Goal: Task Accomplishment & Management: Manage account settings

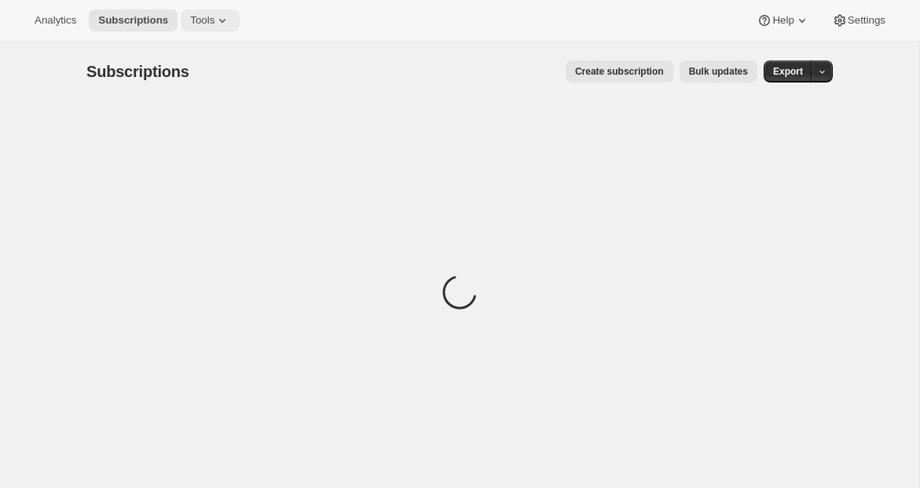
click at [200, 20] on span "Tools" at bounding box center [202, 20] width 24 height 13
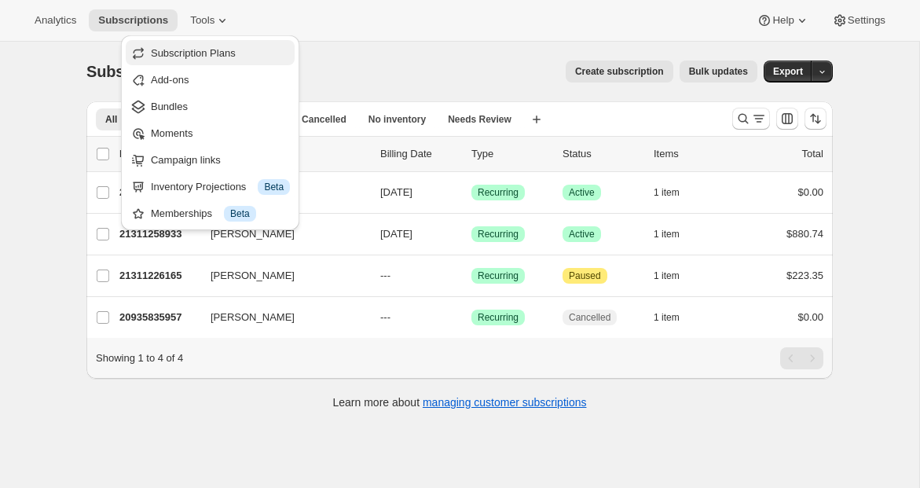
click at [196, 54] on span "Subscription Plans" at bounding box center [193, 53] width 85 height 12
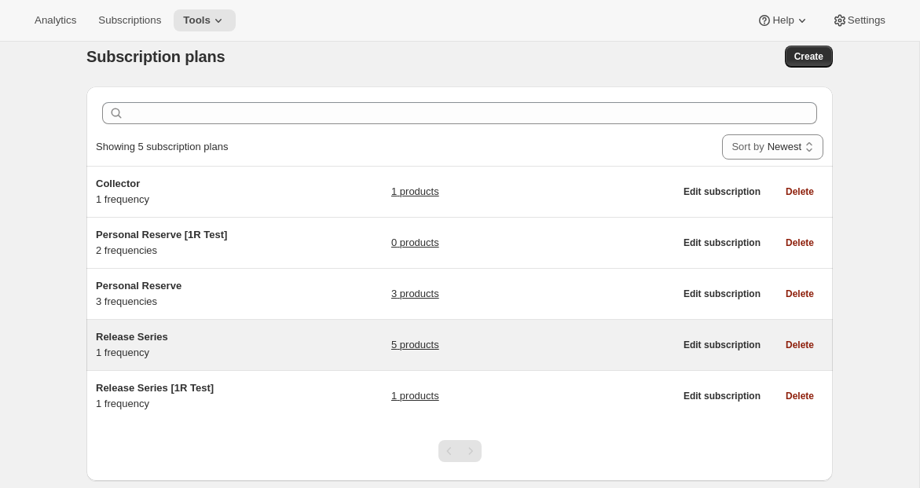
scroll to position [16, 0]
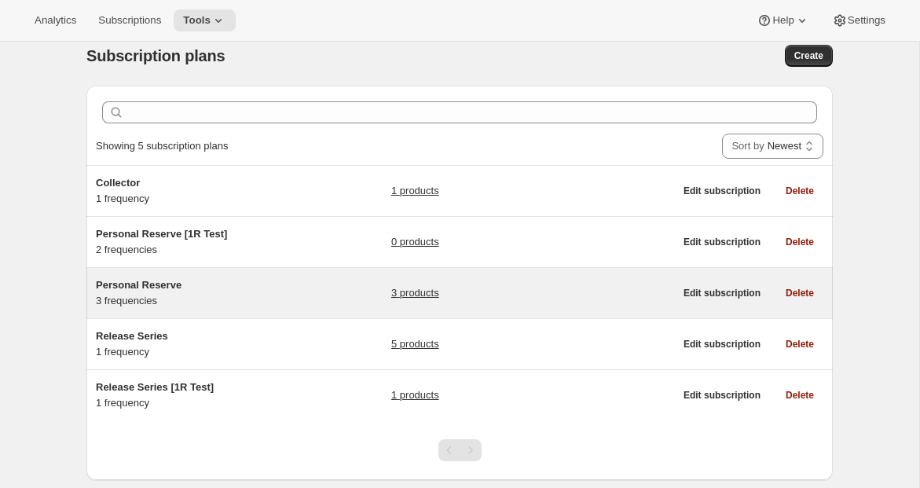
click at [205, 298] on div "Personal Reserve 3 frequencies" at bounding box center [194, 292] width 196 height 31
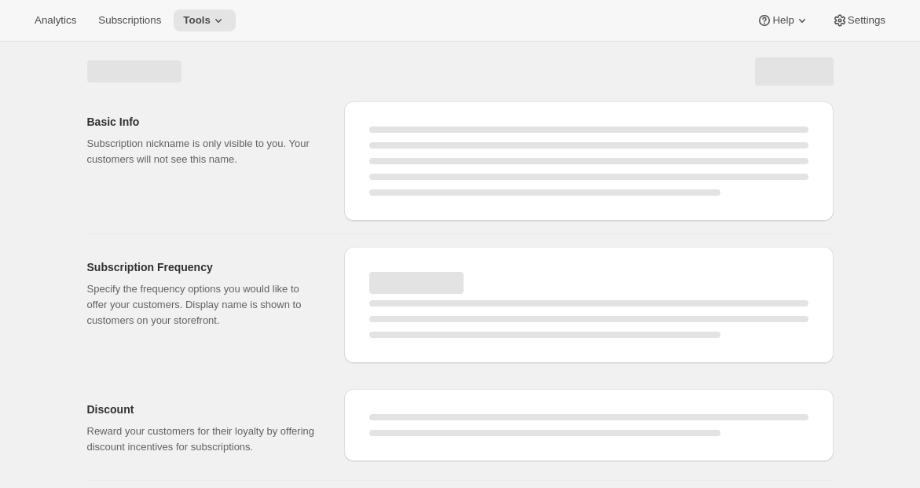
select select "WEEK"
select select "MONTH"
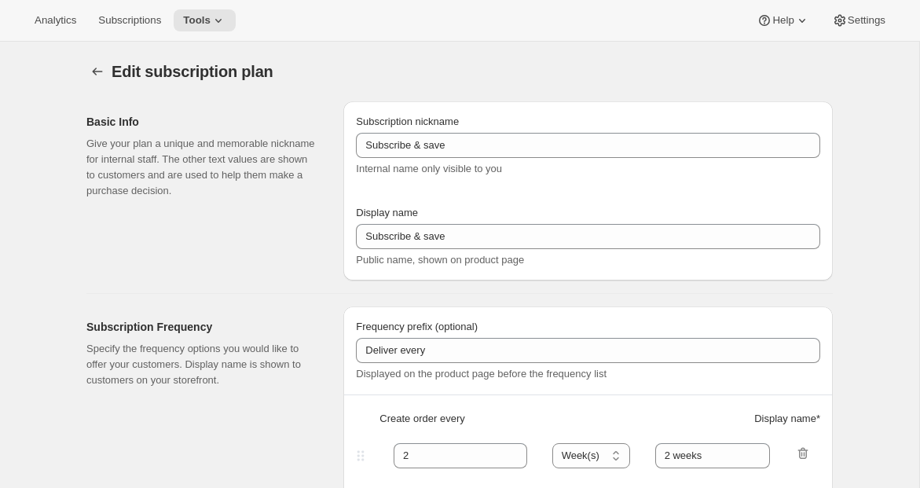
type input "Personal Reserve"
type input "1"
select select "MONTH"
type input "1 month"
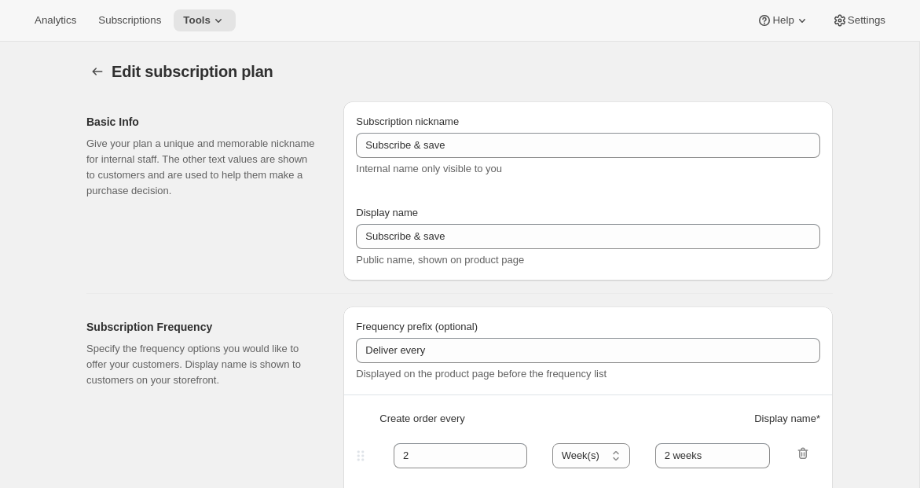
type input "2"
type input "2 Months"
type input "Choose which wines you’d like, how many bottles you’d like of each, and how oft…"
select select "MONTH"
click at [181, 32] on div "Analytics Subscriptions Tools Help Settings" at bounding box center [460, 21] width 920 height 42
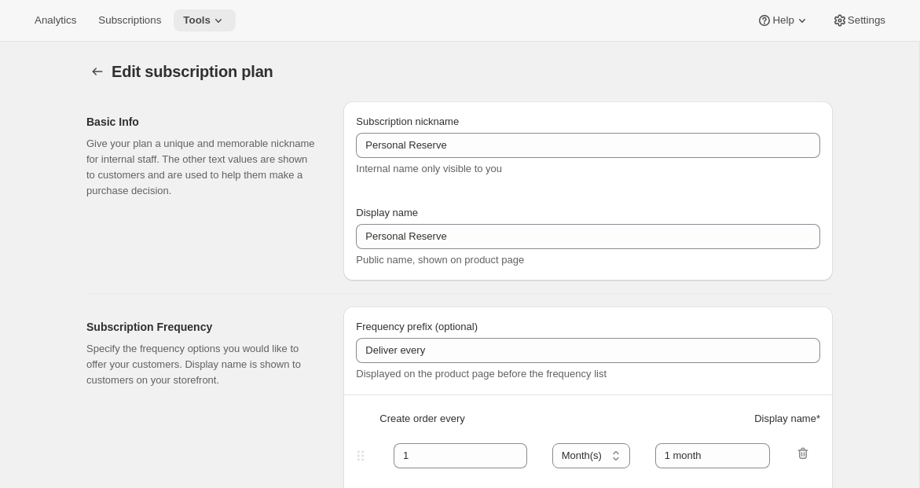
click at [198, 23] on span "Tools" at bounding box center [196, 20] width 27 height 13
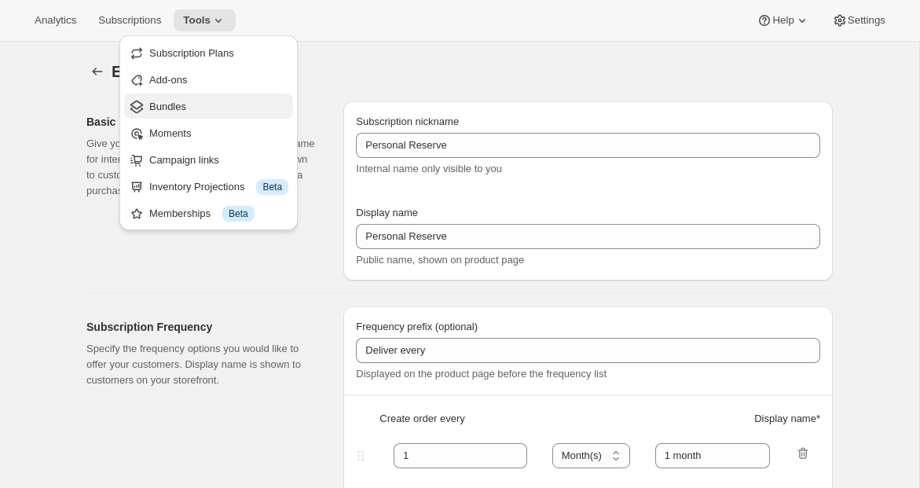
click at [171, 108] on span "Bundles" at bounding box center [167, 107] width 37 height 12
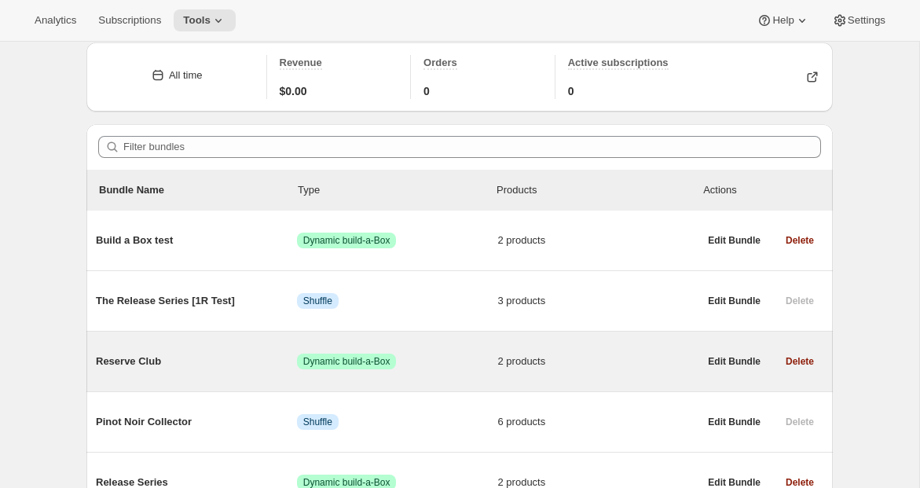
scroll to position [66, 0]
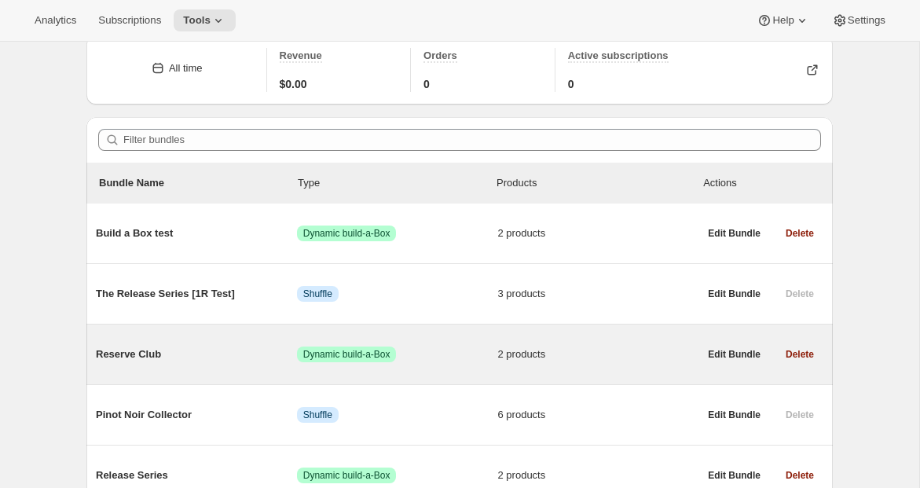
click at [148, 363] on div "Reserve Club Success Dynamic build-a-Box 2 products" at bounding box center [397, 354] width 602 height 41
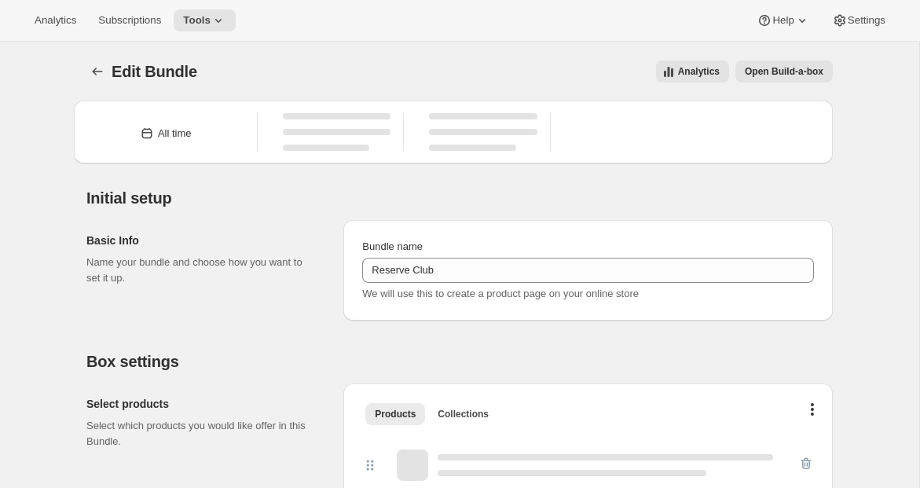
type input "Reserve Club"
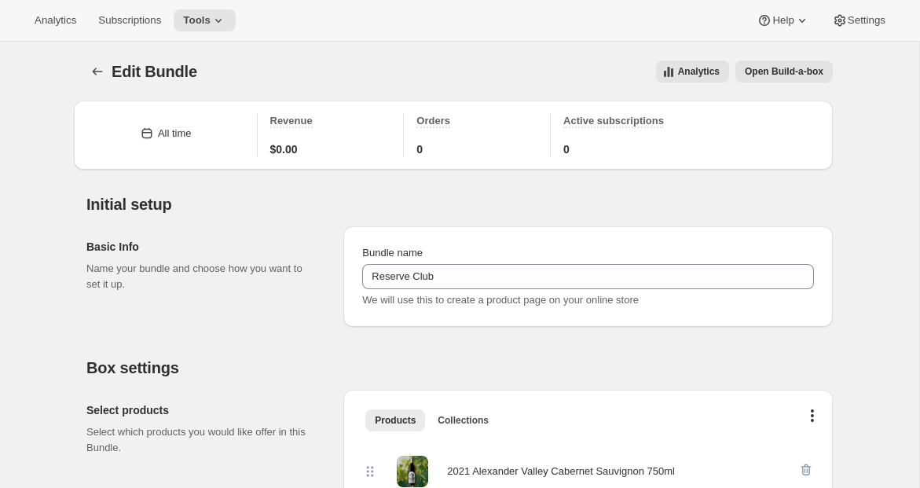
click at [811, 68] on span "Open Build-a-box" at bounding box center [784, 71] width 79 height 13
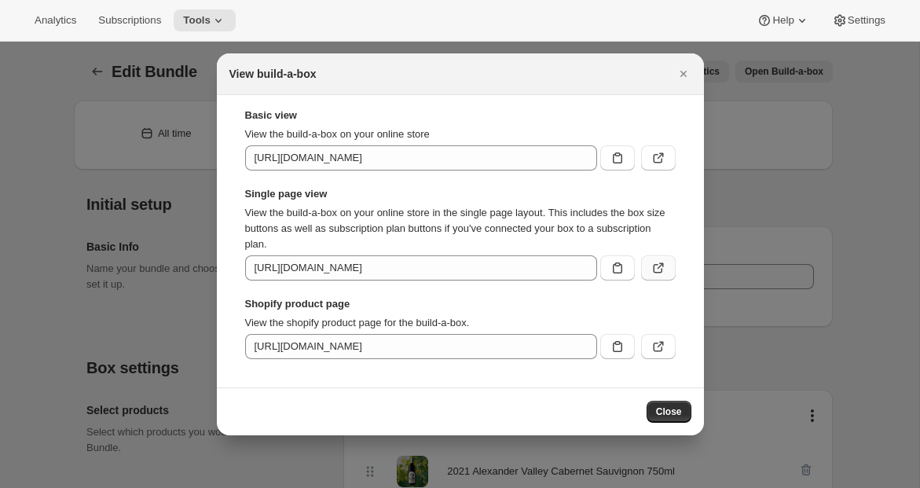
click at [657, 271] on icon ":r6h:" at bounding box center [658, 268] width 16 height 16
click at [684, 74] on icon "Close" at bounding box center [683, 74] width 16 height 16
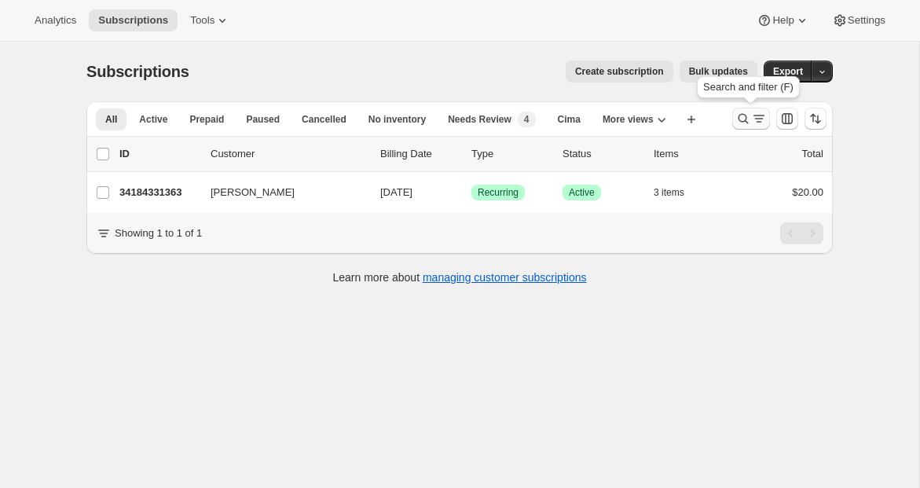
click at [744, 117] on icon "Search and filter results" at bounding box center [743, 119] width 16 height 16
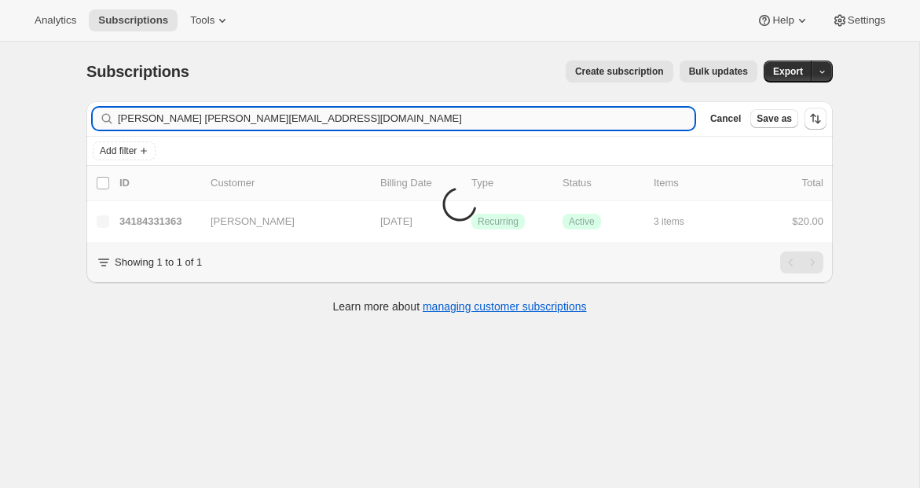
click at [229, 117] on input "emily yuhastlsonesouphab@gmail.com" at bounding box center [406, 119] width 577 height 22
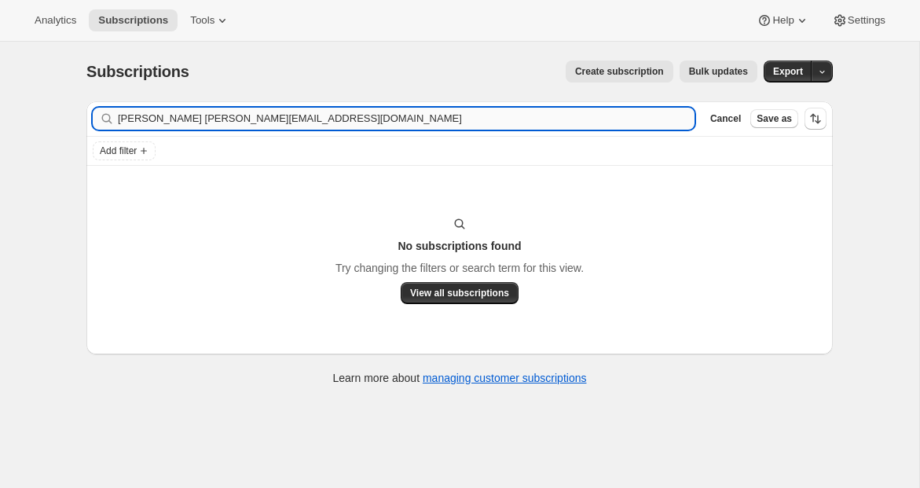
click at [229, 117] on input "emily yuhastlsonesouphab@gmail.com" at bounding box center [406, 119] width 577 height 22
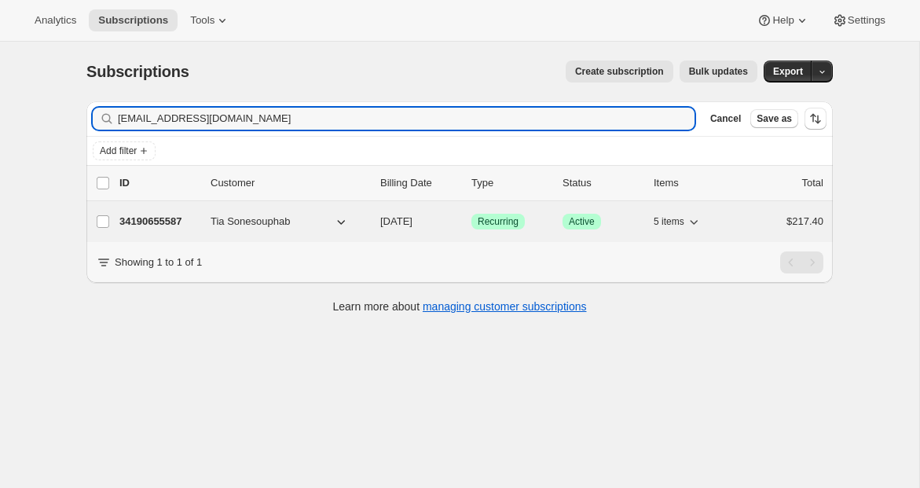
type input "tlsonesouphab@gmail.com"
click at [176, 222] on p "34190655587" at bounding box center [158, 222] width 79 height 16
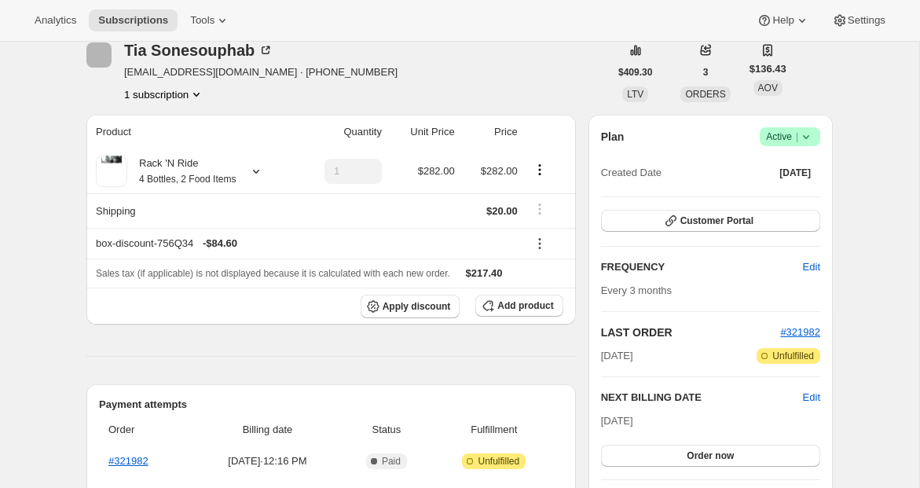
scroll to position [127, 0]
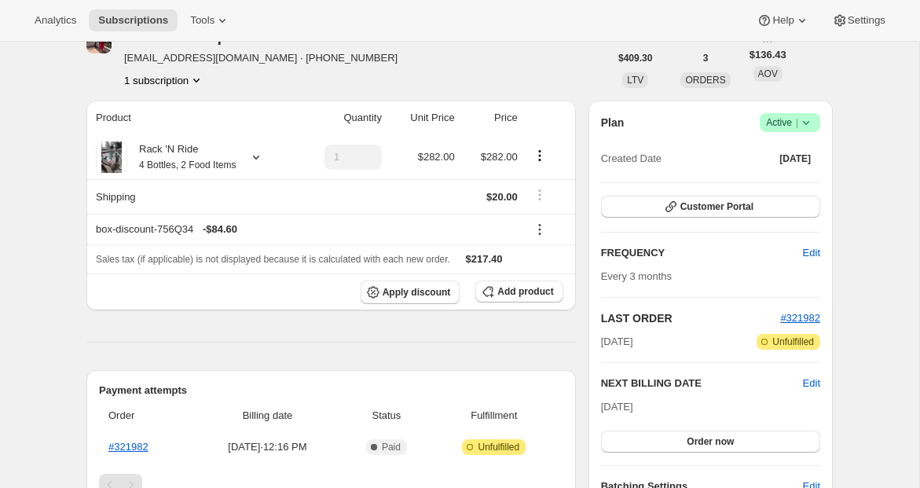
scroll to position [0, 0]
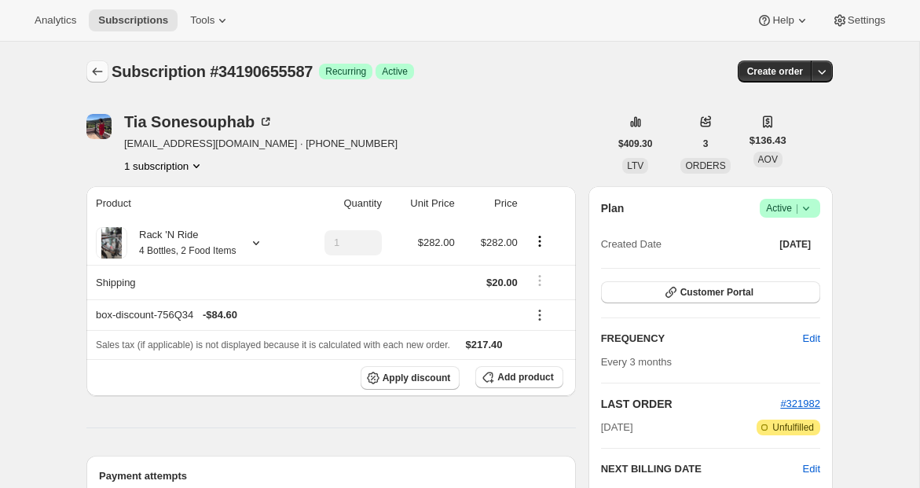
click at [92, 70] on icon "Subscriptions" at bounding box center [98, 72] width 16 height 16
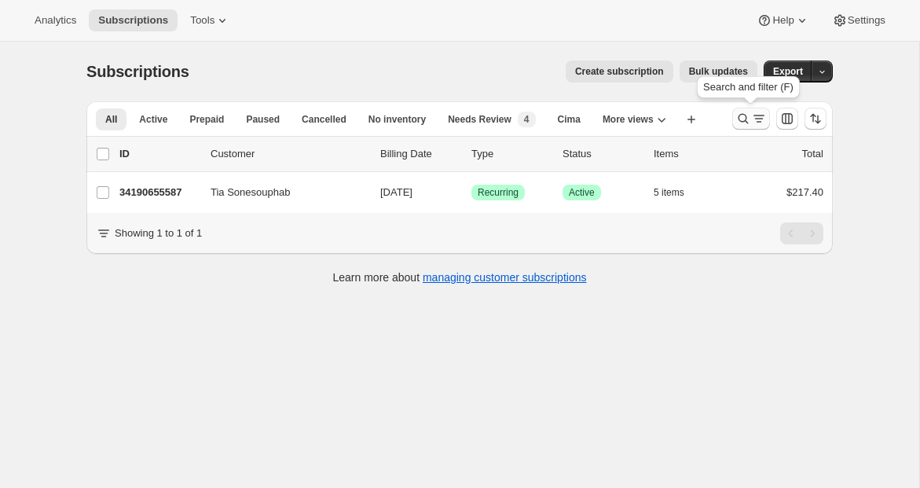
click at [741, 112] on icon "Search and filter results" at bounding box center [743, 119] width 16 height 16
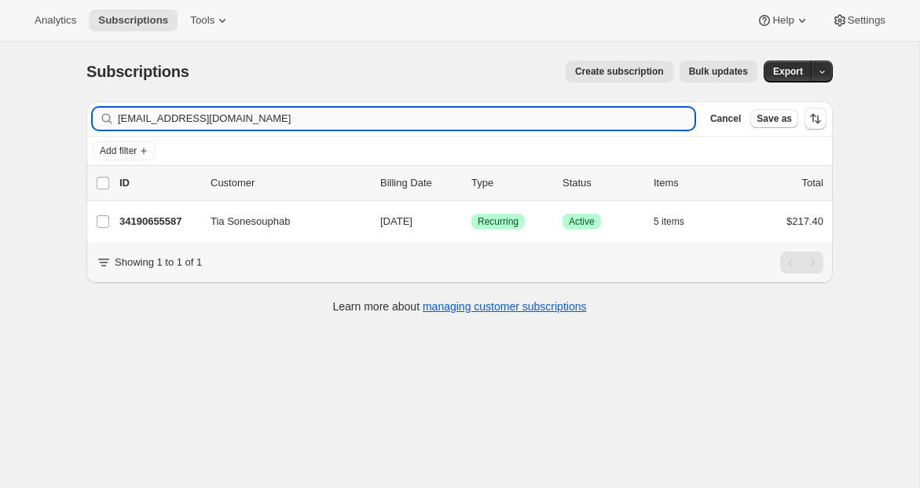
click at [152, 121] on input "tlsonesouphab@gmail.com" at bounding box center [406, 119] width 577 height 22
type input "brittany.norman.brown@gmail.com"
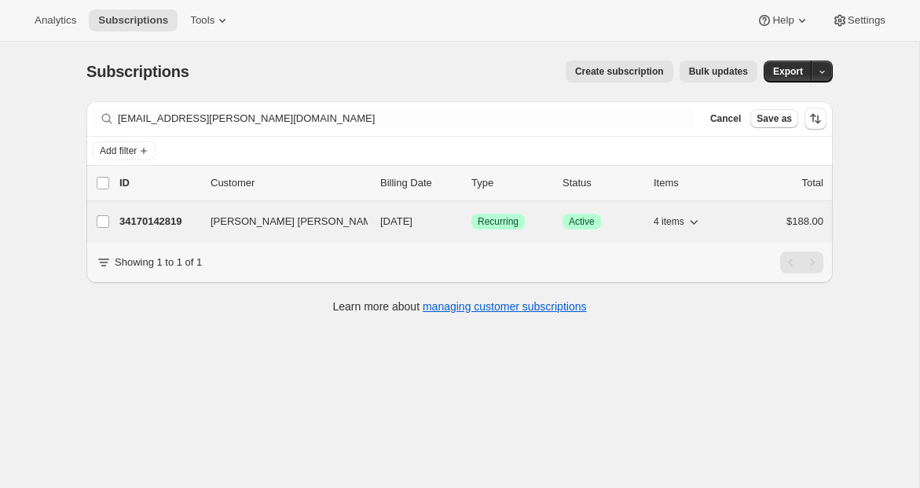
click at [132, 220] on p "34170142819" at bounding box center [158, 222] width 79 height 16
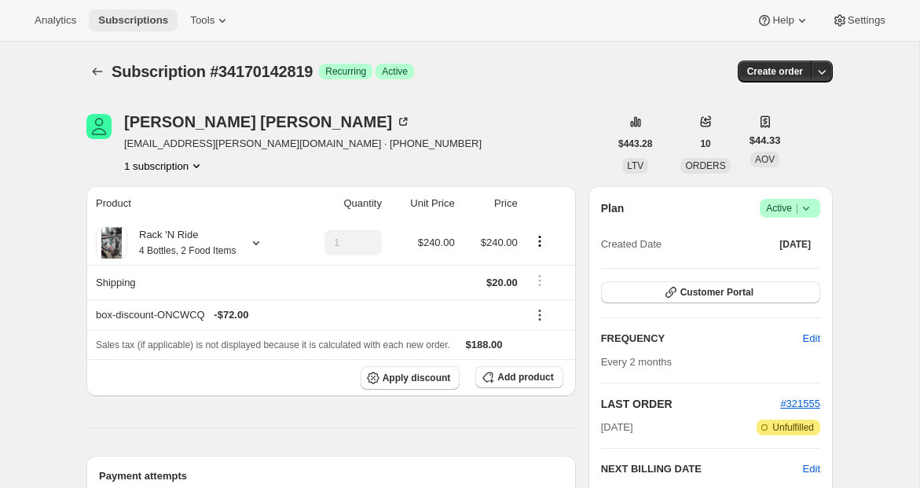
click at [134, 15] on span "Subscriptions" at bounding box center [133, 20] width 70 height 13
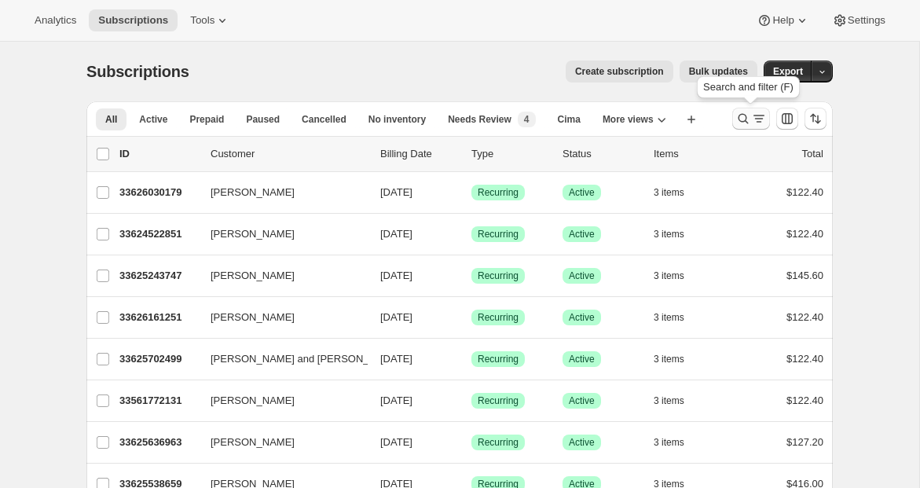
click at [753, 119] on icon "Search and filter results" at bounding box center [759, 119] width 16 height 16
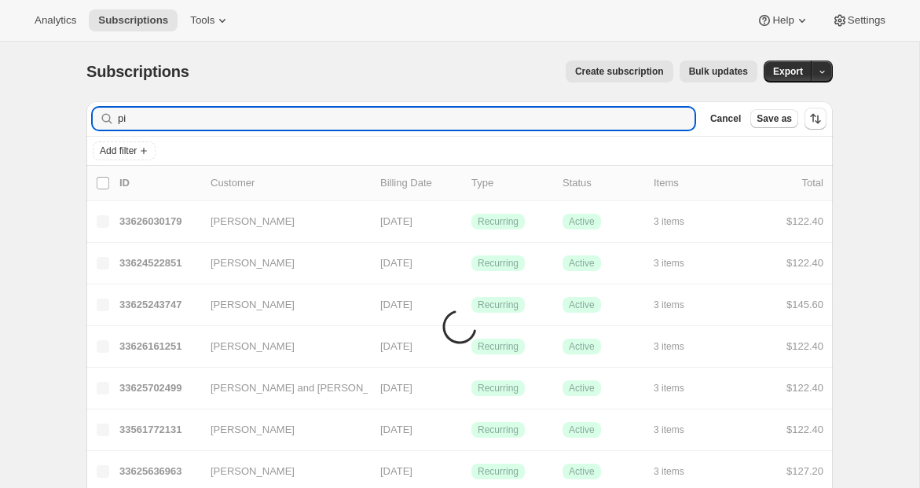
type input "p"
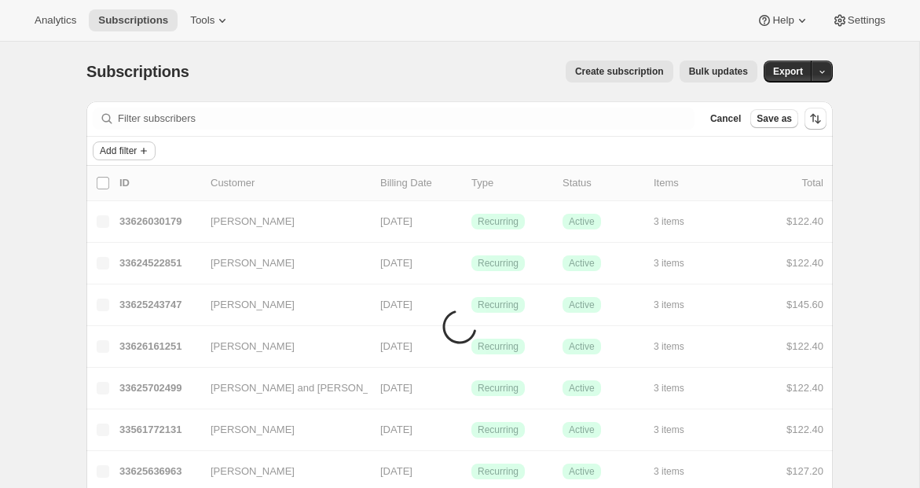
click at [134, 148] on span "Add filter" at bounding box center [118, 151] width 37 height 13
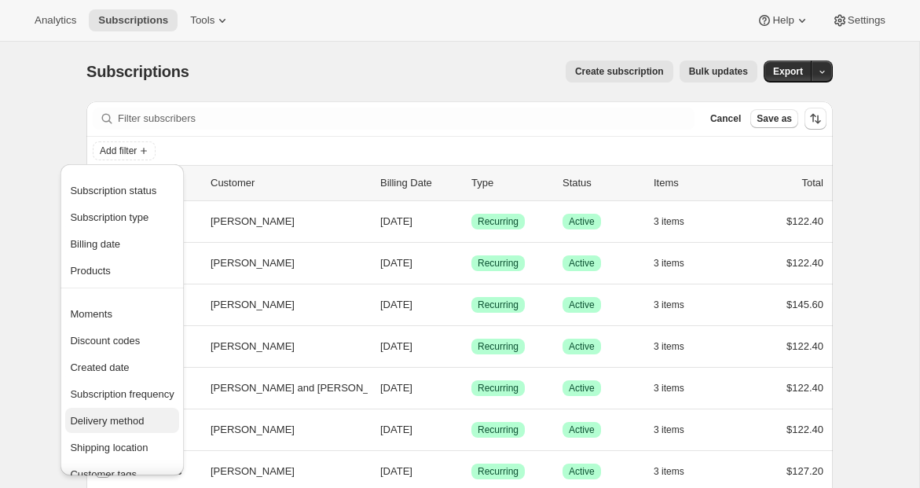
click at [115, 416] on span "Delivery method" at bounding box center [107, 421] width 74 height 12
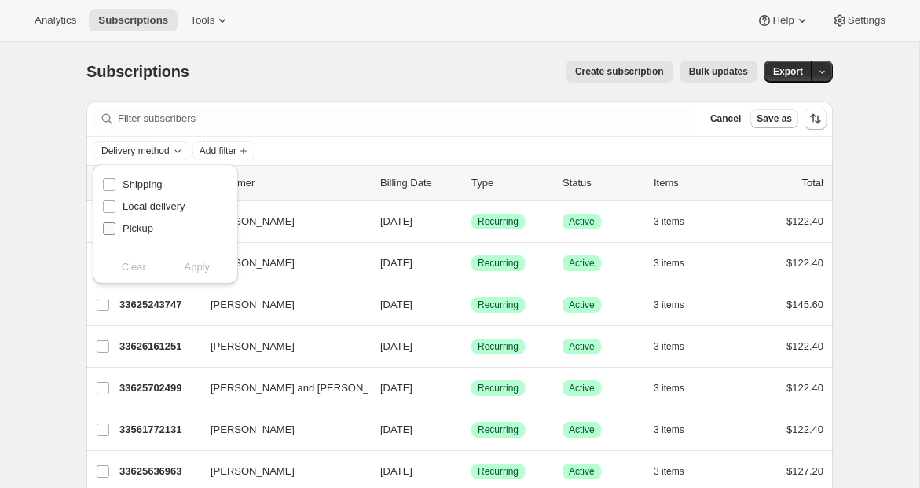
click at [141, 223] on span "Pickup" at bounding box center [138, 228] width 31 height 12
click at [115, 223] on input "Pickup" at bounding box center [109, 228] width 13 height 13
checkbox input "true"
click at [203, 266] on span "Apply" at bounding box center [197, 267] width 26 height 16
click at [482, 37] on div "Analytics Subscriptions Tools Help Settings" at bounding box center [460, 21] width 920 height 42
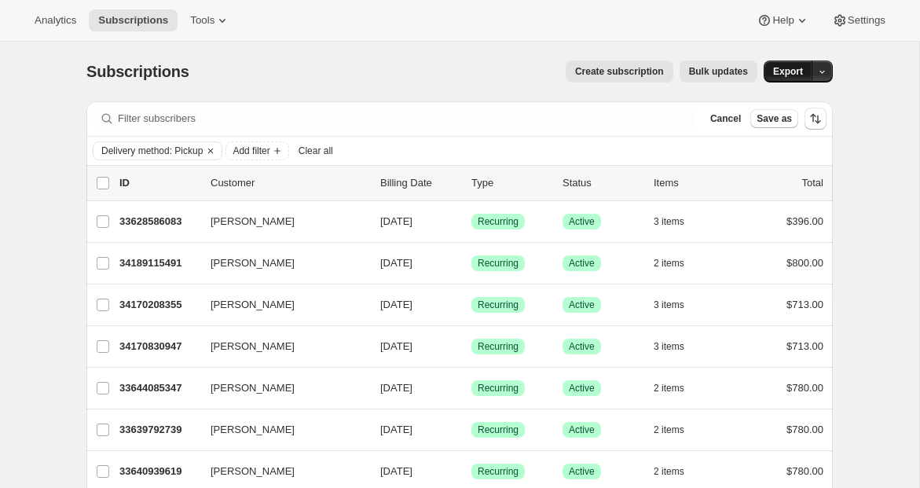
click at [782, 71] on span "Export" at bounding box center [788, 71] width 30 height 13
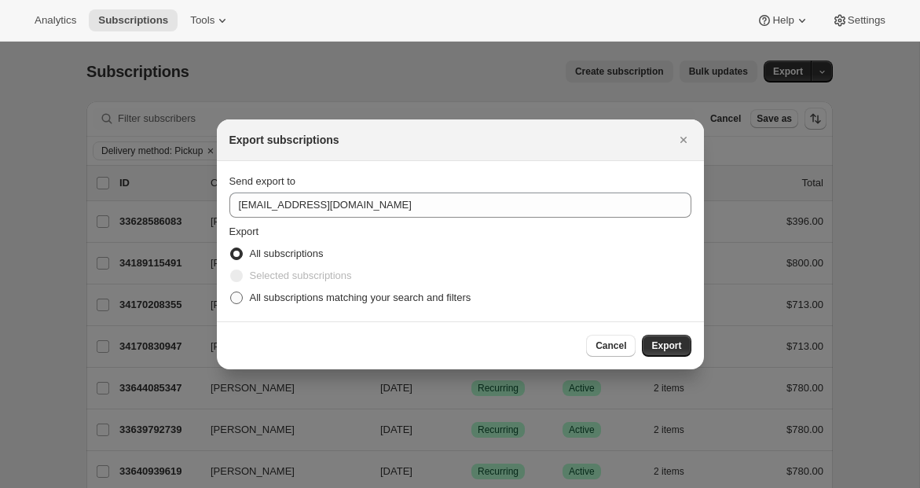
click at [333, 295] on span "All subscriptions matching your search and filters" at bounding box center [360, 297] width 221 height 12
click at [231, 292] on input "All subscriptions matching your search and filters" at bounding box center [230, 291] width 1 height 1
radio input "true"
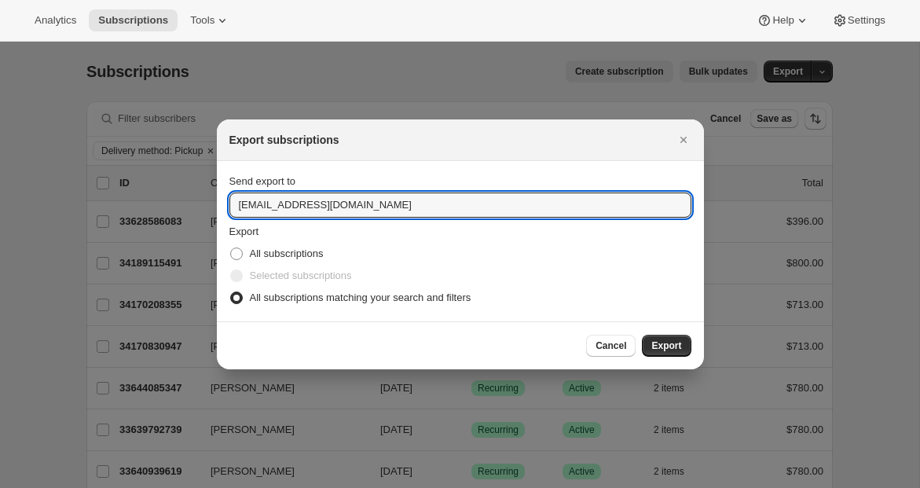
drag, startPoint x: 361, startPoint y: 200, endPoint x: 171, endPoint y: 217, distance: 190.8
click at [276, 211] on input "winery@cliffamily.com" at bounding box center [460, 204] width 462 height 25
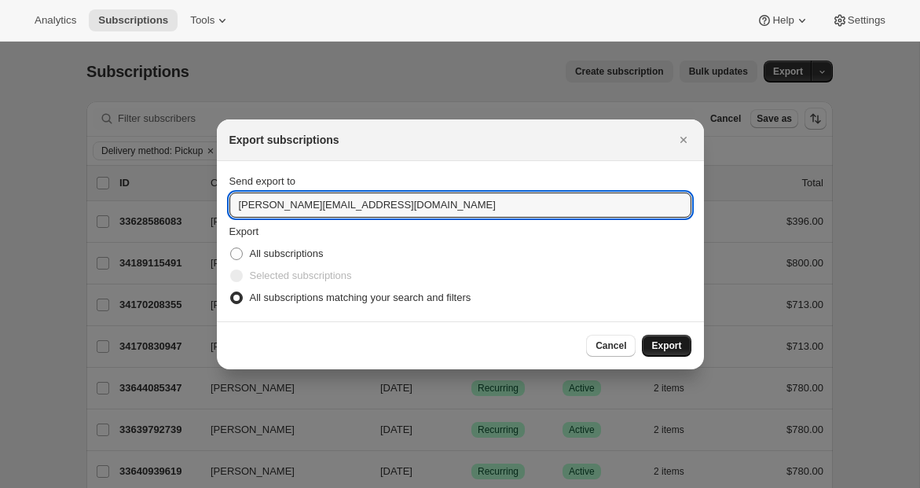
type input "emily@awtomic.com"
click at [666, 346] on span "Export" at bounding box center [666, 345] width 30 height 13
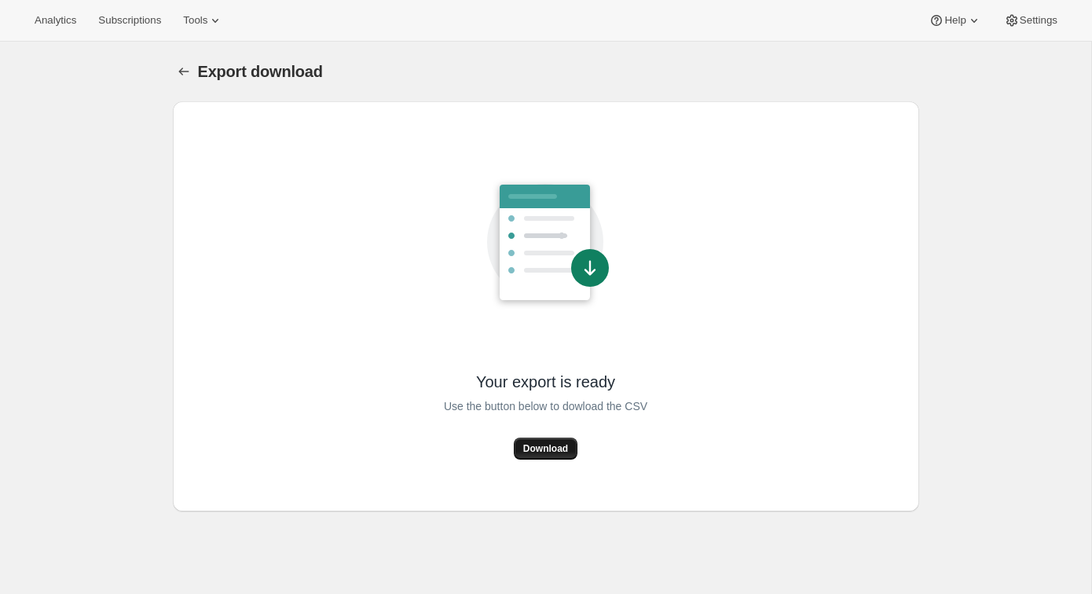
click at [555, 448] on span "Download" at bounding box center [545, 448] width 45 height 13
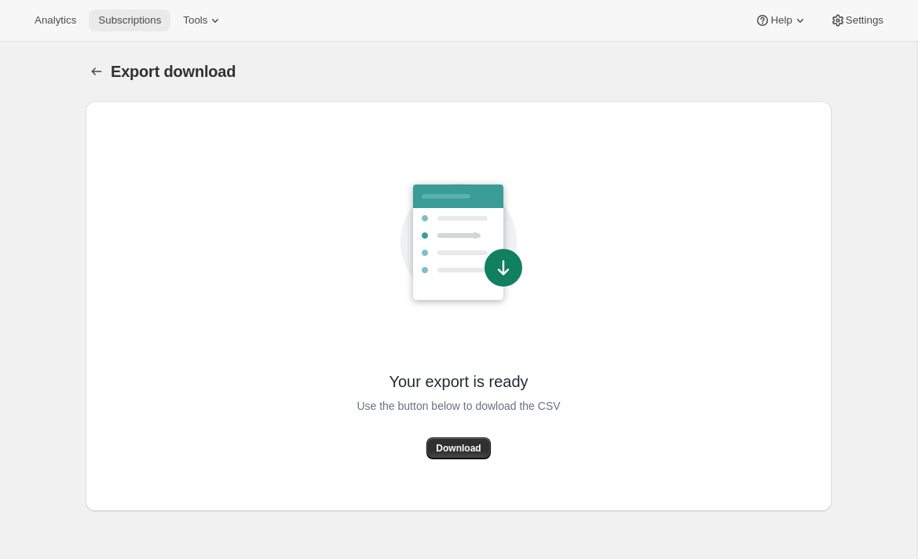
click at [143, 30] on button "Subscriptions" at bounding box center [130, 20] width 82 height 22
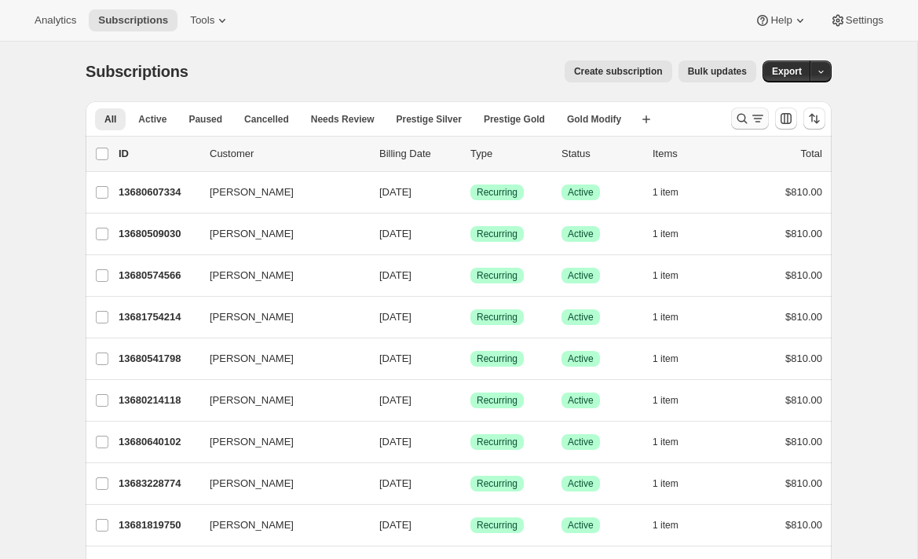
click at [736, 114] on icon "Search and filter results" at bounding box center [742, 119] width 16 height 16
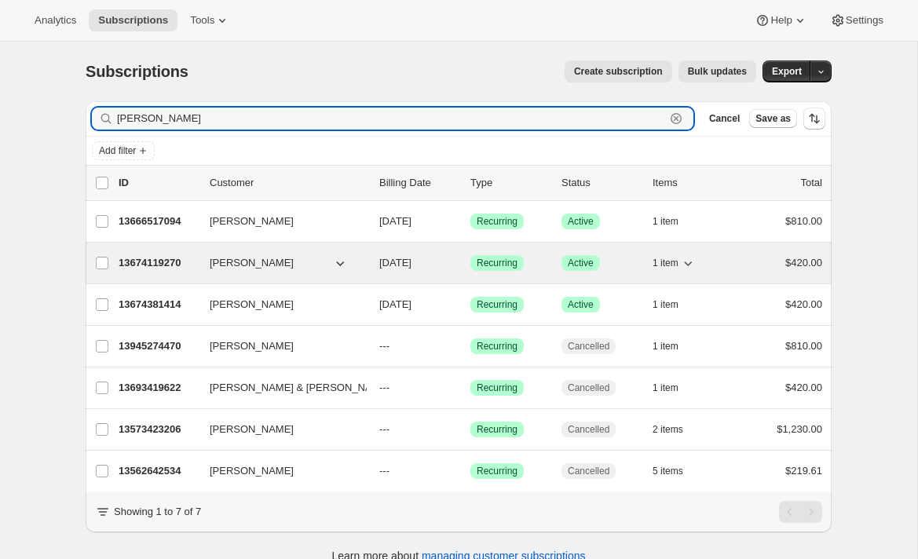
type input "joanne"
click at [170, 263] on p "13674119270" at bounding box center [158, 263] width 79 height 16
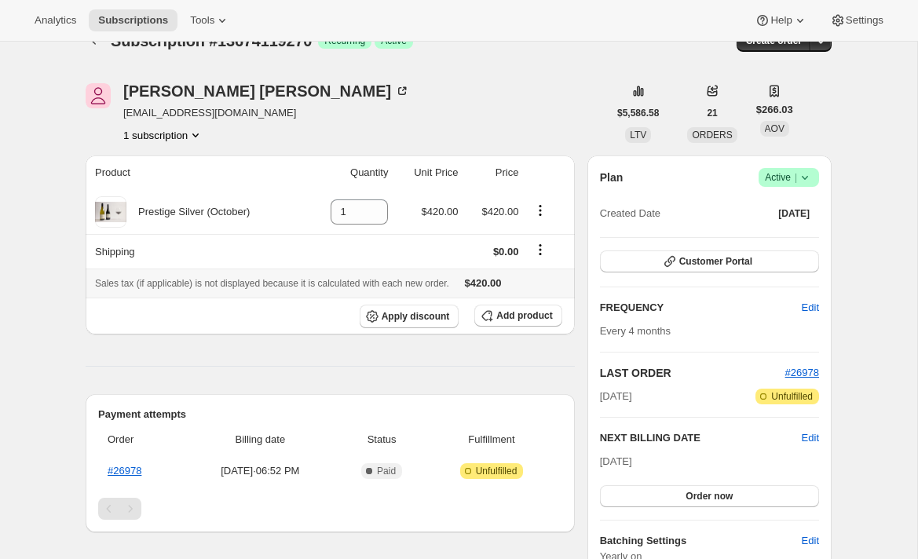
scroll to position [31, 0]
click at [521, 309] on span "Add product" at bounding box center [524, 315] width 56 height 13
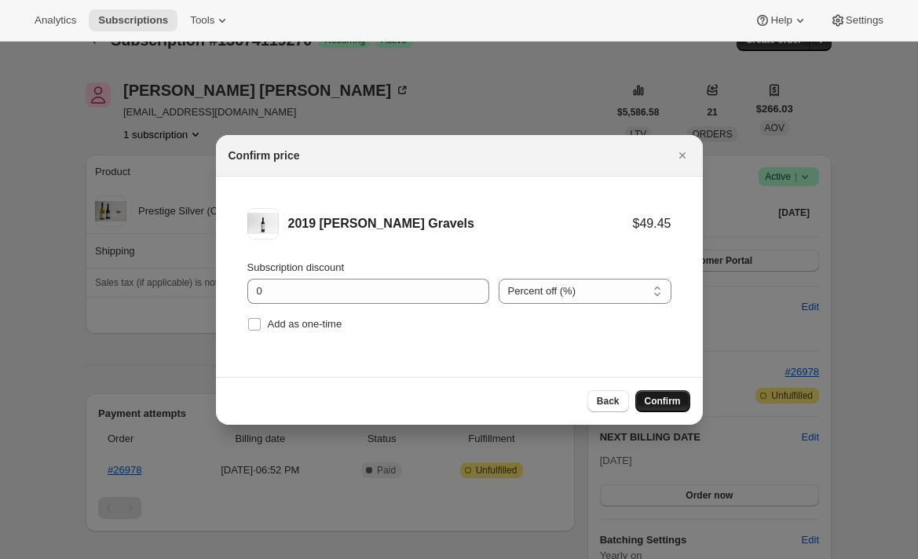
click at [651, 401] on span "Confirm" at bounding box center [663, 401] width 36 height 13
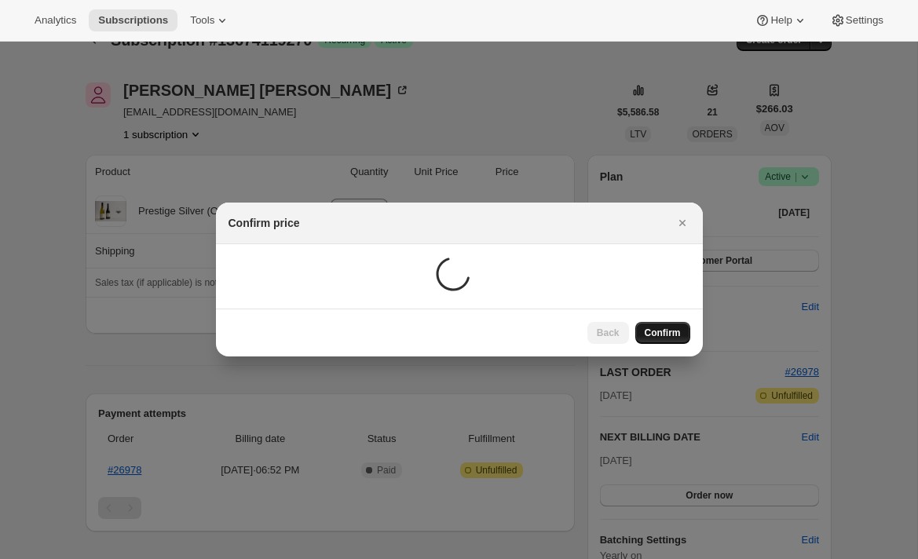
scroll to position [31, 0]
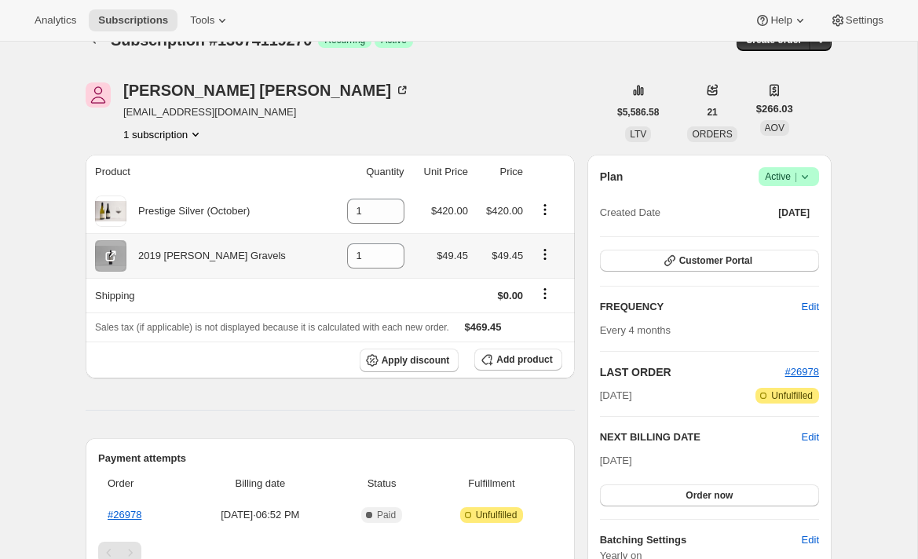
drag, startPoint x: 286, startPoint y: 257, endPoint x: 138, endPoint y: 260, distance: 147.7
click at [138, 260] on div "2019 Merlot Gimblett Gravels" at bounding box center [209, 255] width 229 height 31
copy div "2019 Merlot Gimblett Gravels"
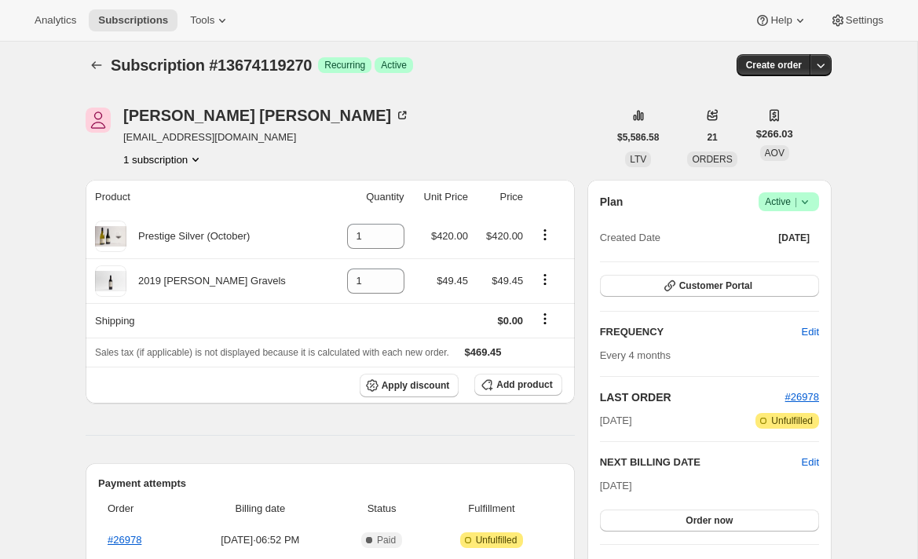
scroll to position [0, 0]
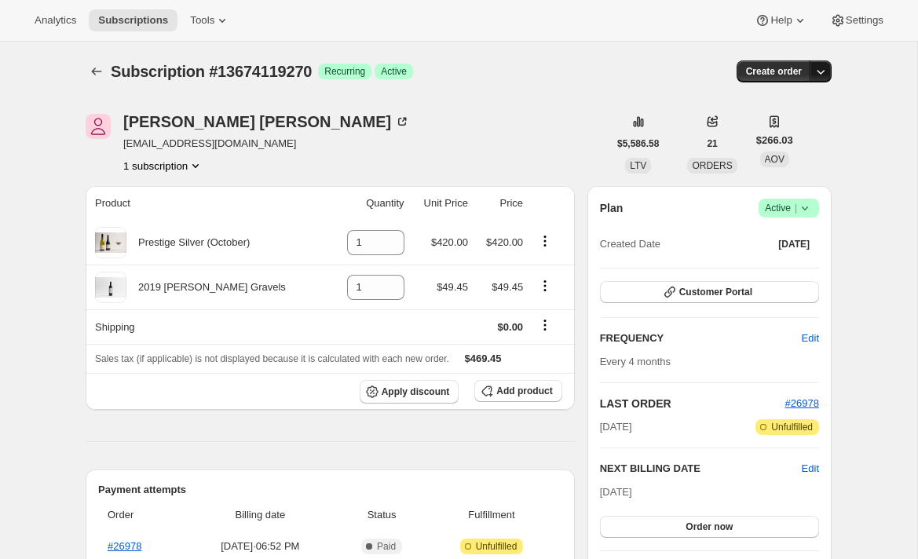
click at [823, 72] on icon "button" at bounding box center [821, 72] width 16 height 16
click at [758, 137] on span "Create custom one-time order" at bounding box center [754, 131] width 136 height 16
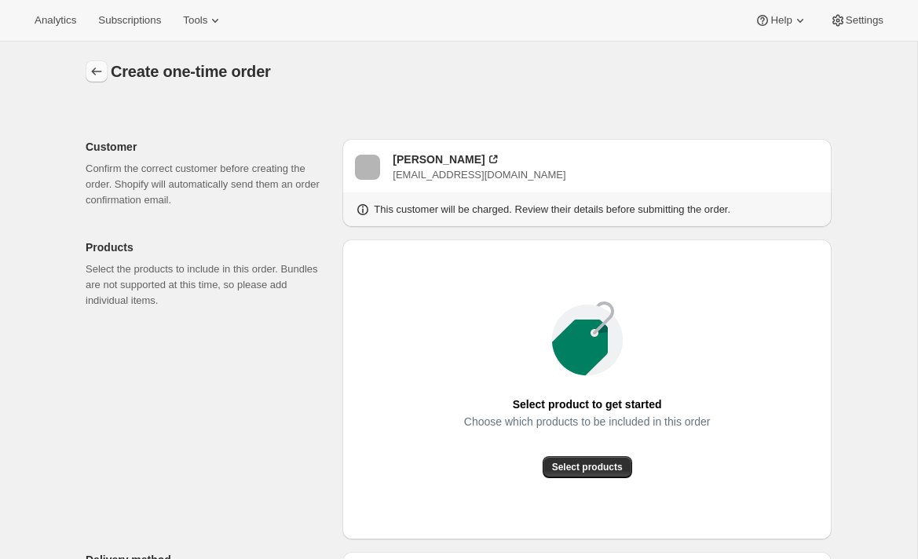
click at [95, 71] on icon "button" at bounding box center [97, 72] width 16 height 16
click at [97, 69] on icon "button" at bounding box center [97, 72] width 16 height 16
click at [95, 77] on icon "button" at bounding box center [97, 72] width 16 height 16
click at [125, 23] on span "Subscriptions" at bounding box center [129, 20] width 63 height 13
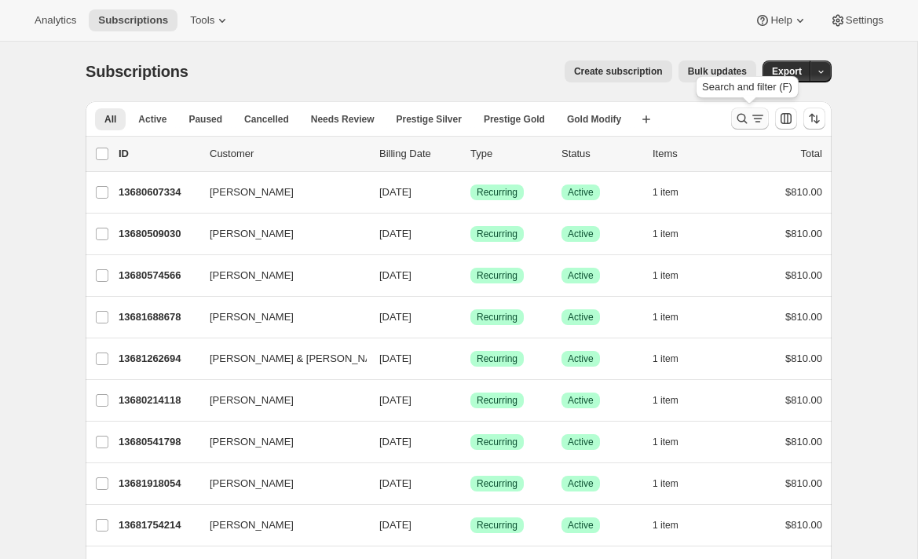
click at [738, 118] on icon "Search and filter results" at bounding box center [742, 119] width 16 height 16
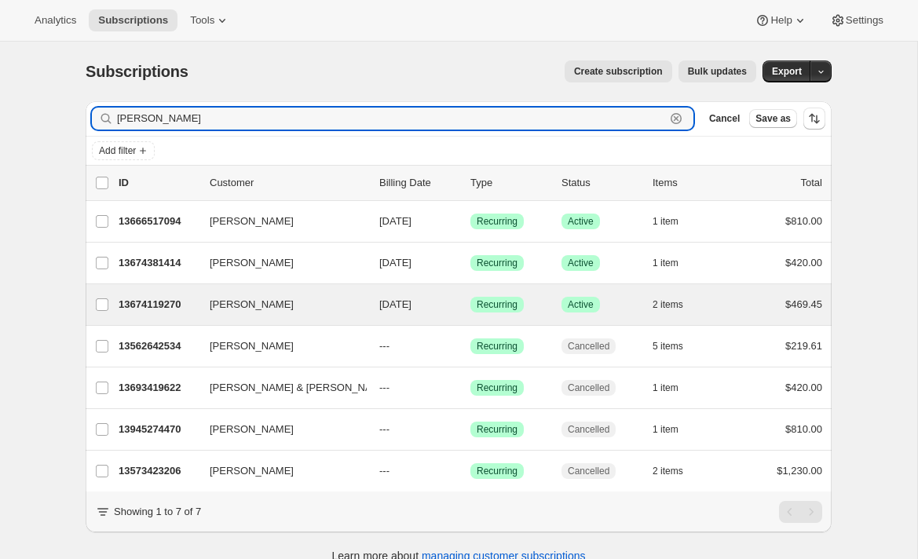
type input "[PERSON_NAME]"
click at [133, 318] on div "Joanne DEITCH 13674119270 Joanne DEITCH 10/07/2025 Success Recurring Success Ac…" at bounding box center [459, 304] width 746 height 41
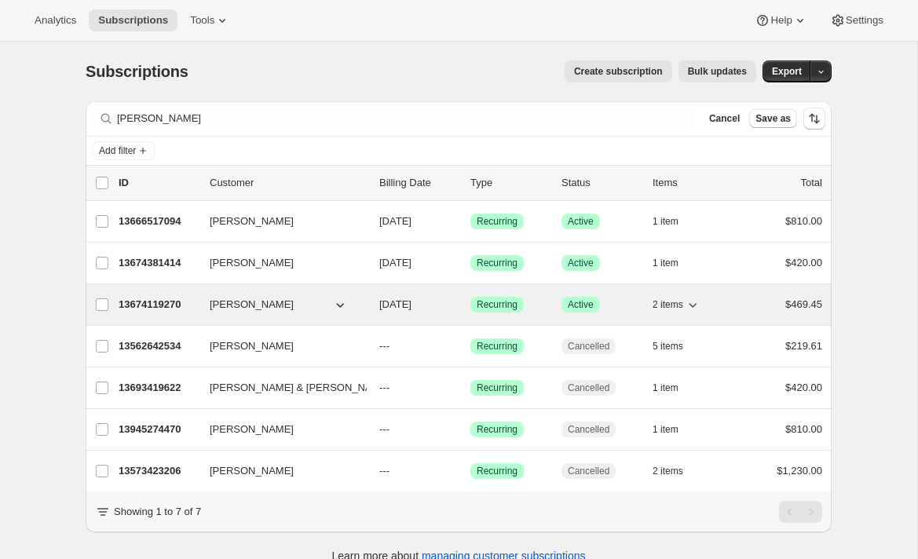
click at [174, 306] on p "13674119270" at bounding box center [158, 305] width 79 height 16
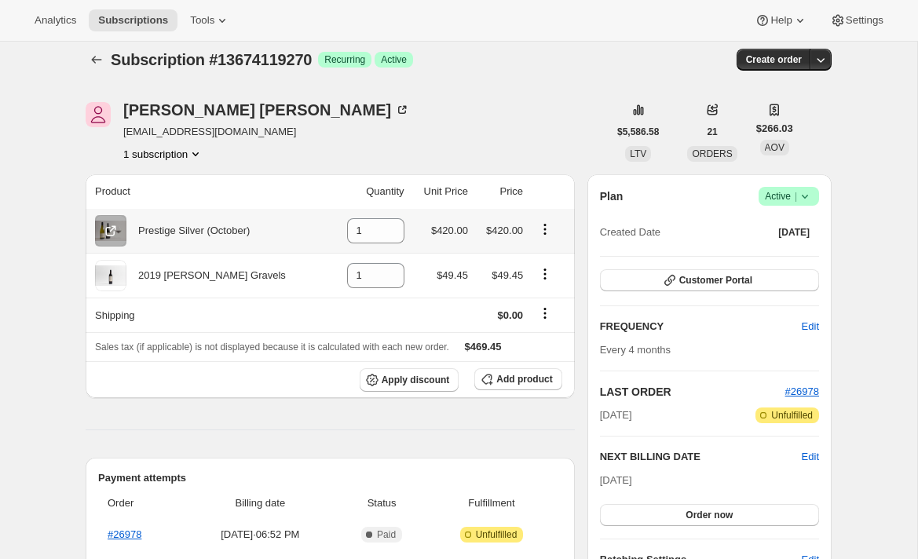
scroll to position [25, 0]
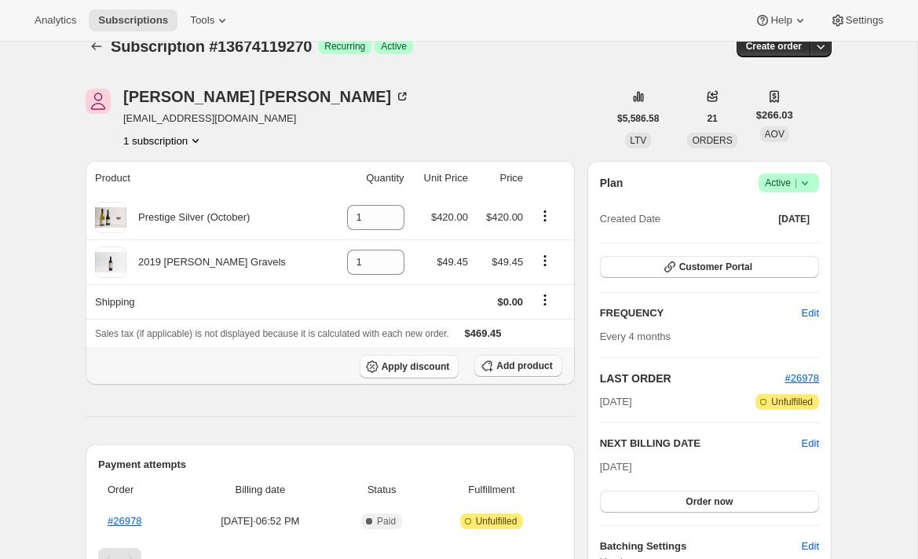
click at [503, 371] on span "Add product" at bounding box center [524, 366] width 56 height 13
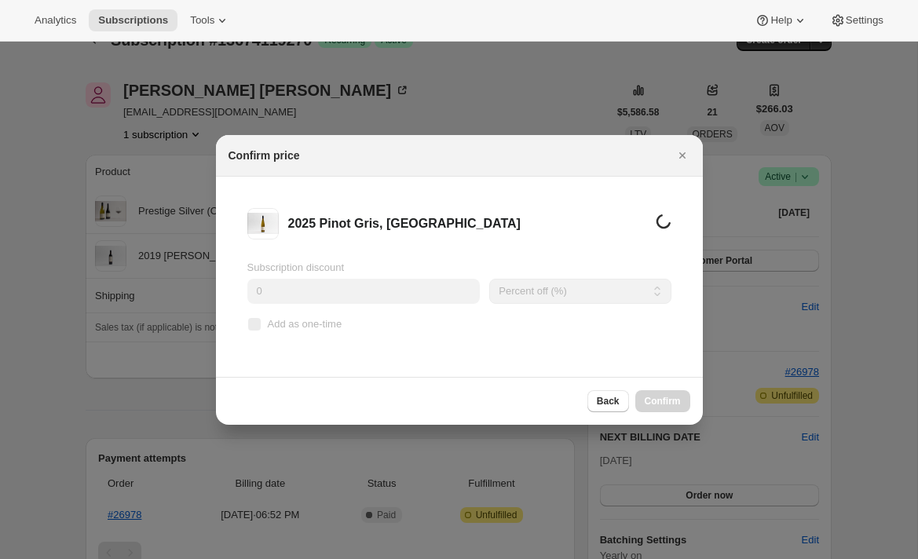
scroll to position [0, 0]
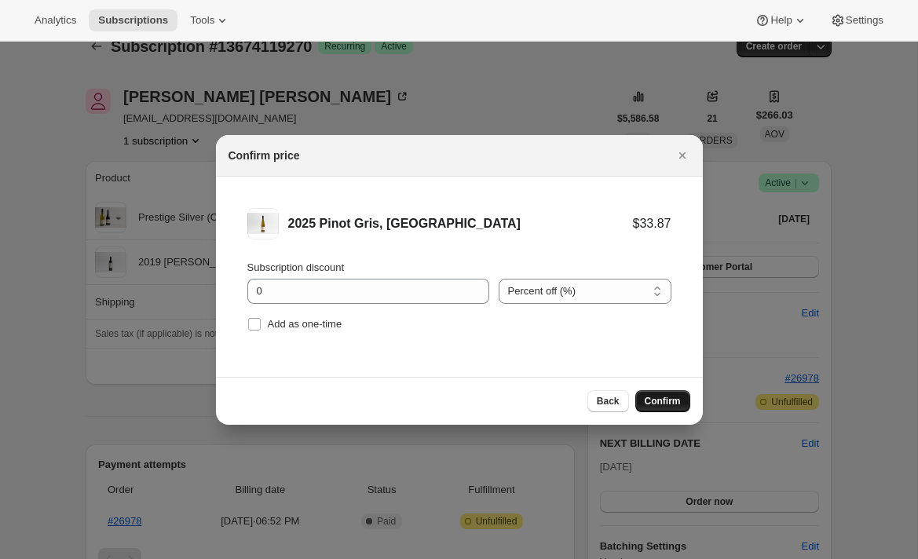
click at [667, 405] on span "Confirm" at bounding box center [663, 401] width 36 height 13
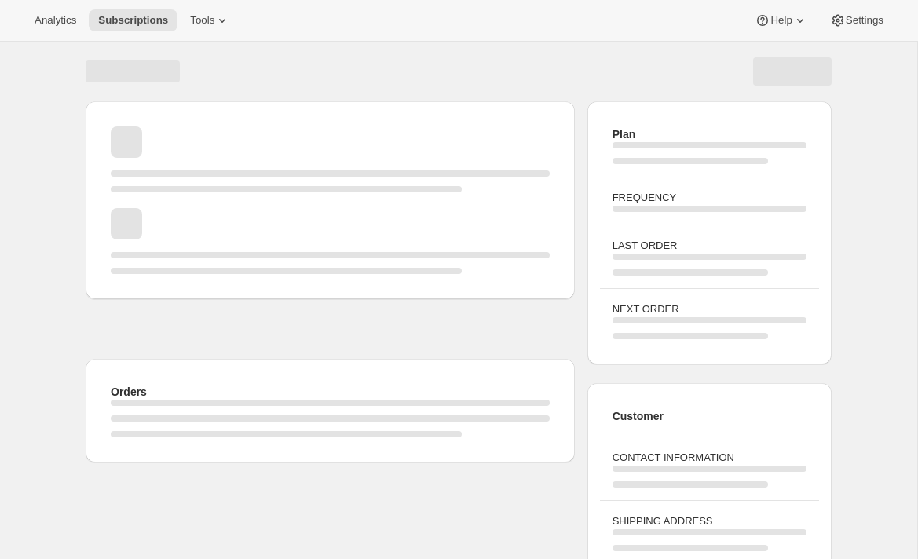
scroll to position [25, 0]
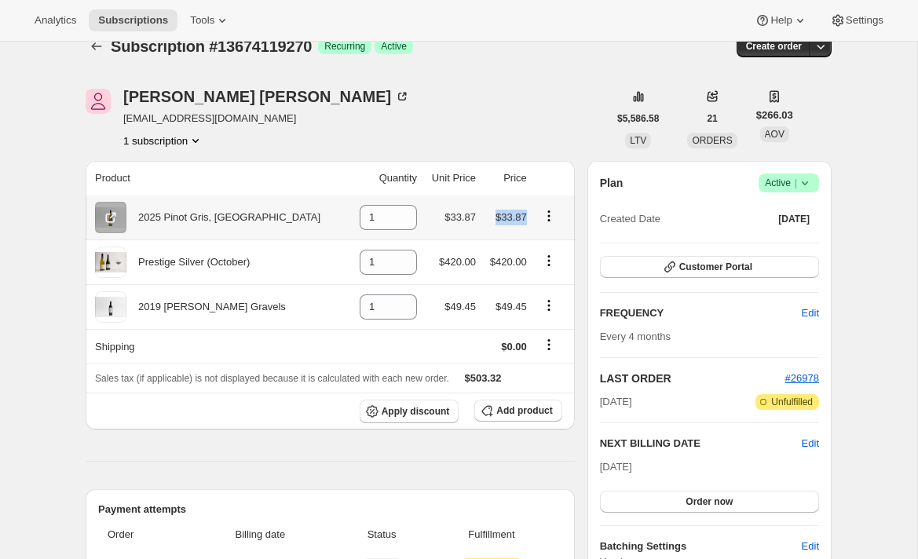
drag, startPoint x: 524, startPoint y: 221, endPoint x: 485, endPoint y: 218, distance: 39.4
click at [485, 218] on td "$33.87" at bounding box center [506, 218] width 51 height 44
drag, startPoint x: 289, startPoint y: 218, endPoint x: 130, endPoint y: 223, distance: 159.5
click at [130, 223] on div "2025 Pinot Gris, [GEOGRAPHIC_DATA]" at bounding box center [219, 217] width 249 height 31
click at [547, 211] on icon "Product actions" at bounding box center [549, 216] width 16 height 16
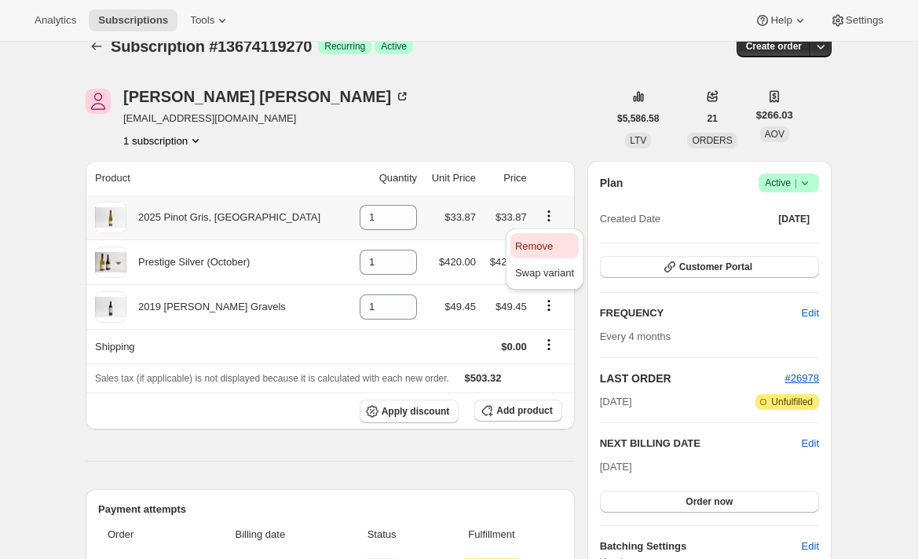
click at [533, 244] on span "Remove" at bounding box center [534, 246] width 38 height 12
type input "0"
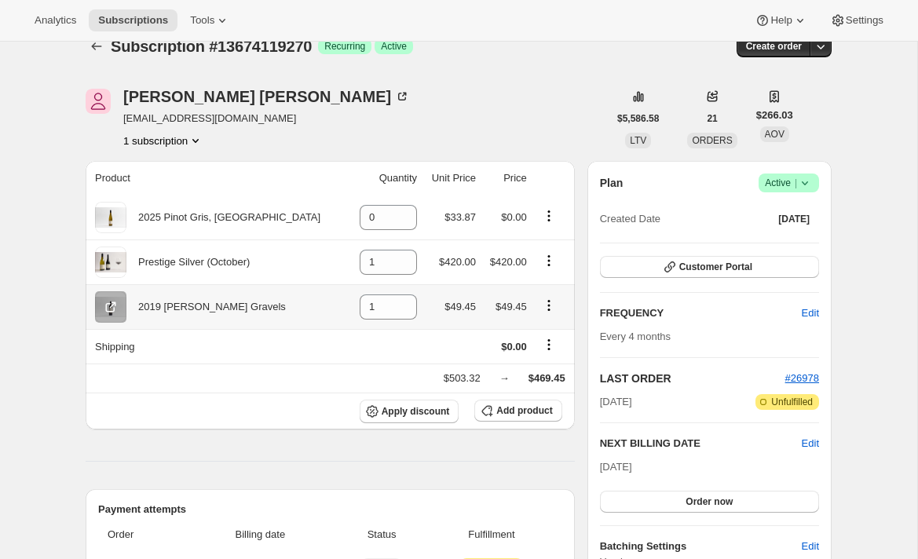
click at [546, 309] on icon "Product actions" at bounding box center [549, 306] width 16 height 16
click at [541, 333] on span "Remove" at bounding box center [534, 336] width 38 height 12
type input "0"
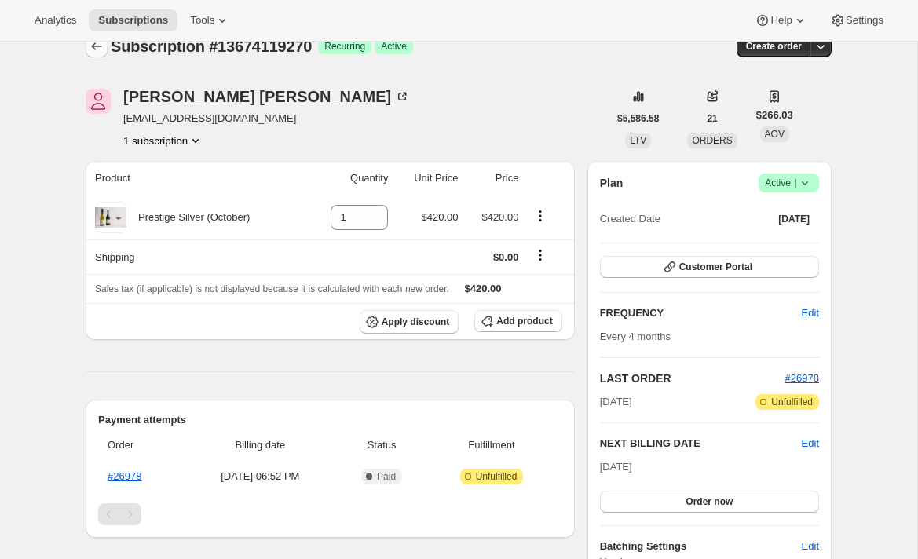
click at [95, 46] on icon "Subscriptions" at bounding box center [97, 46] width 16 height 16
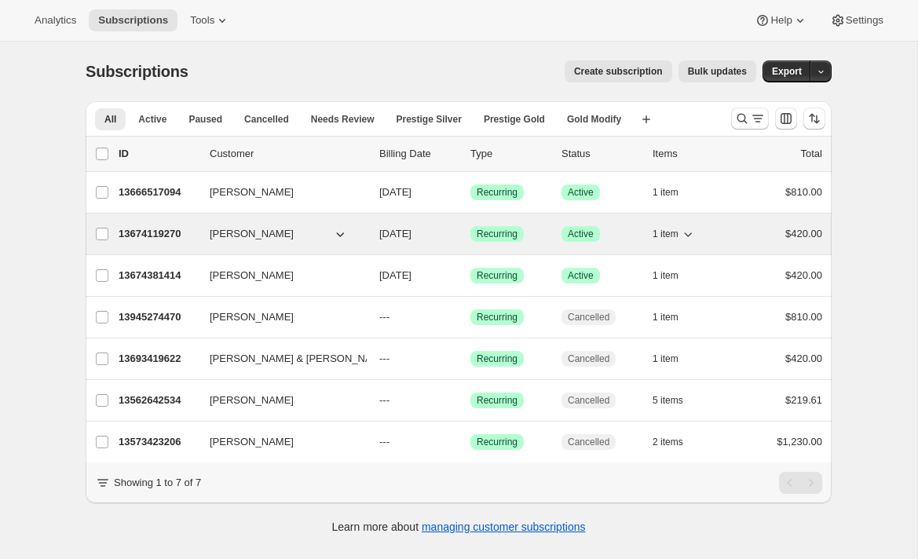
click at [145, 236] on p "13674119270" at bounding box center [158, 234] width 79 height 16
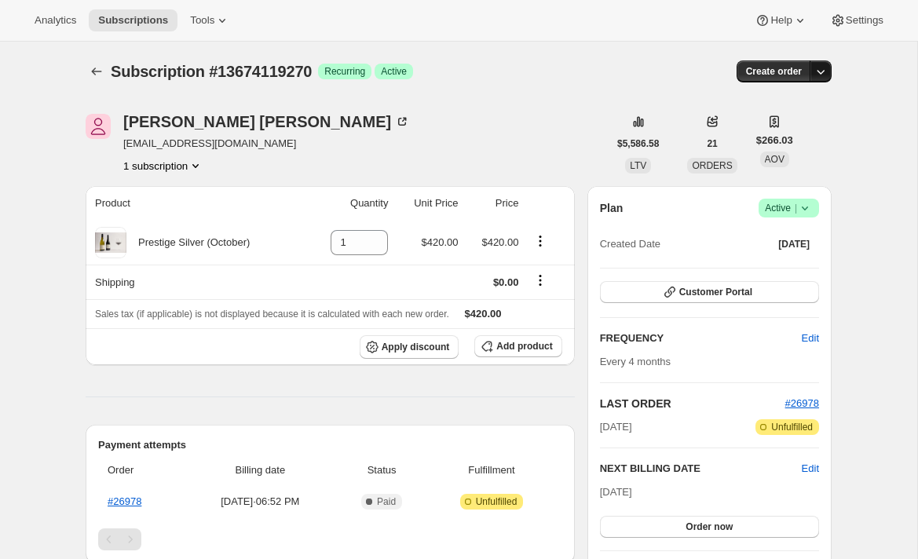
click at [823, 73] on icon "button" at bounding box center [821, 72] width 16 height 16
click at [735, 132] on span "Create custom one-time order" at bounding box center [754, 131] width 136 height 12
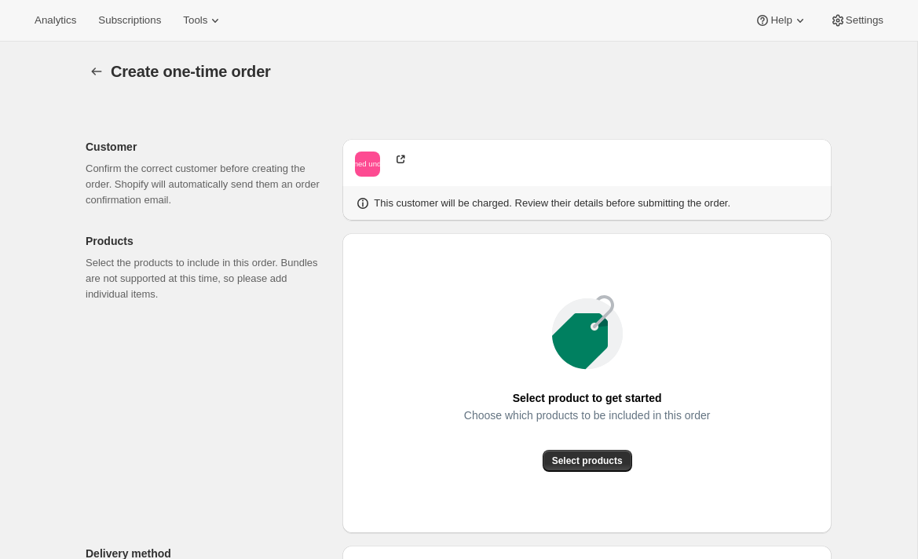
radio input "true"
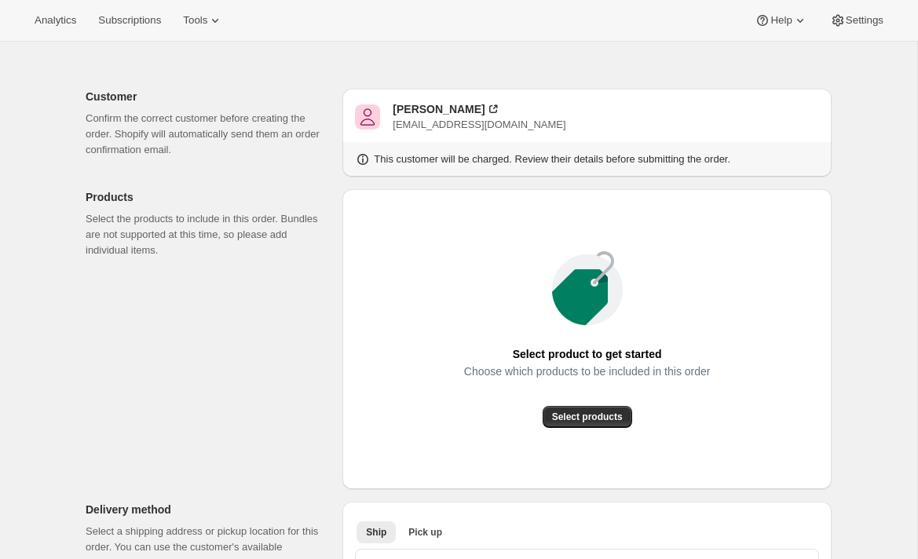
scroll to position [82, 0]
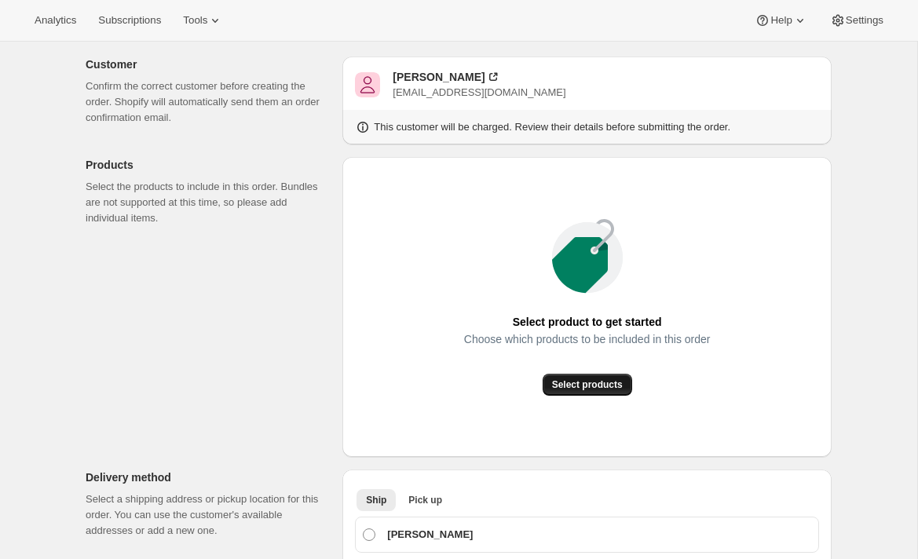
click at [560, 383] on span "Select products" at bounding box center [587, 385] width 71 height 13
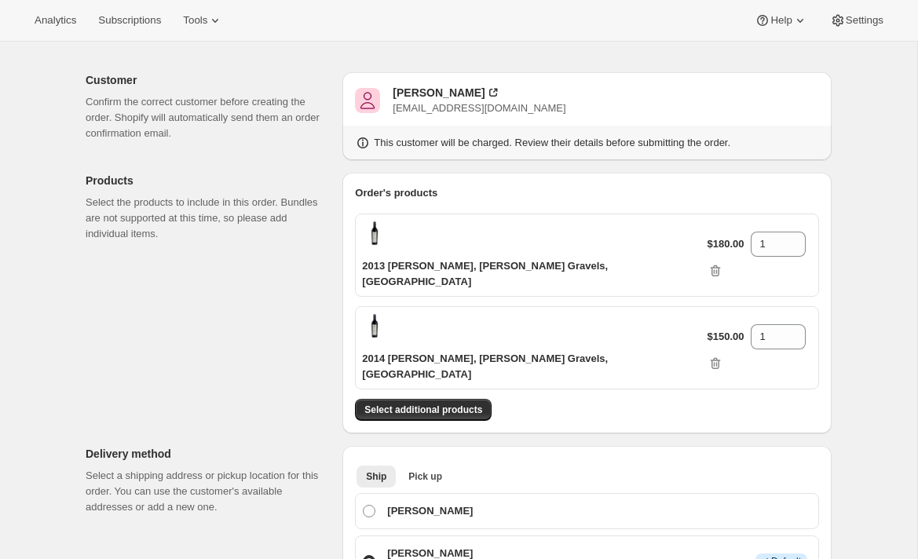
scroll to position [65, 0]
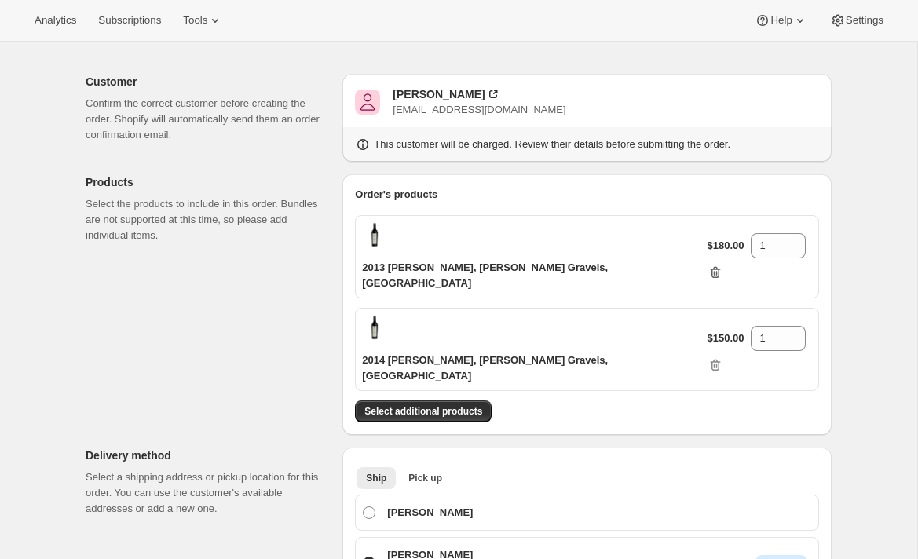
click at [723, 265] on icon "button" at bounding box center [716, 273] width 16 height 16
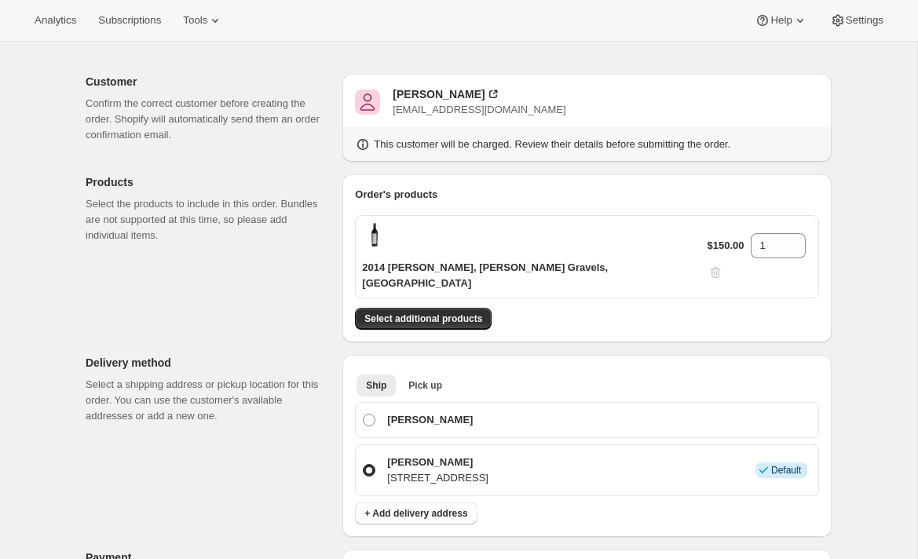
click at [803, 234] on div "$150.00 1" at bounding box center [760, 256] width 105 height 47
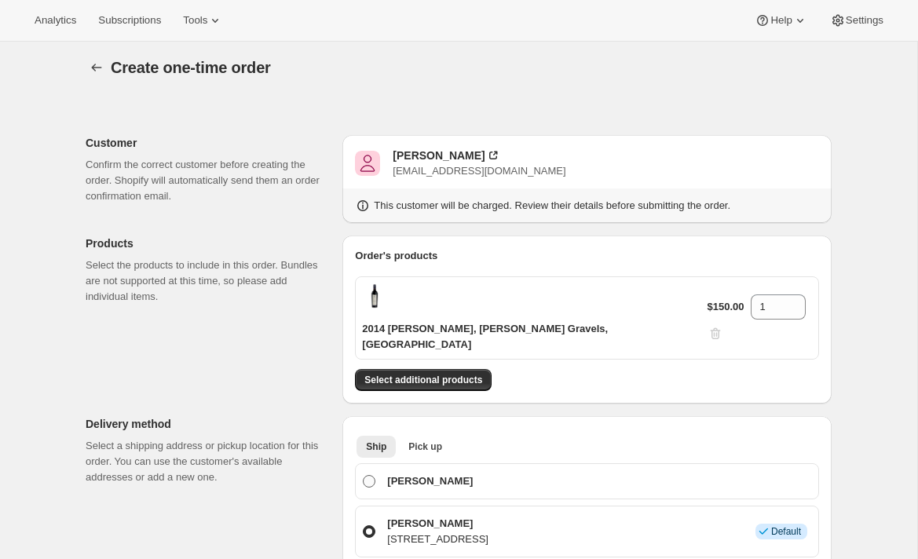
scroll to position [0, 0]
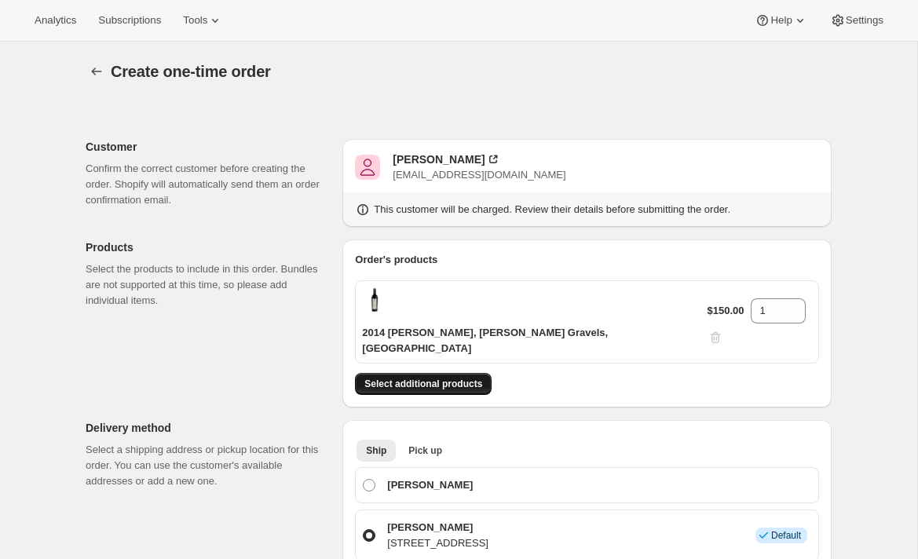
click at [405, 378] on span "Select additional products" at bounding box center [423, 384] width 118 height 13
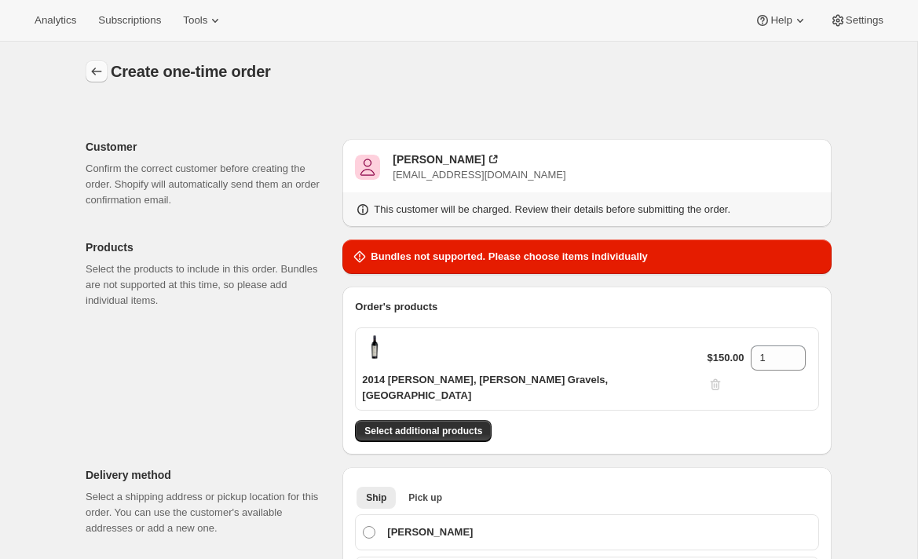
click at [89, 75] on icon "button" at bounding box center [97, 72] width 16 height 16
click at [135, 21] on span "Subscriptions" at bounding box center [129, 20] width 63 height 13
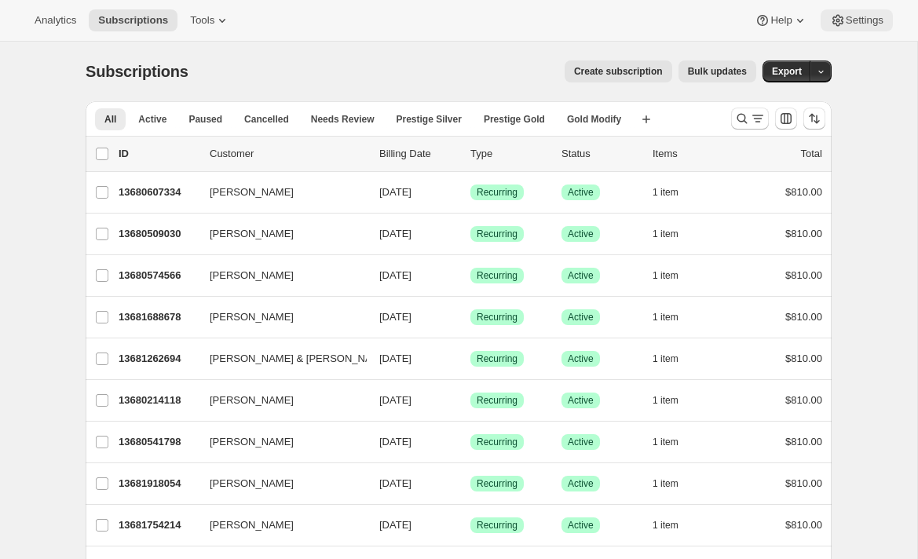
click at [871, 23] on span "Settings" at bounding box center [865, 20] width 38 height 13
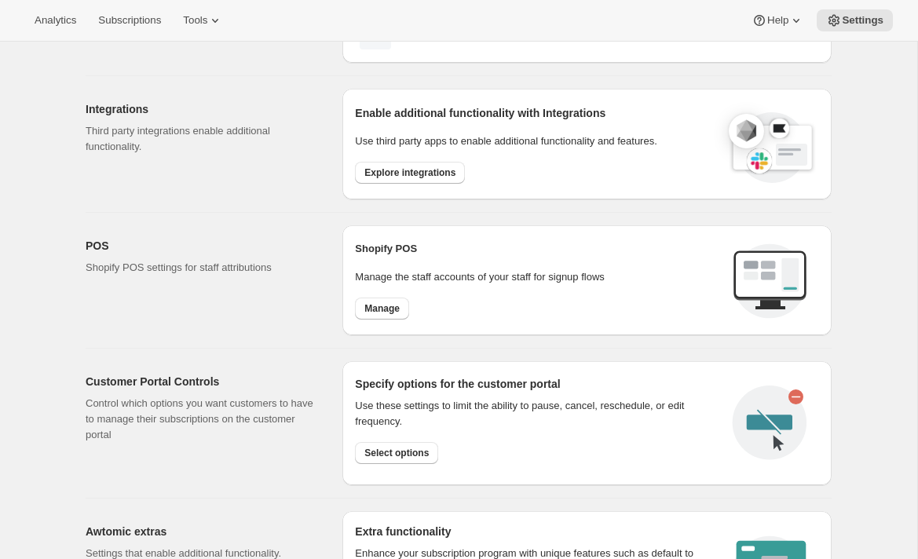
scroll to position [481, 0]
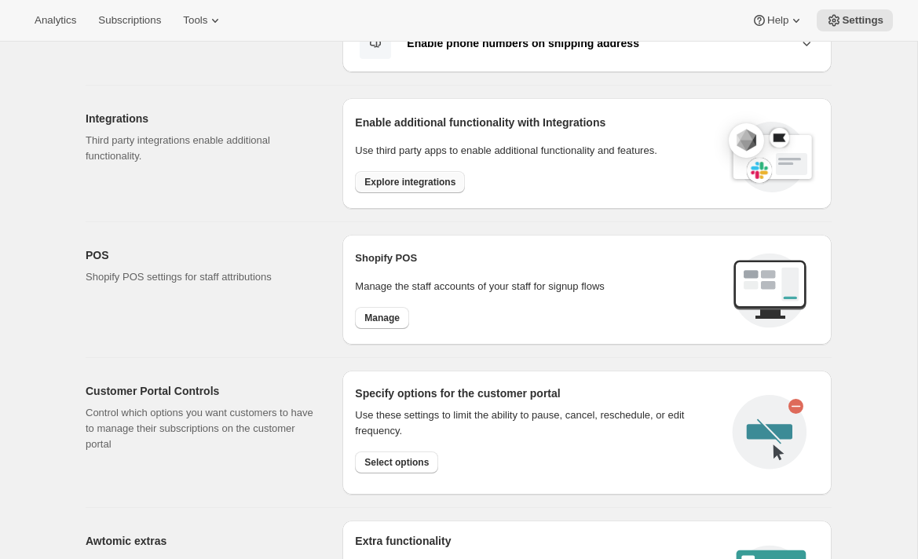
click at [416, 176] on span "Explore integrations" at bounding box center [409, 182] width 91 height 13
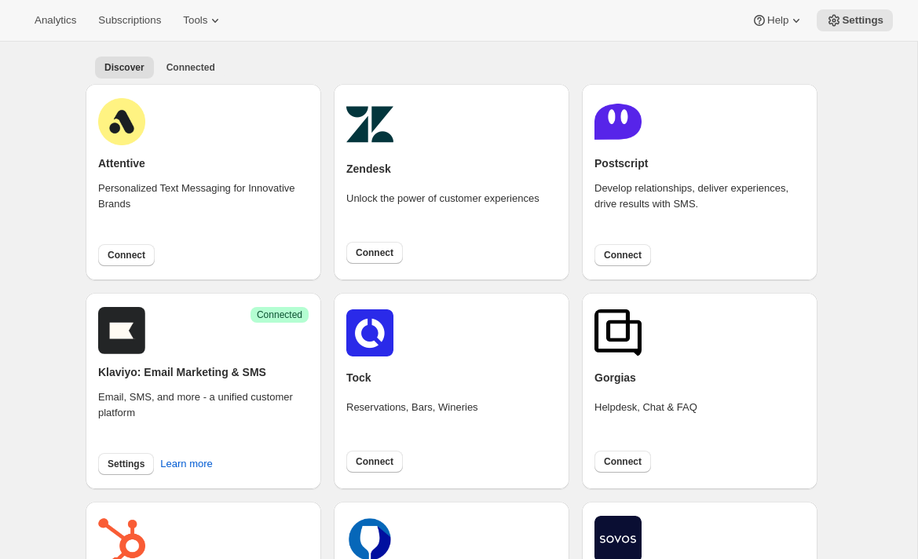
scroll to position [56, 0]
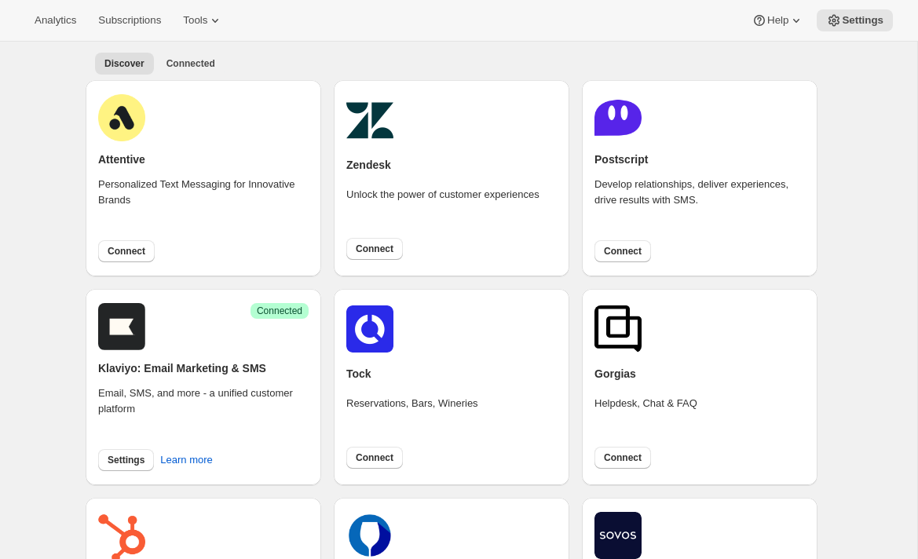
click at [219, 361] on h2 "Klaviyo: Email Marketing & SMS" at bounding box center [182, 369] width 168 height 16
click at [137, 459] on span "Settings" at bounding box center [126, 460] width 37 height 13
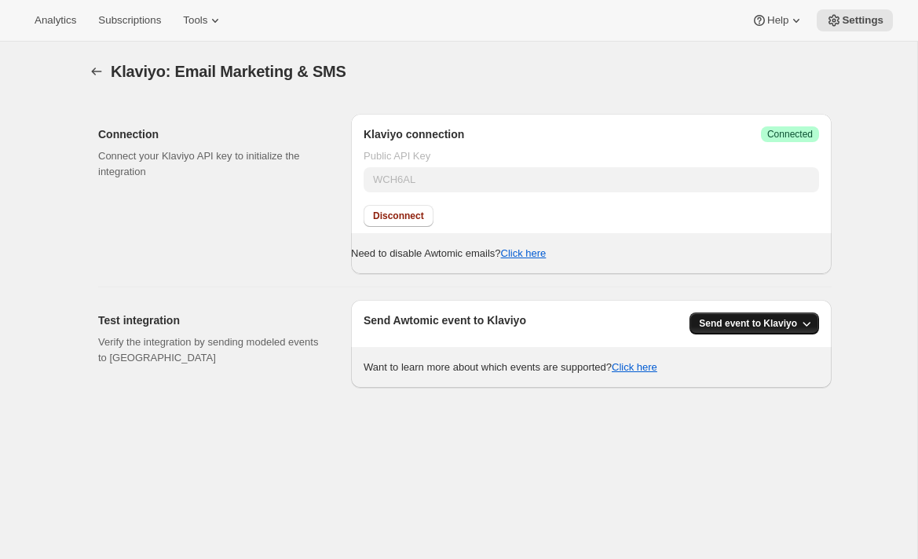
click at [807, 323] on icon "button" at bounding box center [807, 324] width 16 height 16
click at [752, 383] on span "All Awtomic events" at bounding box center [744, 383] width 85 height 12
click at [738, 316] on button "Send event to Klaviyo" at bounding box center [755, 324] width 130 height 22
click at [717, 458] on div "Klaviyo: Email Marketing & SMS. This page is ready Klaviyo: Email Marketing & S…" at bounding box center [458, 321] width 917 height 559
click at [855, 16] on span "Settings" at bounding box center [863, 20] width 42 height 13
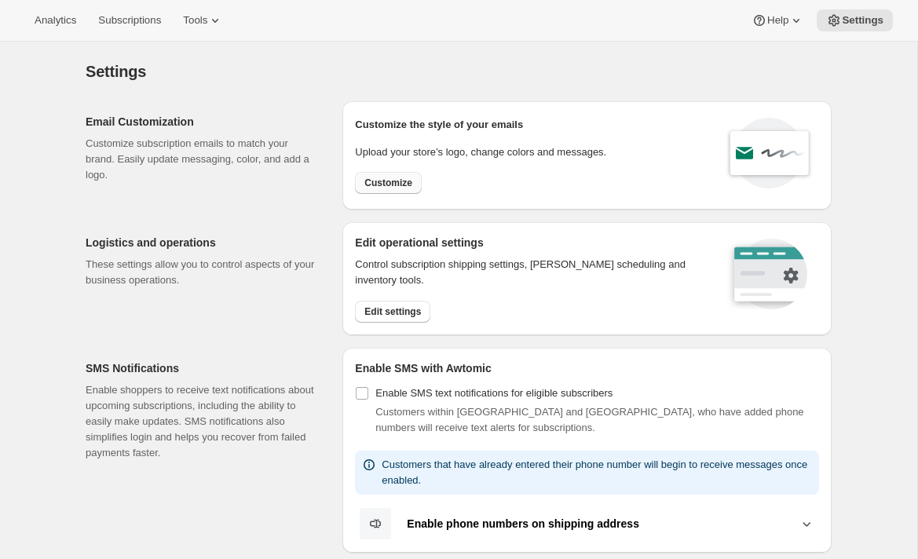
click at [397, 178] on span "Customize" at bounding box center [388, 183] width 48 height 13
select select "subscriptionMessage"
select select "5"
select select "15"
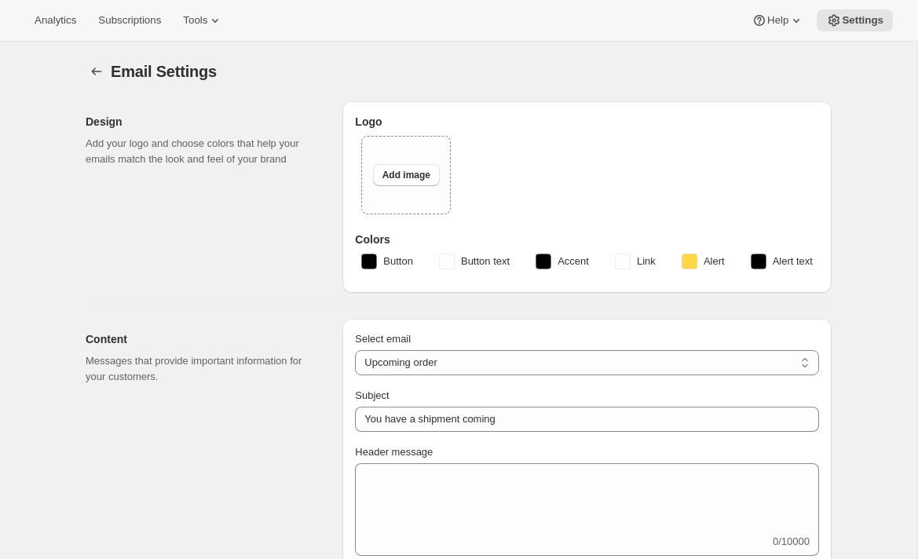
type input "2 Week Reminder: Prestige Wine Club Shipment"
type textarea "We’ll be sending your Spring Shipment in just two weeks’ time. Please take a mo…"
select select "14"
type input "Prestige Wine Club"
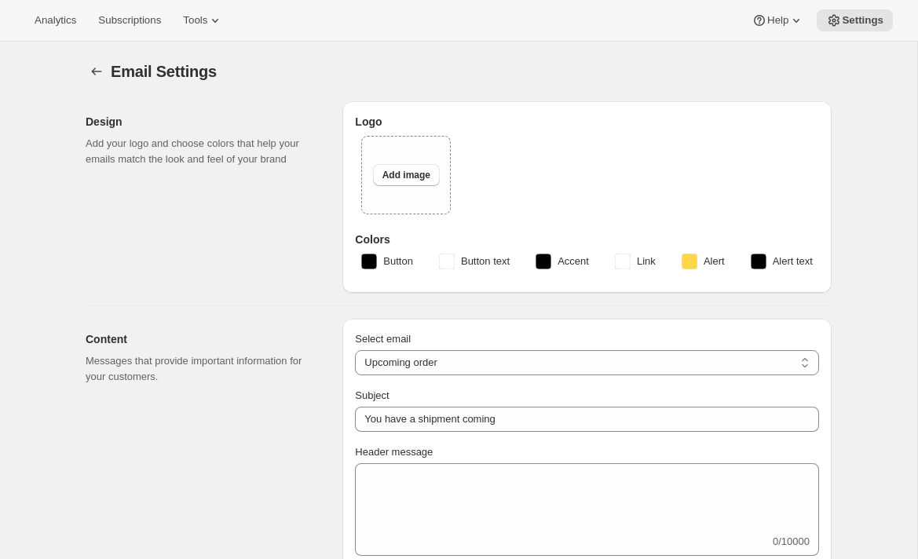
checkbox input "false"
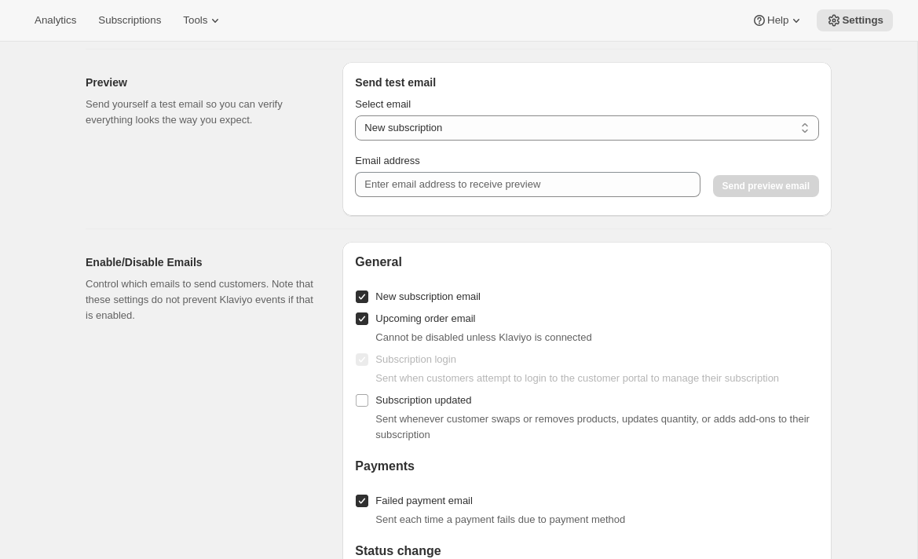
scroll to position [1674, 0]
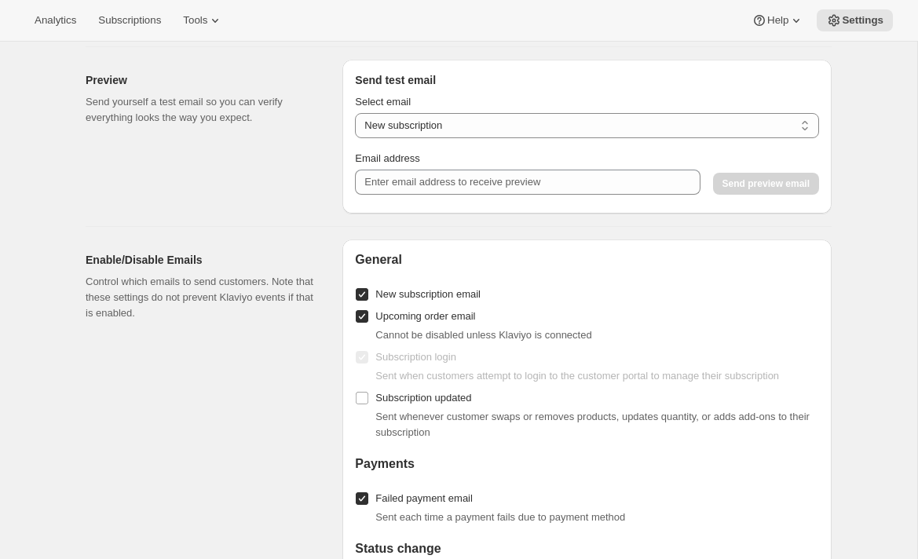
click at [448, 292] on span "New subscription email" at bounding box center [427, 294] width 105 height 12
click at [368, 292] on input "New subscription email" at bounding box center [362, 294] width 13 height 13
click at [448, 292] on span "New subscription email" at bounding box center [427, 294] width 105 height 12
click at [368, 292] on input "New subscription email" at bounding box center [362, 294] width 13 height 13
checkbox input "true"
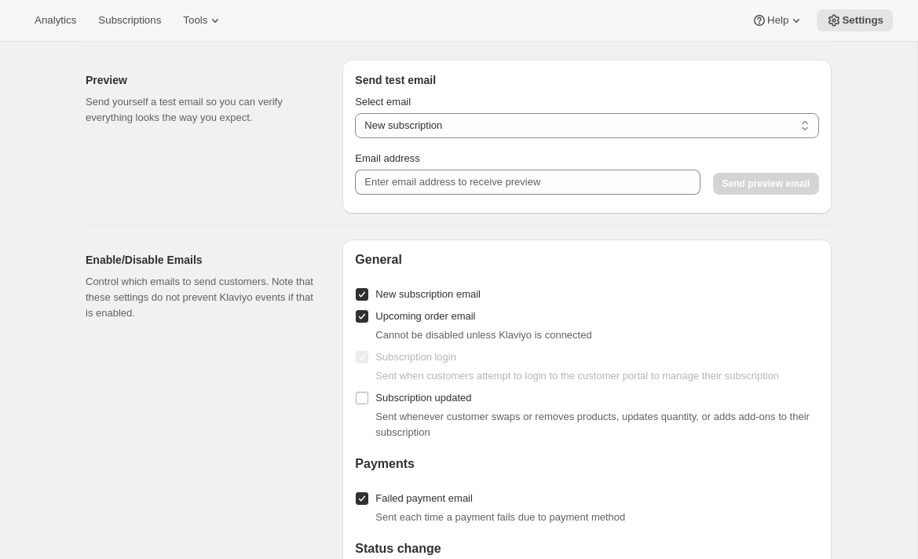
click at [137, 29] on button "Subscriptions" at bounding box center [130, 20] width 82 height 22
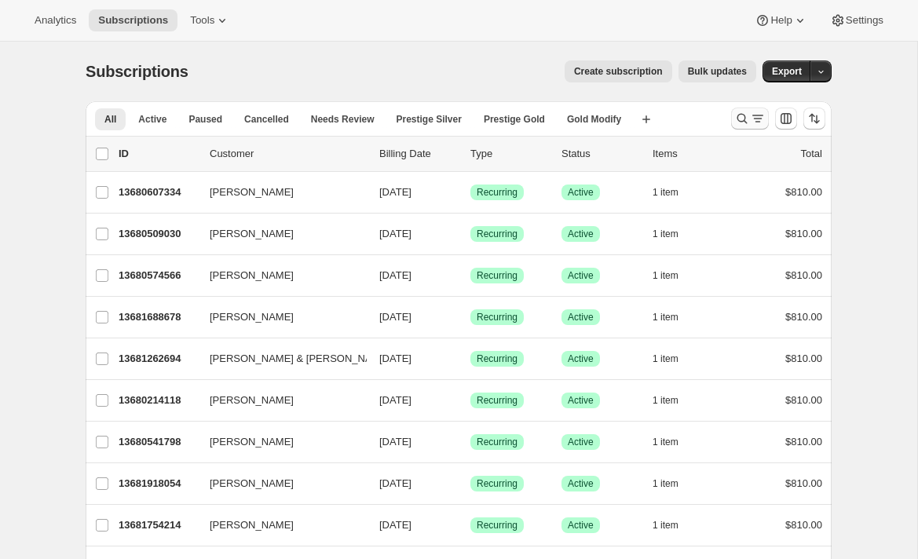
click at [749, 118] on icon "Search and filter results" at bounding box center [742, 119] width 16 height 16
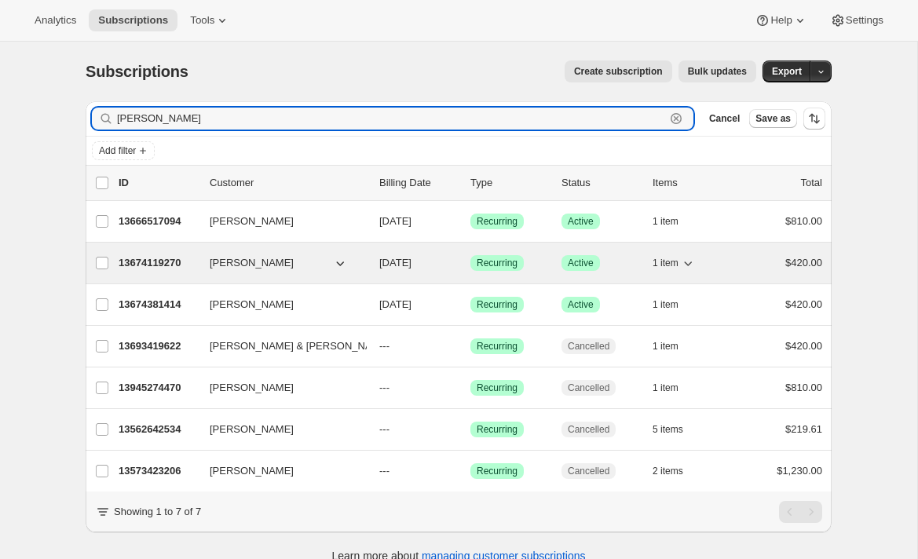
type input "[PERSON_NAME]"
click at [148, 260] on p "13674119270" at bounding box center [158, 263] width 79 height 16
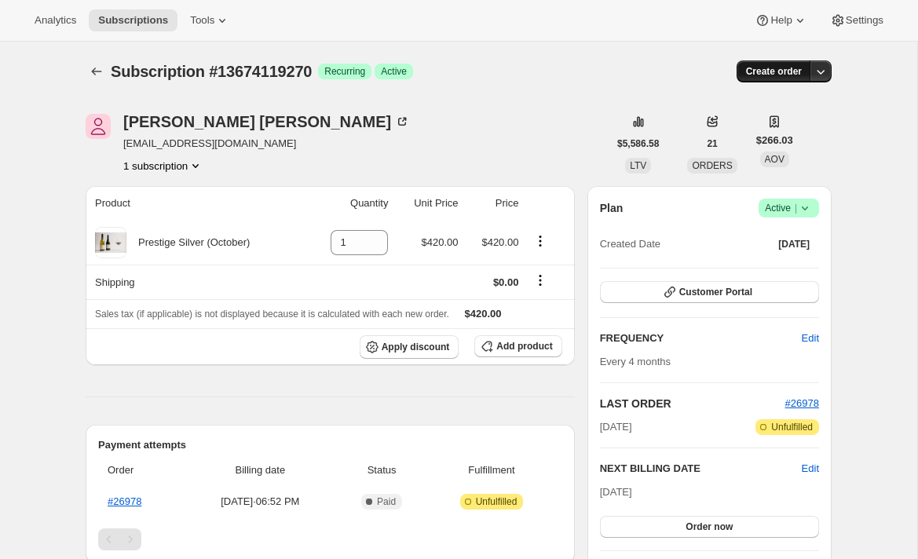
click at [776, 72] on span "Create order" at bounding box center [774, 71] width 56 height 13
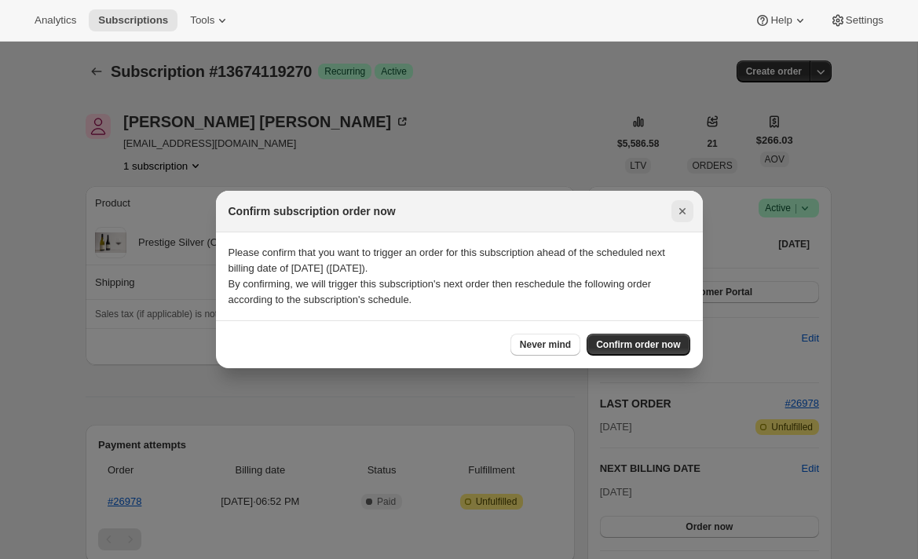
click at [682, 213] on icon "Close" at bounding box center [683, 211] width 16 height 16
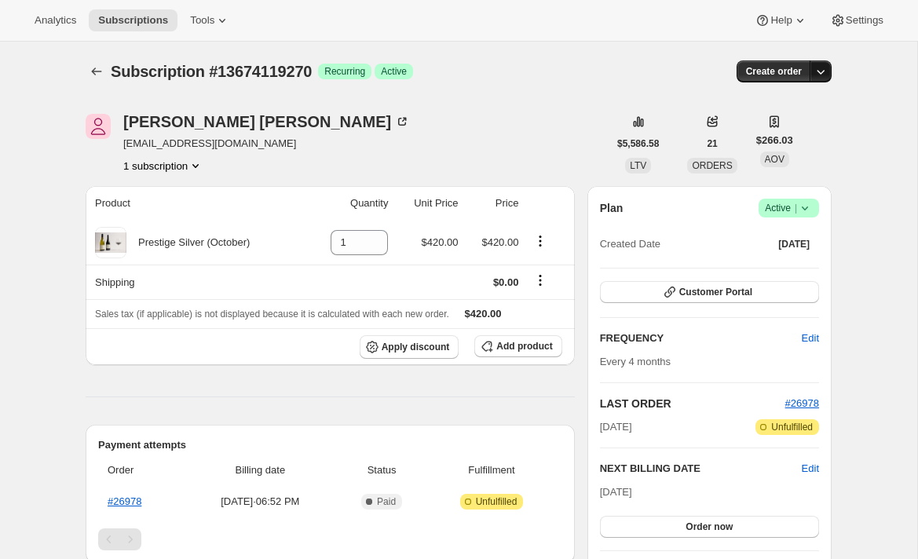
click at [826, 74] on icon "button" at bounding box center [821, 72] width 16 height 16
click at [772, 139] on button "Create custom one-time order" at bounding box center [744, 130] width 166 height 25
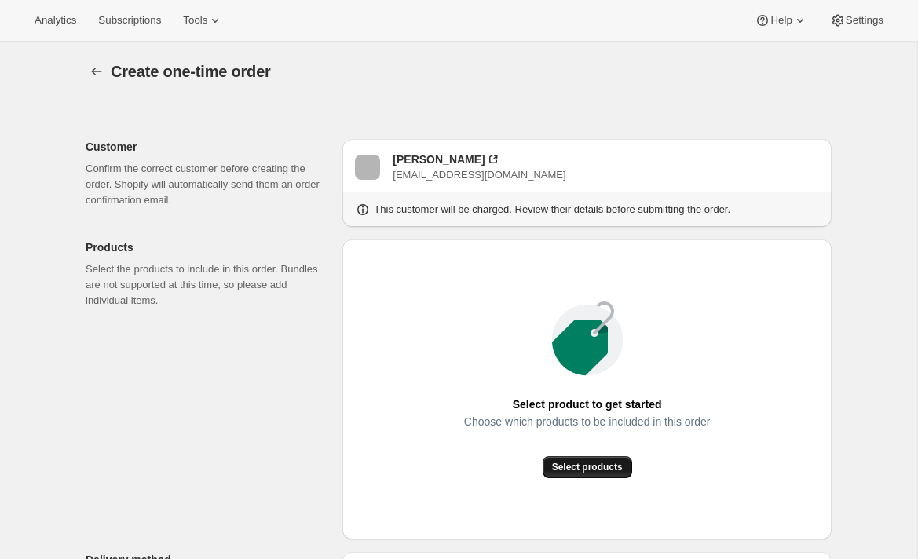
click at [567, 464] on span "Select products" at bounding box center [587, 467] width 71 height 13
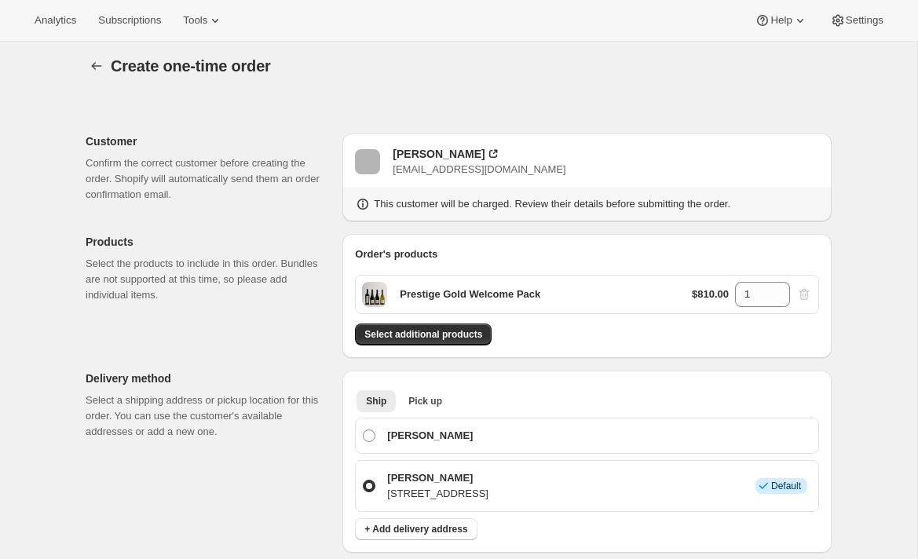
scroll to position [101, 0]
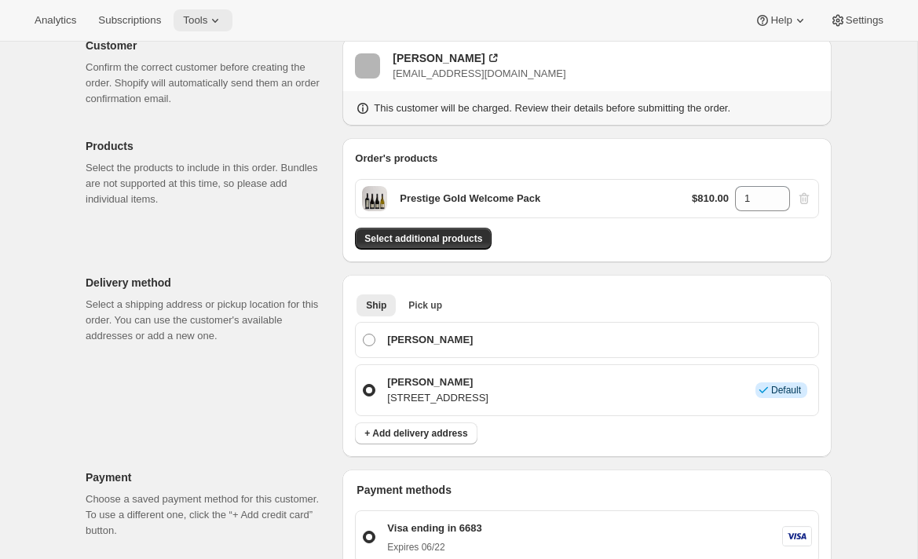
click at [218, 20] on icon at bounding box center [215, 21] width 16 height 16
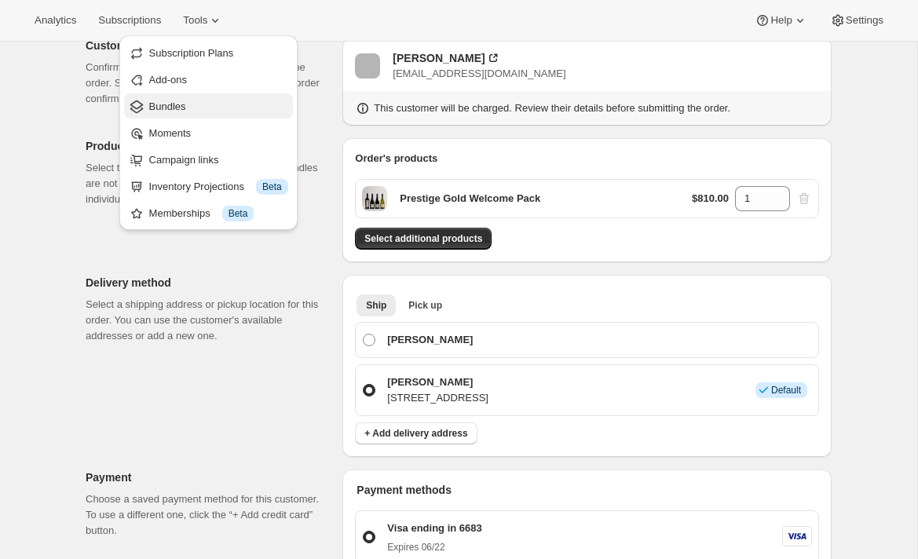
click at [170, 112] on span "Bundles" at bounding box center [167, 107] width 37 height 12
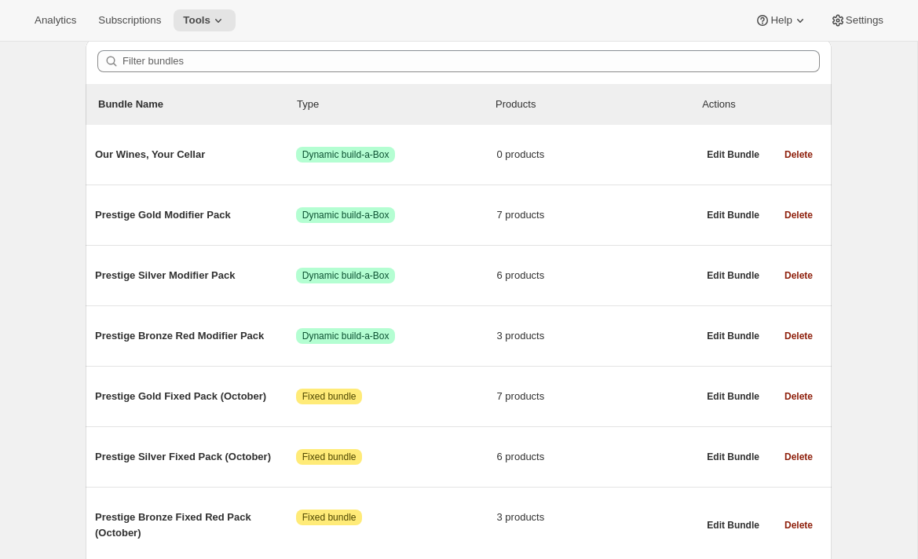
scroll to position [138, 0]
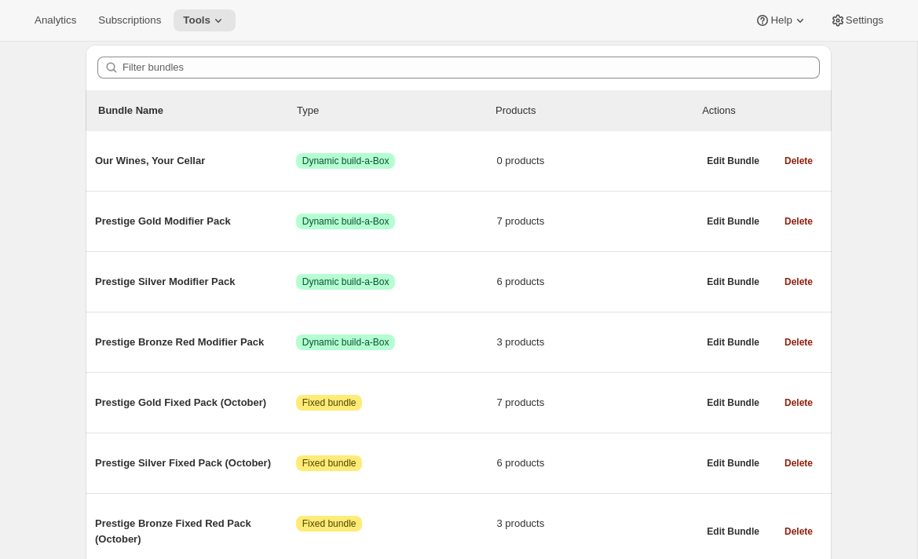
click at [204, 35] on div "Analytics Subscriptions Tools Help Settings" at bounding box center [459, 21] width 918 height 42
click at [204, 27] on button "Tools" at bounding box center [205, 20] width 62 height 22
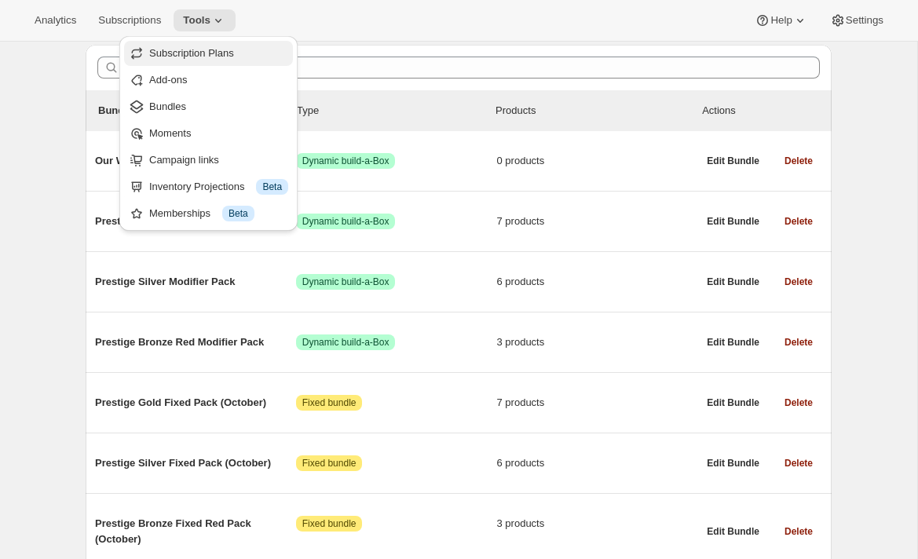
click at [202, 51] on span "Subscription Plans" at bounding box center [191, 53] width 85 height 12
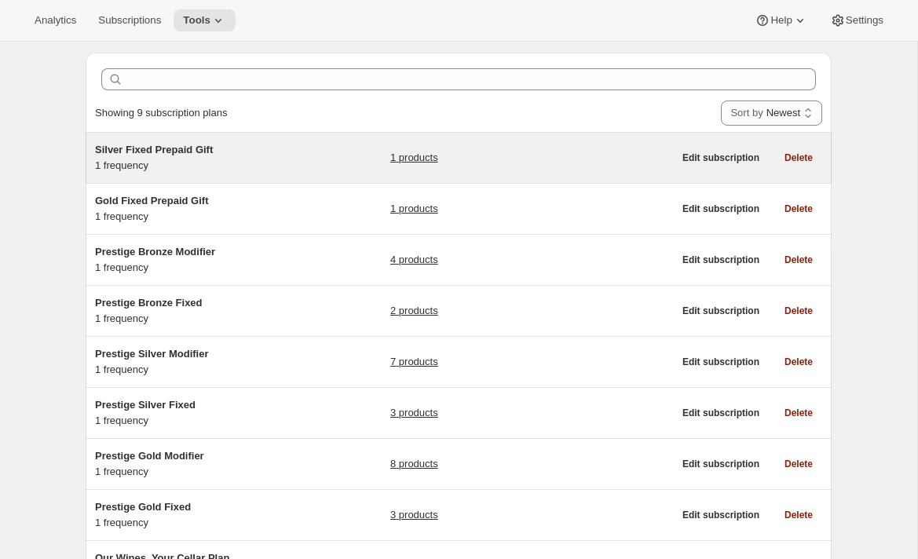
scroll to position [55, 0]
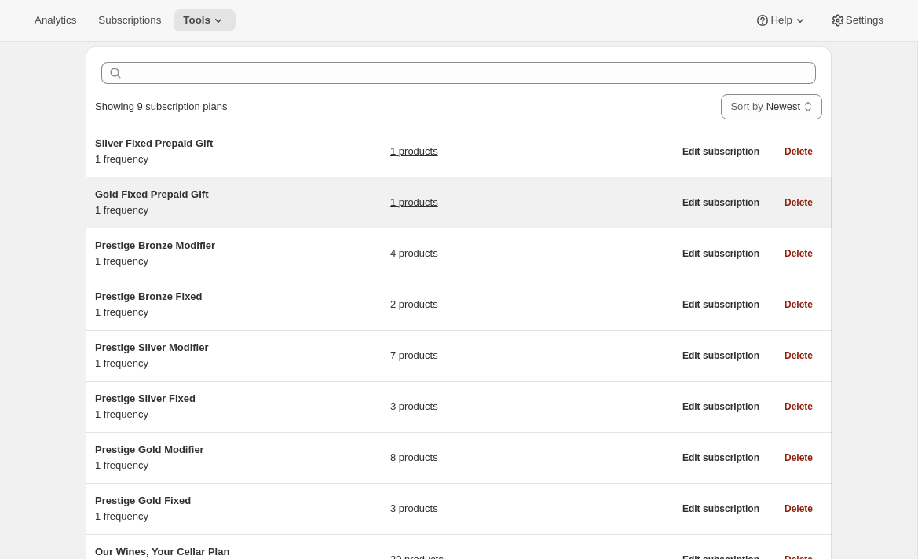
click at [265, 210] on div "Gold Fixed Prepaid Gift 1 frequency" at bounding box center [193, 202] width 196 height 31
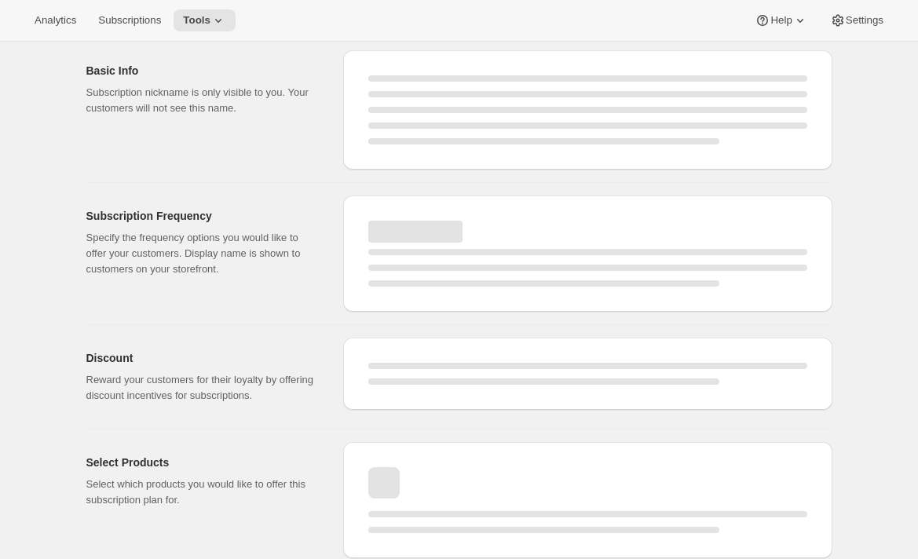
select select "WEEK"
select select "MONTH"
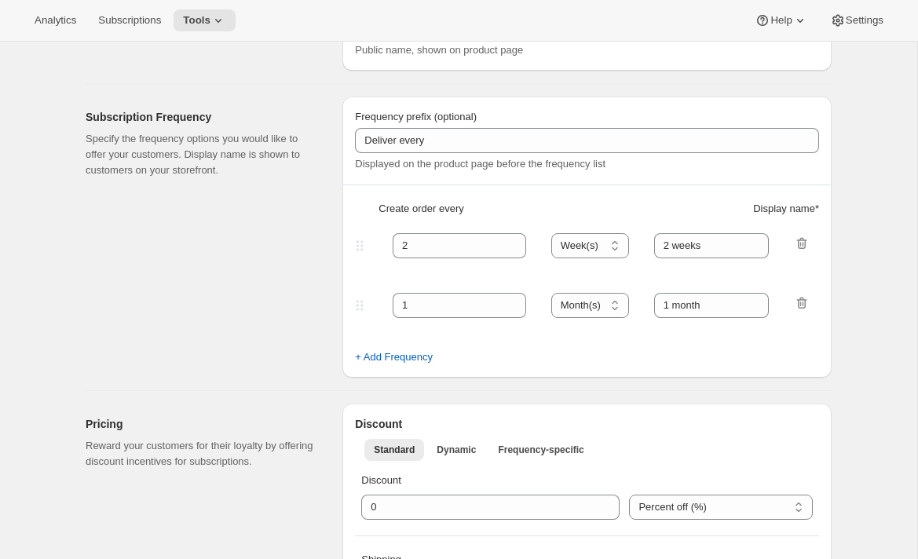
type input "Gold Fixed Prepaid Gift"
type input "Give a Gift"
checkbox input "true"
select select "MONTH"
select select "YEARDAY"
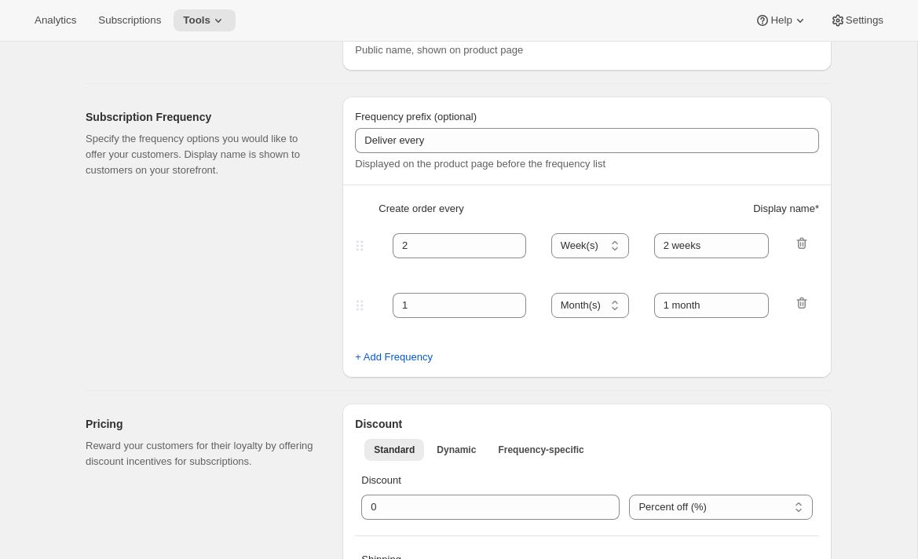
select select "2"
select select "5"
select select "6"
select select "5"
select select "10"
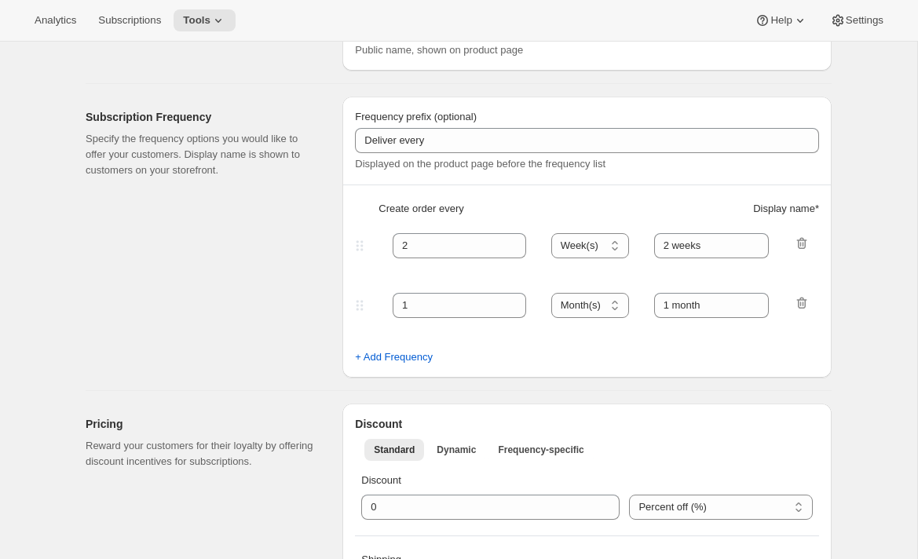
select select "5"
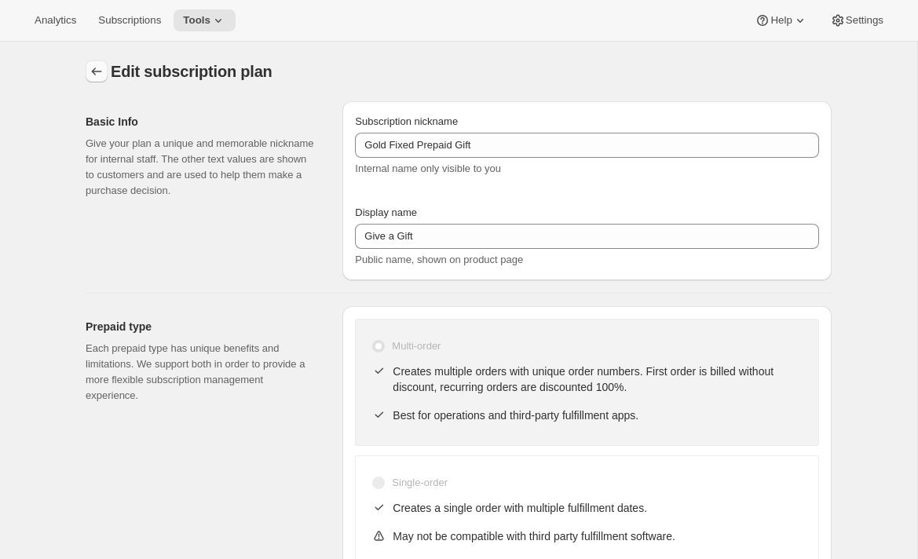
click at [90, 71] on icon "Subscription plans" at bounding box center [97, 72] width 16 height 16
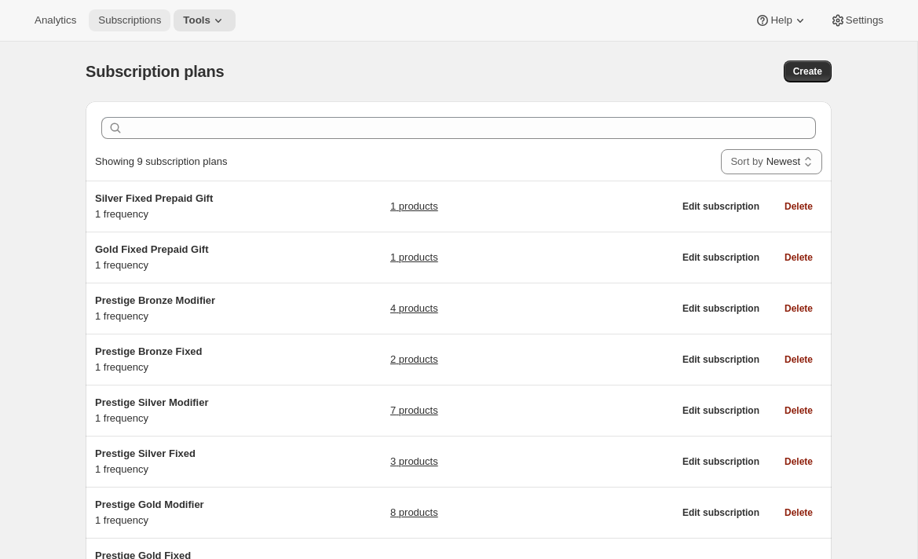
click at [150, 15] on span "Subscriptions" at bounding box center [129, 20] width 63 height 13
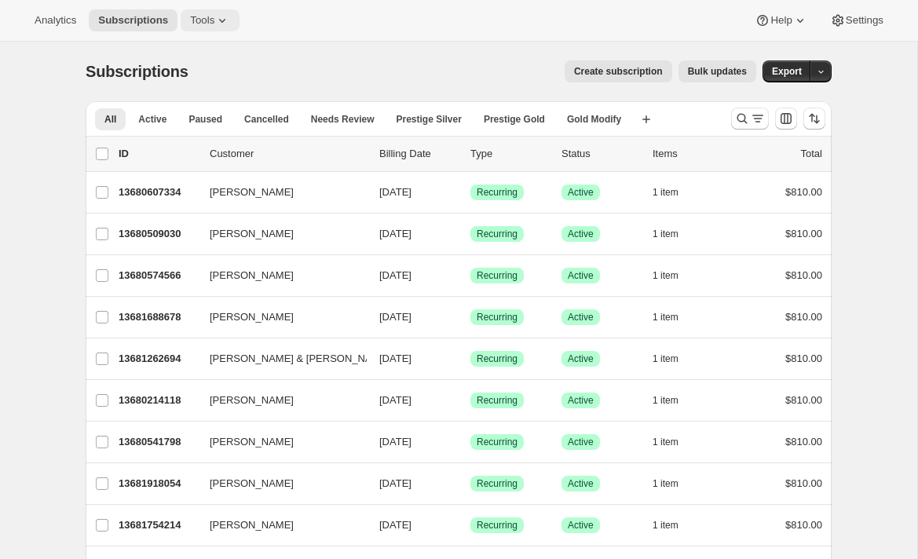
click at [225, 27] on icon at bounding box center [222, 21] width 16 height 16
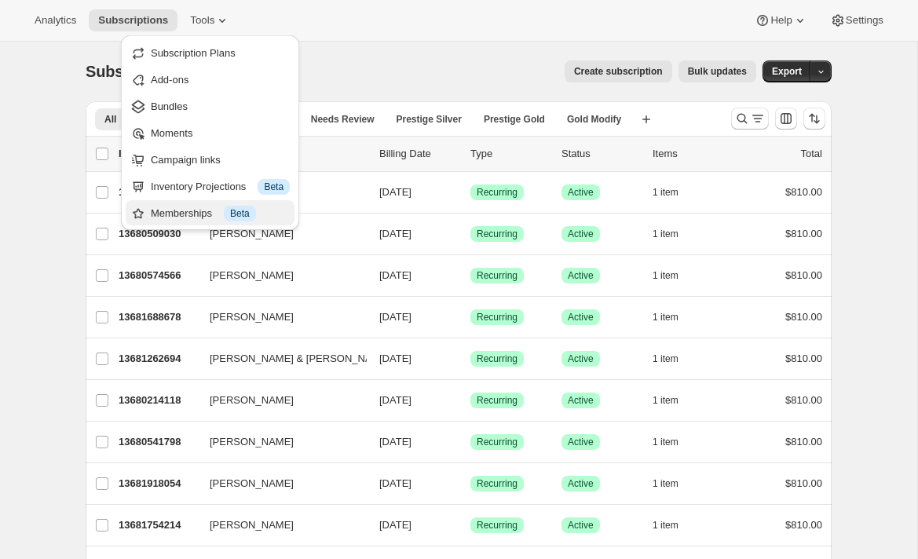
click at [166, 213] on div "Memberships Info Beta" at bounding box center [220, 214] width 139 height 16
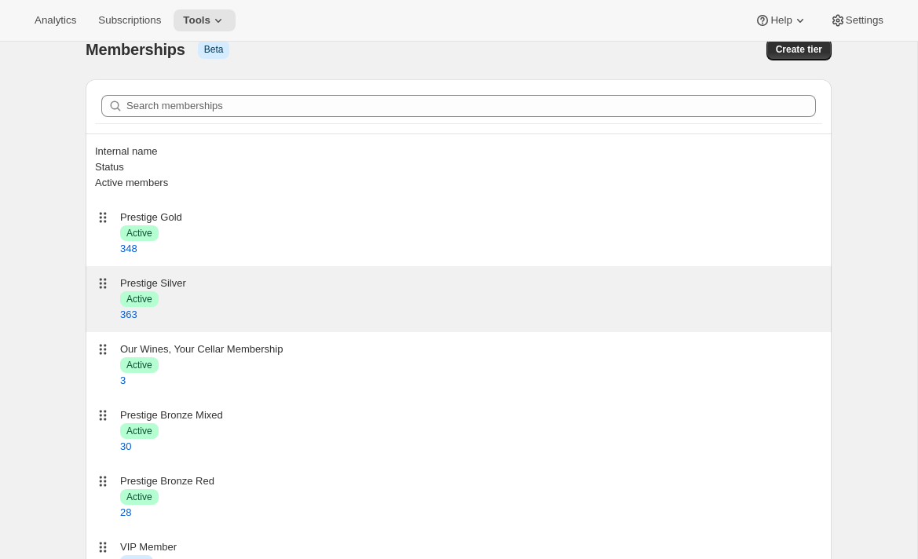
scroll to position [31, 0]
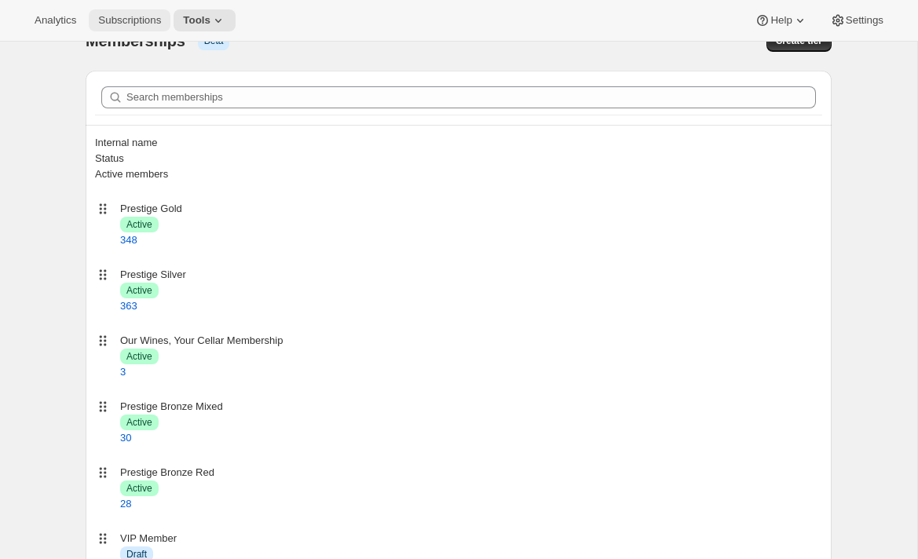
click at [130, 10] on button "Subscriptions" at bounding box center [130, 20] width 82 height 22
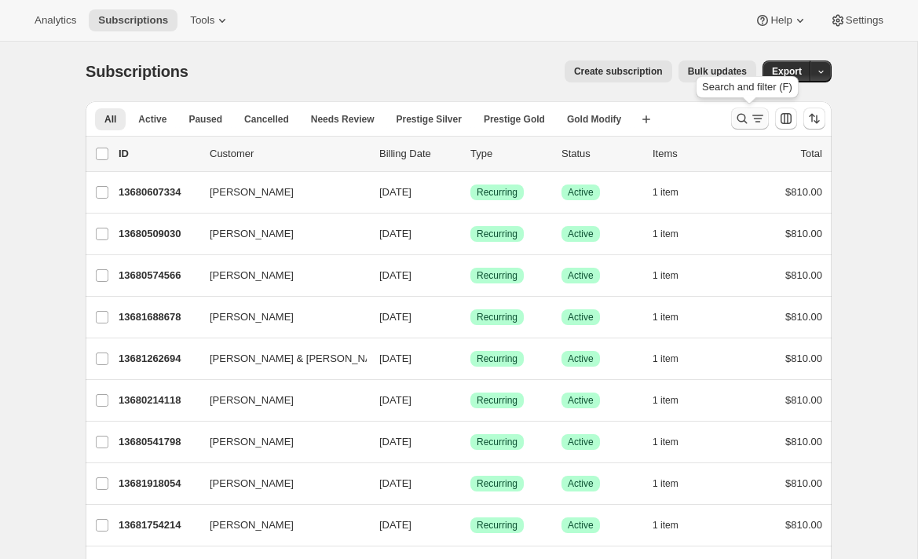
click at [745, 125] on icon "Search and filter results" at bounding box center [742, 119] width 16 height 16
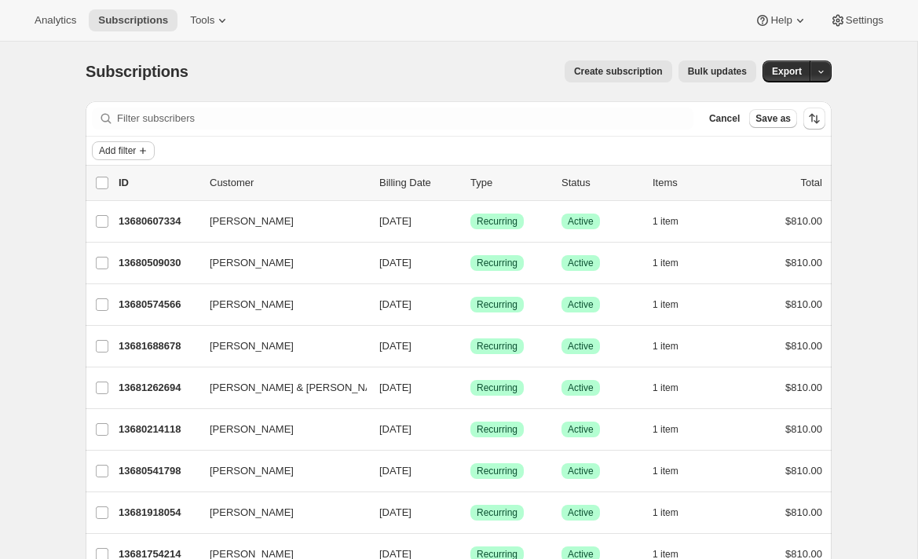
click at [111, 151] on span "Add filter" at bounding box center [117, 151] width 37 height 13
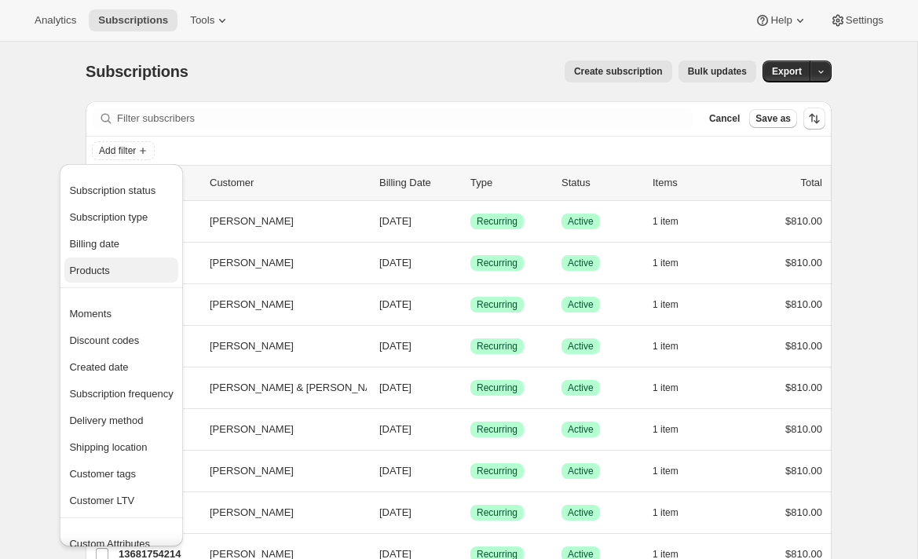
click at [114, 273] on span "Products" at bounding box center [121, 271] width 104 height 16
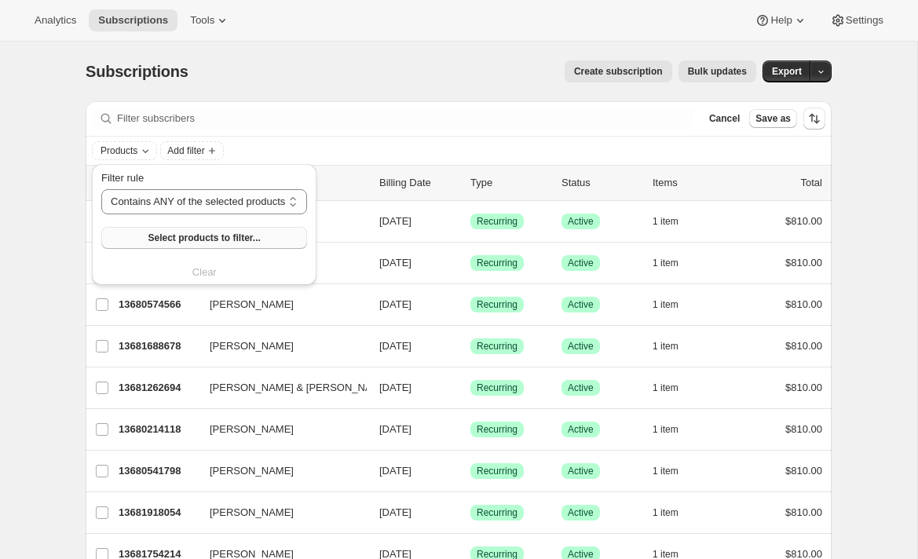
click at [160, 236] on span "Select products to filter..." at bounding box center [204, 238] width 112 height 13
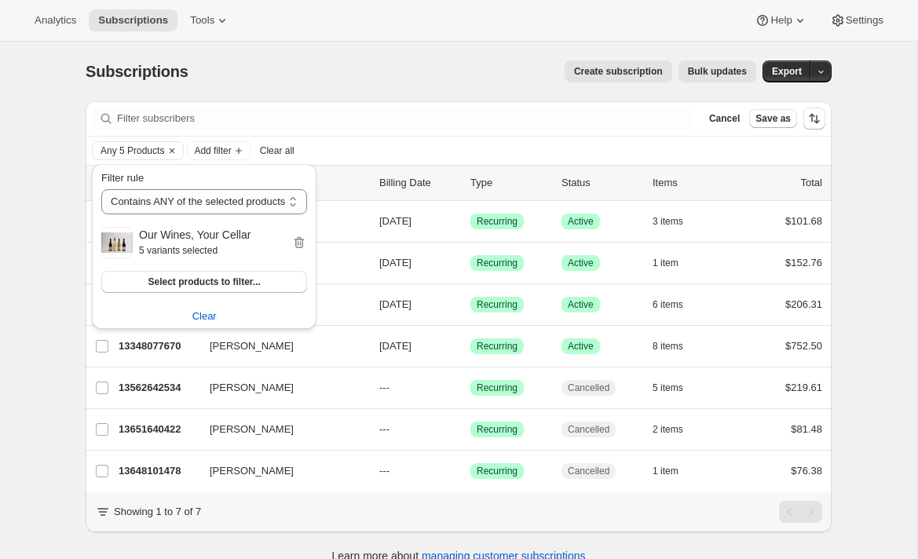
click at [43, 324] on div "Subscriptions. This page is ready Subscriptions Create subscription Bulk update…" at bounding box center [458, 321] width 917 height 559
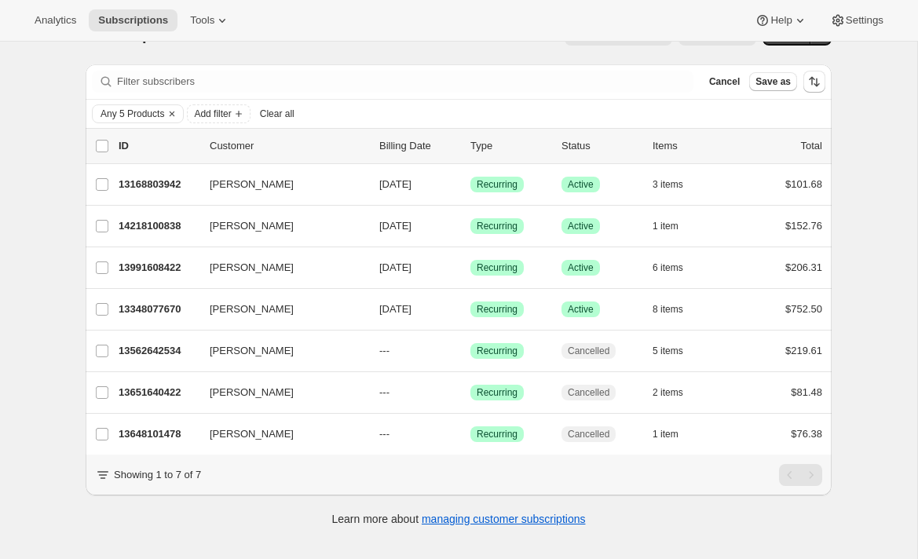
scroll to position [42, 0]
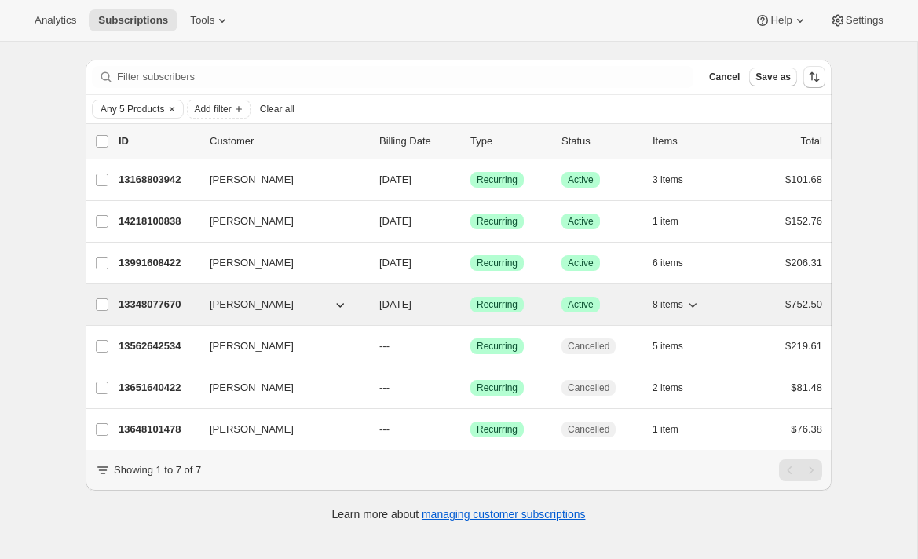
click at [160, 301] on p "13348077670" at bounding box center [158, 305] width 79 height 16
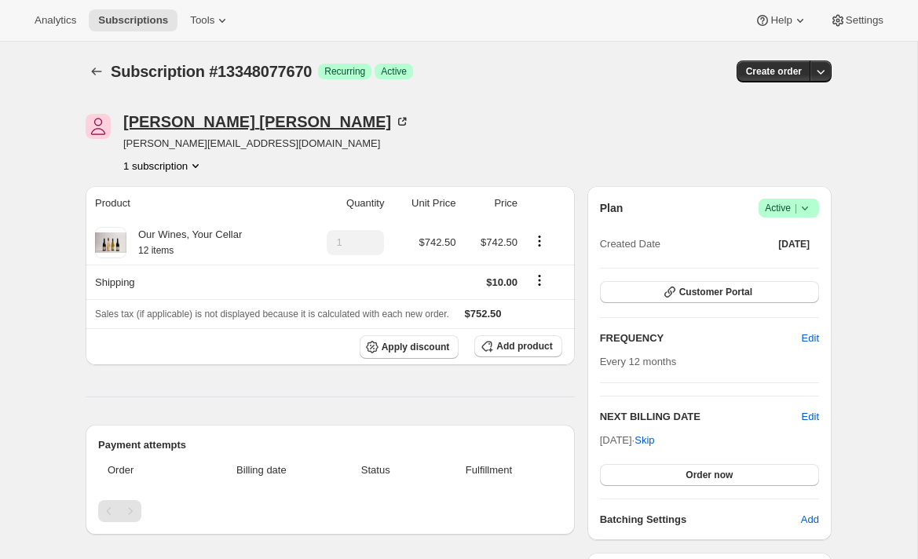
click at [216, 125] on div "Joel Stewart" at bounding box center [266, 122] width 287 height 16
click at [90, 63] on button "Subscriptions" at bounding box center [97, 71] width 22 height 22
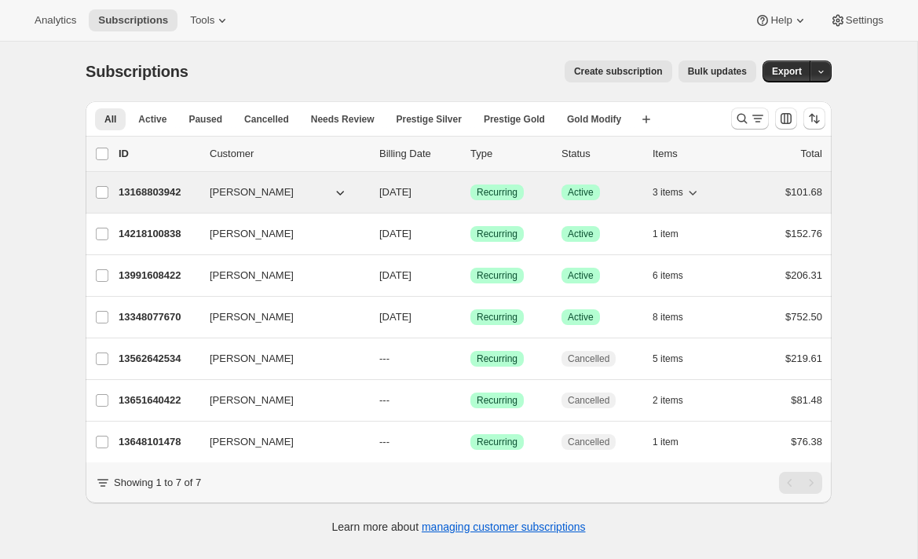
click at [159, 183] on div "13168803942 Josh Wong 10/24/2025 Success Recurring Success Active 3 items $101.…" at bounding box center [471, 192] width 704 height 22
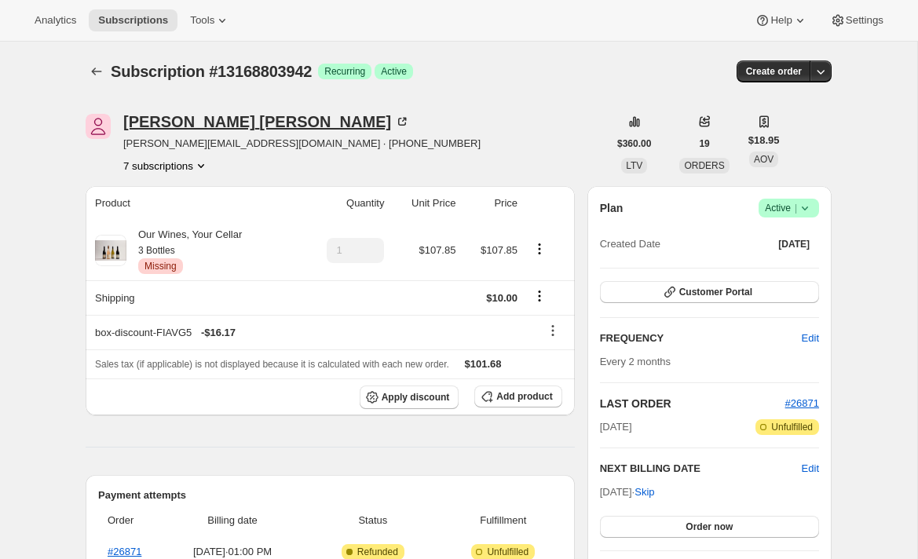
click at [394, 123] on icon at bounding box center [402, 122] width 16 height 16
click at [97, 66] on icon "Subscriptions" at bounding box center [97, 72] width 16 height 16
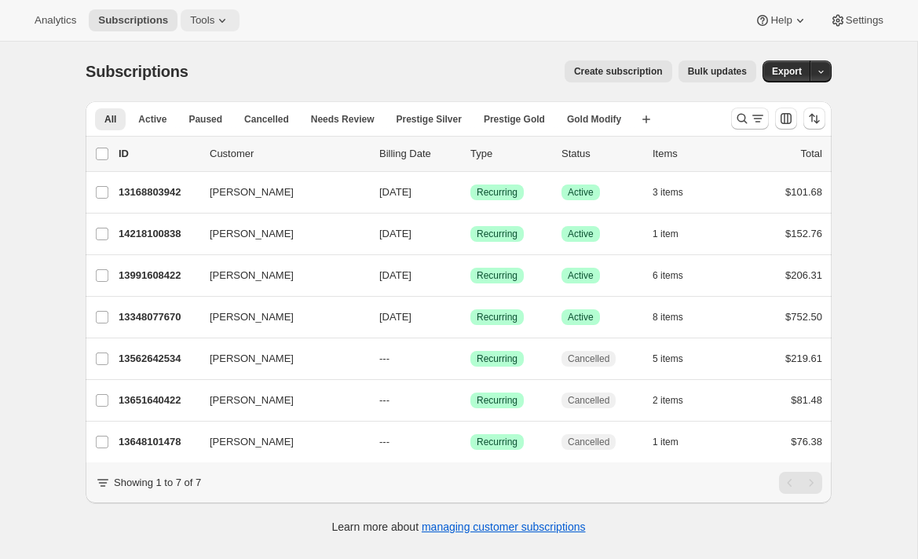
click at [219, 13] on icon at bounding box center [222, 21] width 16 height 16
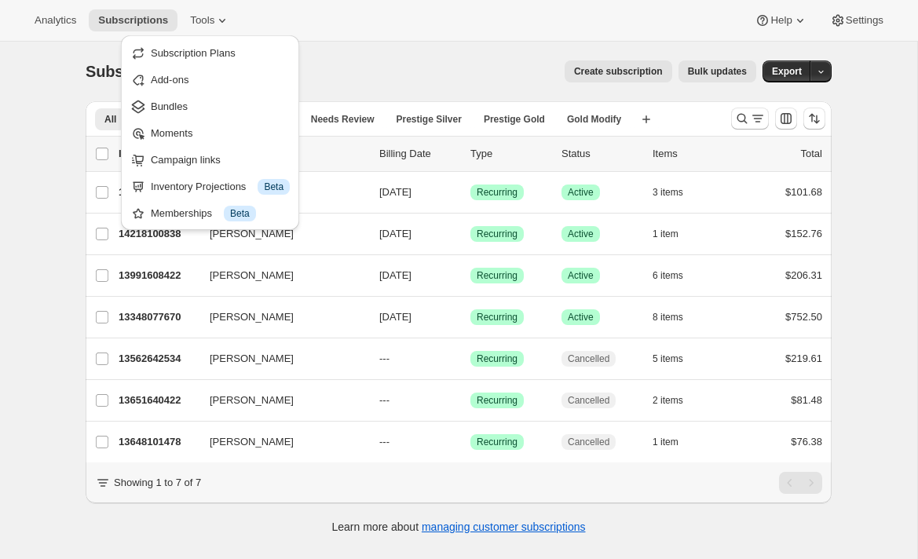
click at [311, 25] on div "Analytics Subscriptions Tools Help Settings" at bounding box center [459, 21] width 918 height 42
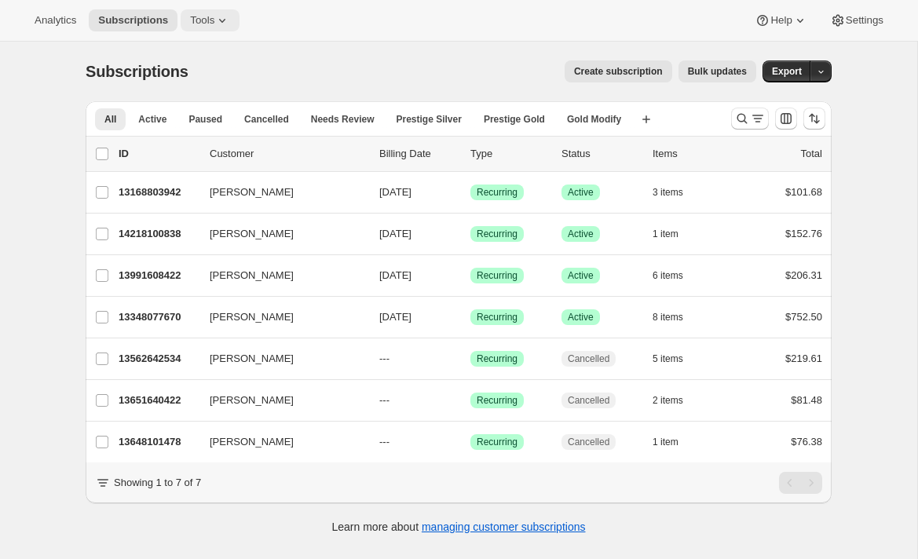
click at [214, 21] on span "Tools" at bounding box center [202, 20] width 24 height 13
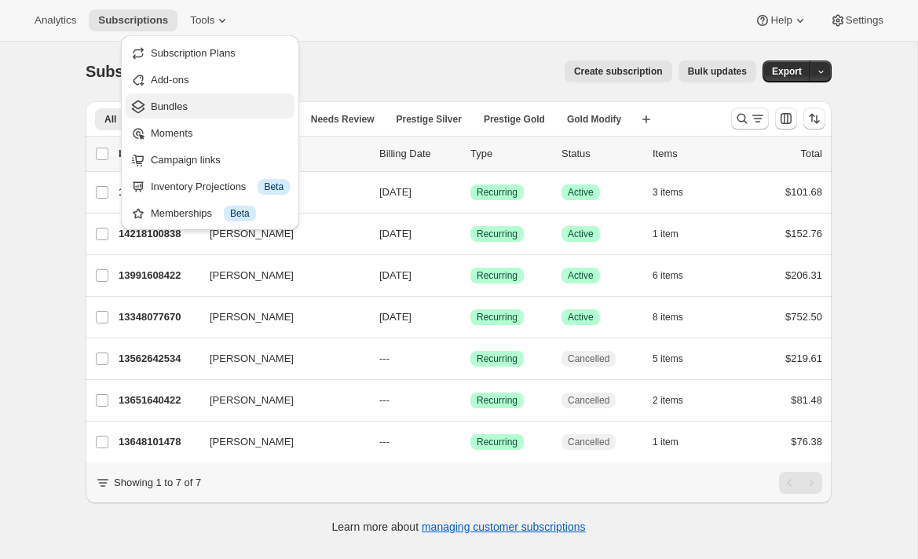
click at [195, 109] on span "Bundles" at bounding box center [220, 107] width 139 height 16
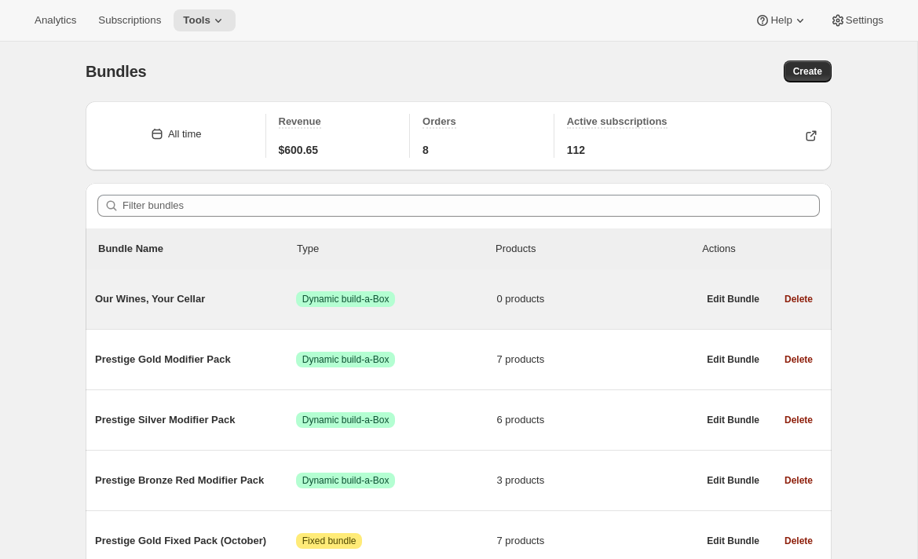
scroll to position [98, 0]
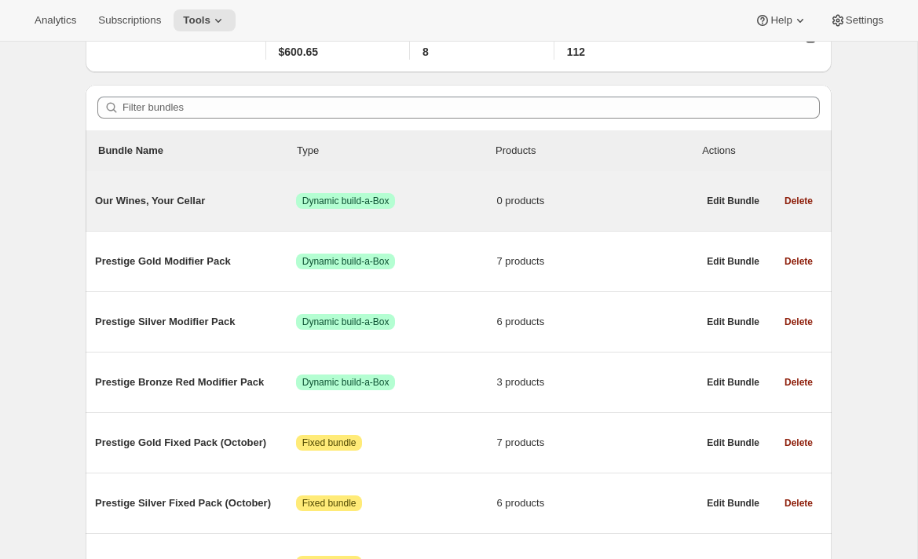
click at [201, 207] on span "Our Wines, Your Cellar" at bounding box center [195, 201] width 201 height 16
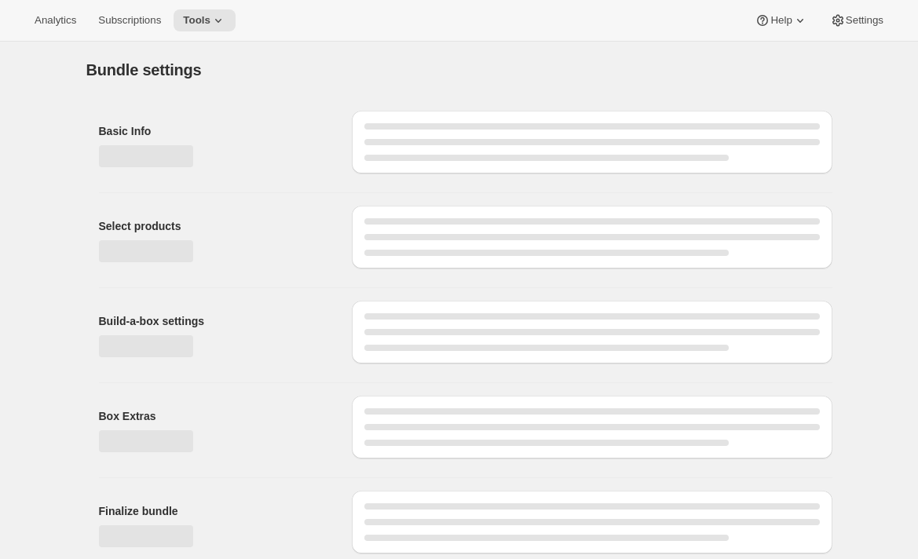
type input "Our Wines, Your Cellar"
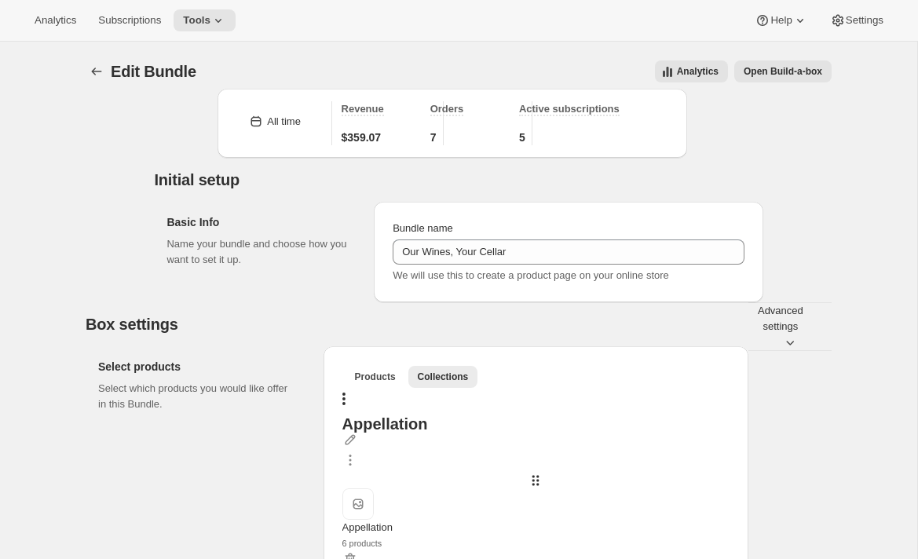
click at [89, 75] on icon "Bundles" at bounding box center [97, 72] width 16 height 16
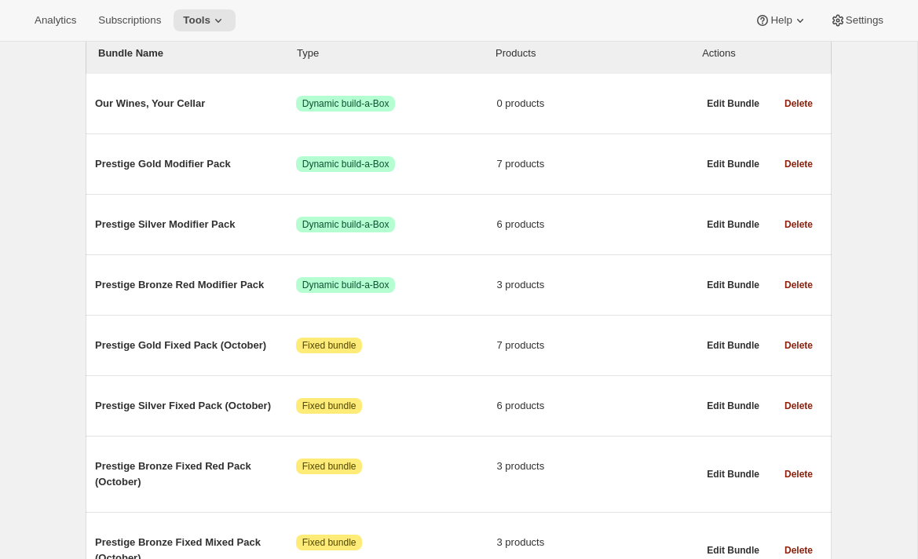
scroll to position [207, 0]
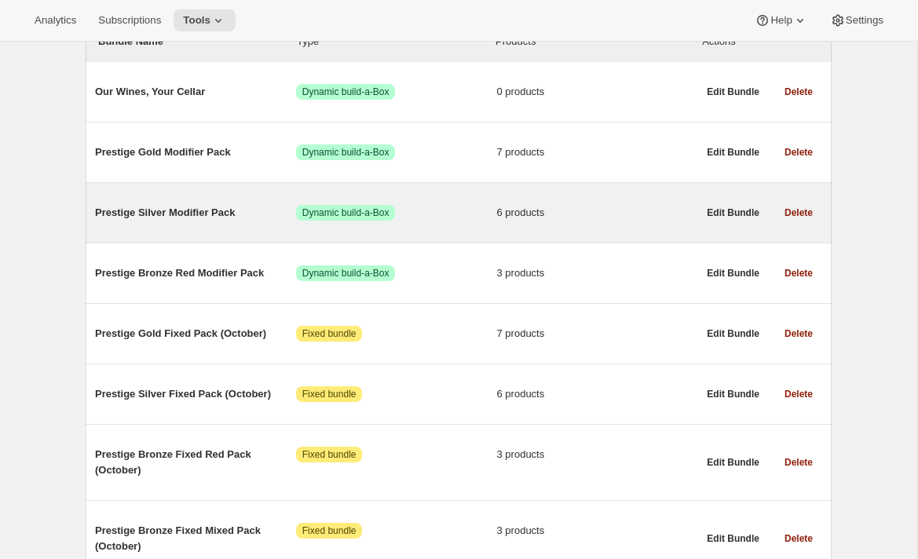
click at [180, 207] on span "Prestige Silver Modifier Pack" at bounding box center [195, 213] width 201 height 16
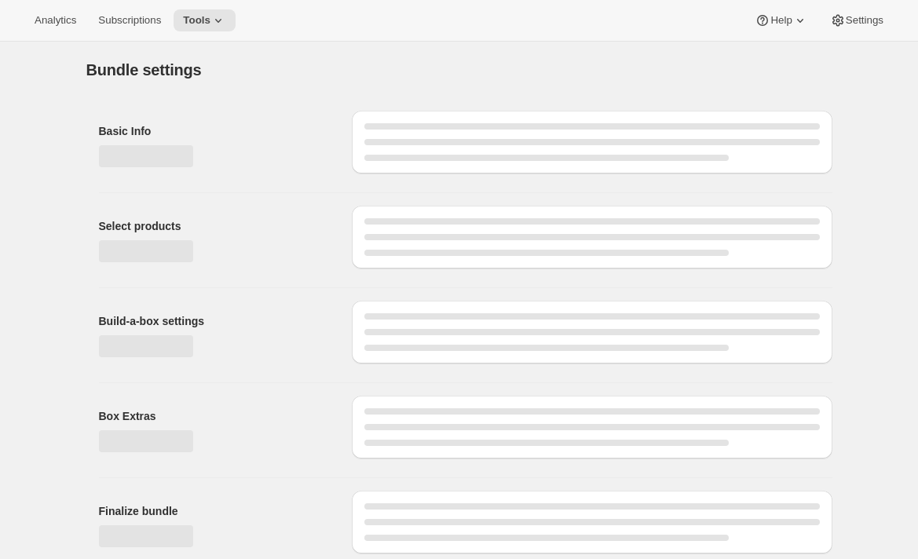
type input "Prestige Silver Modifier Pack"
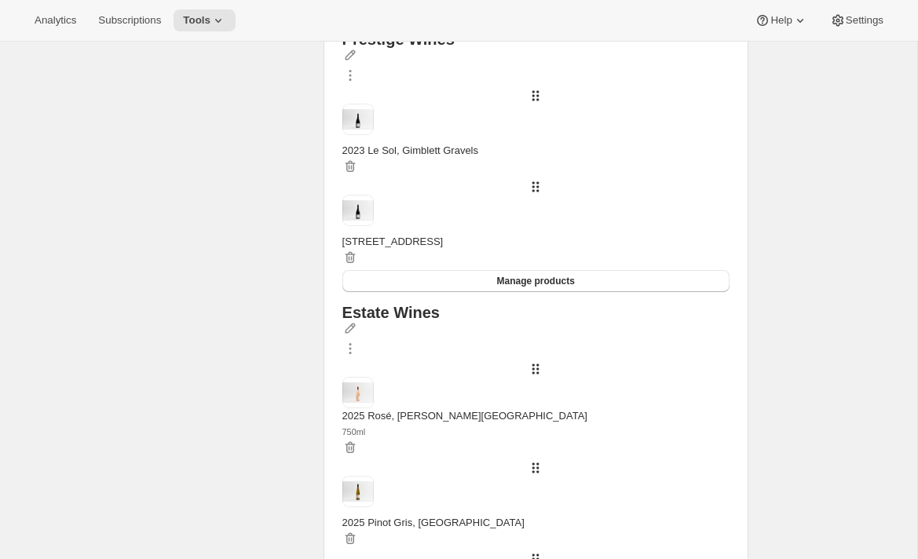
scroll to position [390, 0]
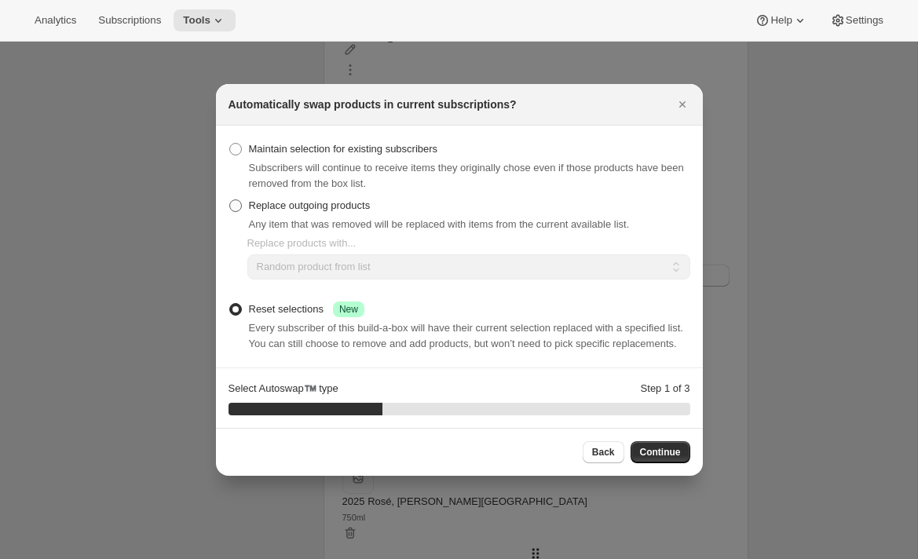
click at [287, 201] on span "Replace outgoing products" at bounding box center [310, 206] width 122 height 12
click at [230, 200] on input "Replace outgoing products" at bounding box center [229, 200] width 1 height 1
radio input "true"
click at [337, 263] on select "Random product from list Matching product type Select specific replacements" at bounding box center [468, 266] width 443 height 25
select select "selection"
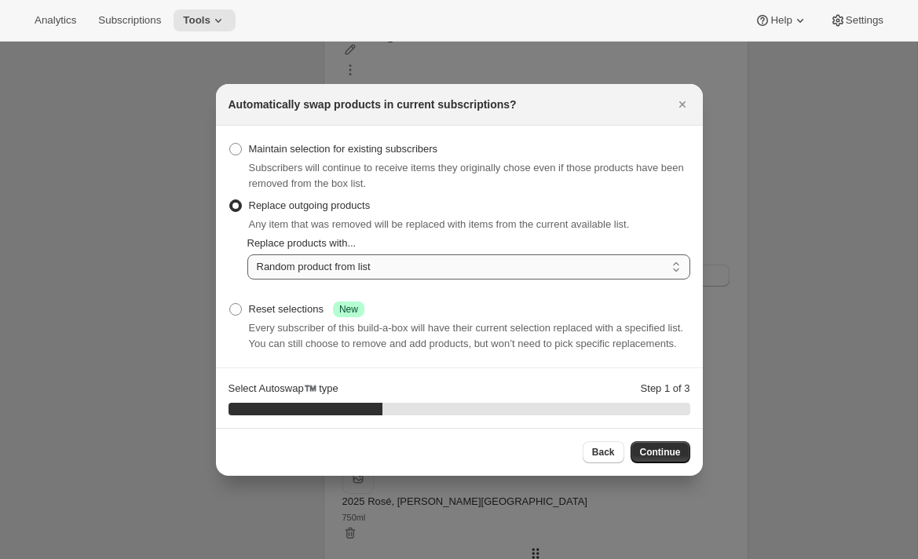
click at [247, 254] on select "Random product from list Matching product type Select specific replacements" at bounding box center [468, 266] width 443 height 25
click at [658, 459] on span "Continue" at bounding box center [660, 452] width 41 height 13
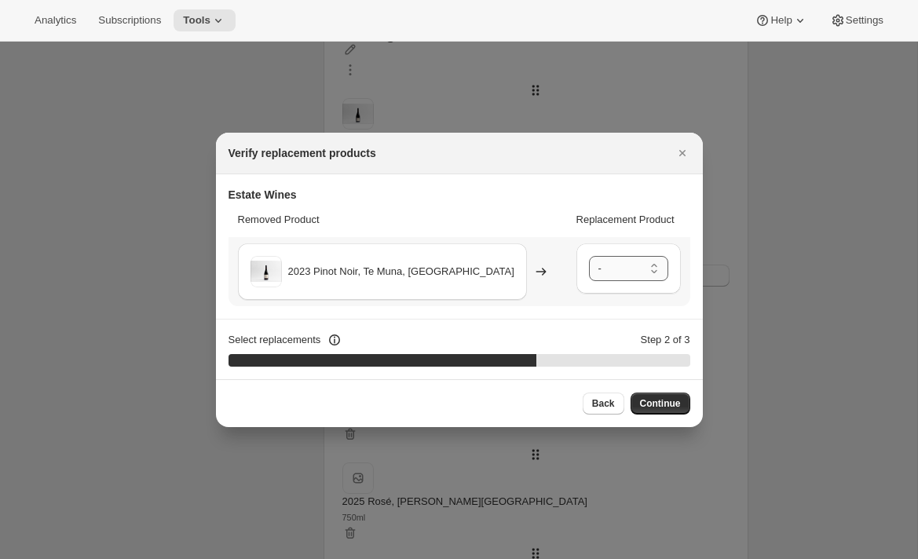
click at [589, 267] on select "- 2015 Aroha, Te Muna Road, Martinborough - Default Title 2025 Rosé, Hawke's Ba…" at bounding box center [628, 268] width 79 height 25
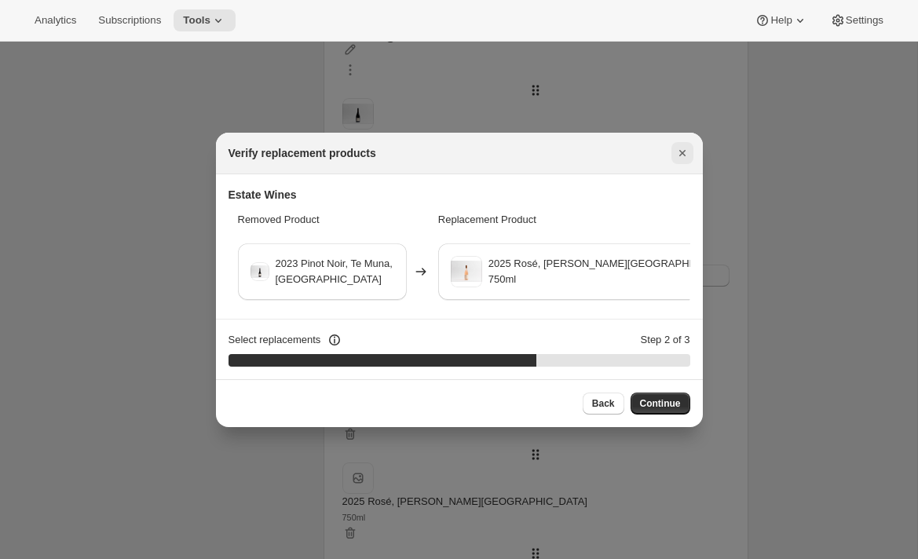
click at [679, 155] on icon "Close" at bounding box center [682, 153] width 6 height 6
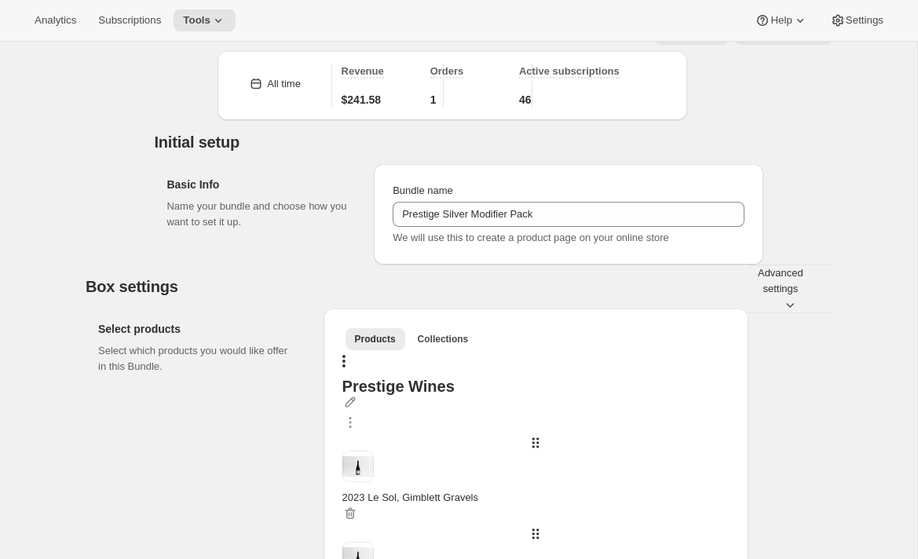
scroll to position [0, 0]
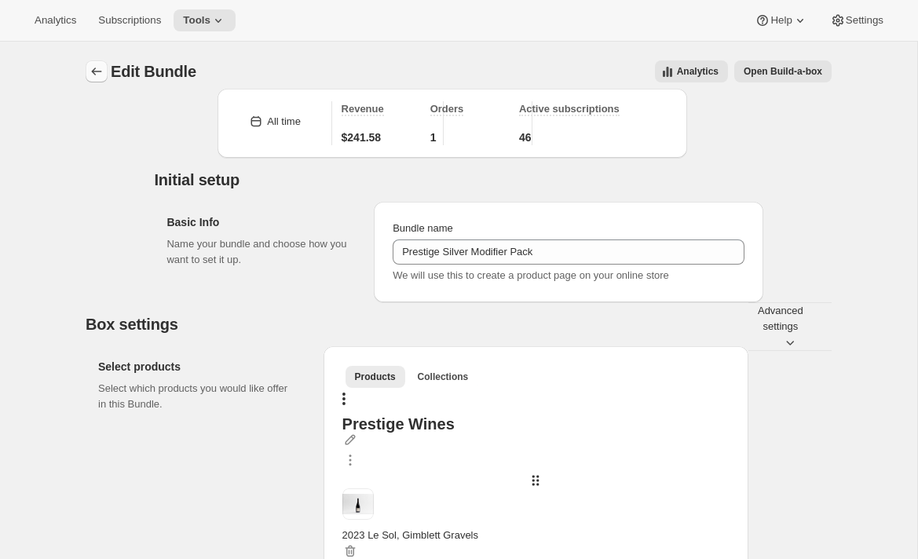
click at [97, 69] on icon "Bundles" at bounding box center [97, 72] width 16 height 16
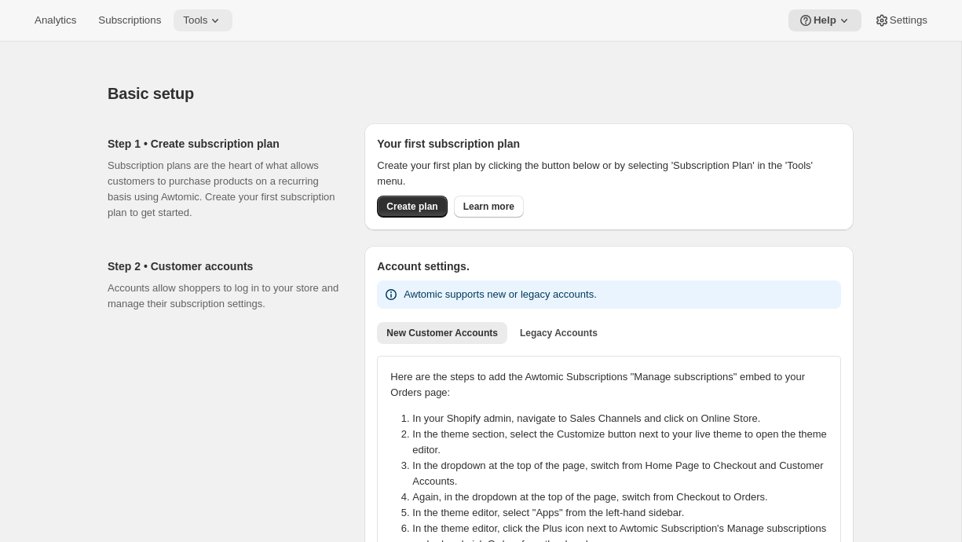
click at [207, 24] on span "Tools" at bounding box center [195, 20] width 24 height 13
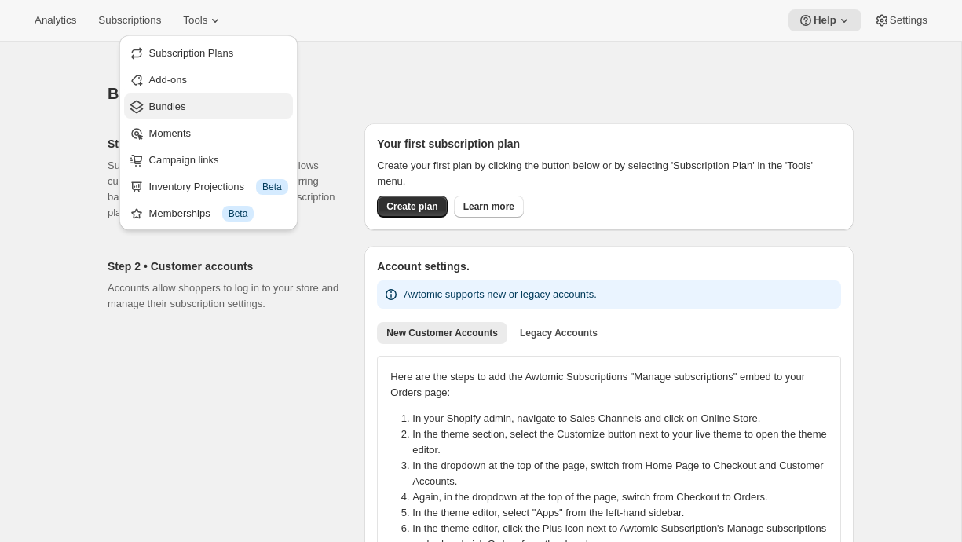
click at [177, 105] on span "Bundles" at bounding box center [167, 107] width 37 height 12
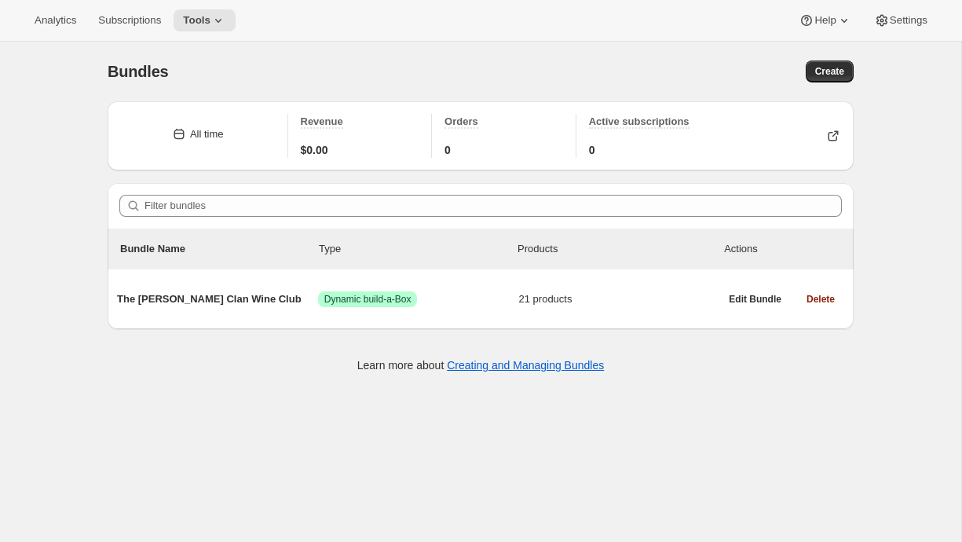
scroll to position [42, 0]
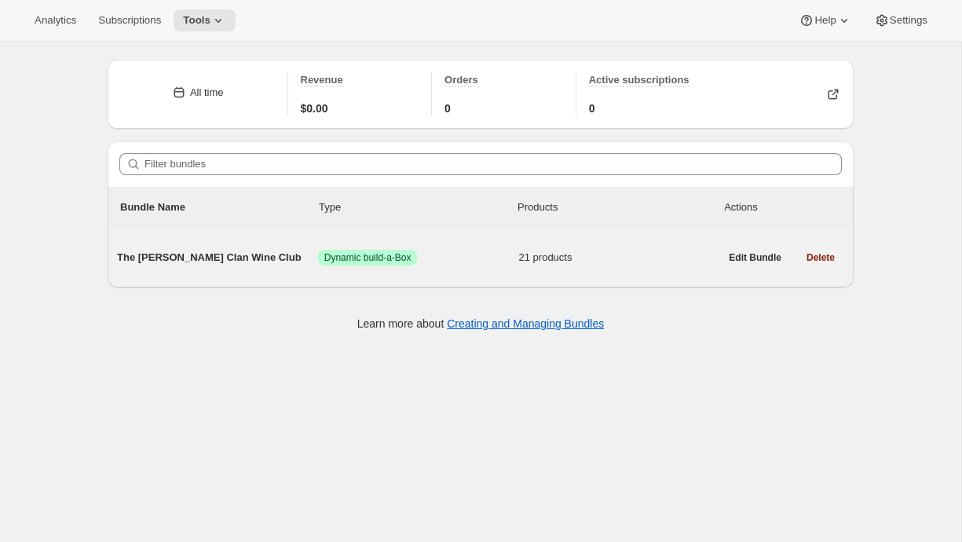
click at [210, 257] on span "The [PERSON_NAME] Clan Wine Club" at bounding box center [217, 258] width 201 height 16
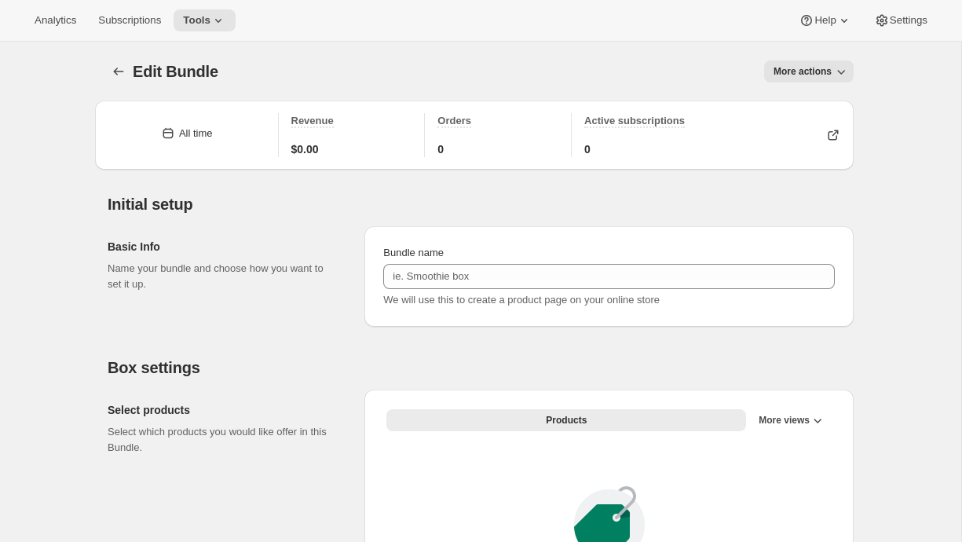
type input "The [PERSON_NAME] Clan Wine Club"
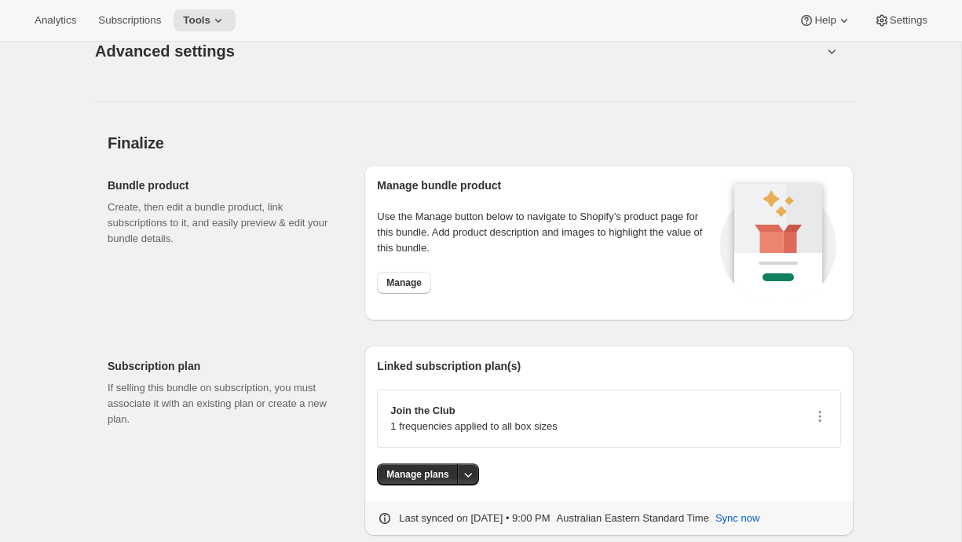
scroll to position [2404, 0]
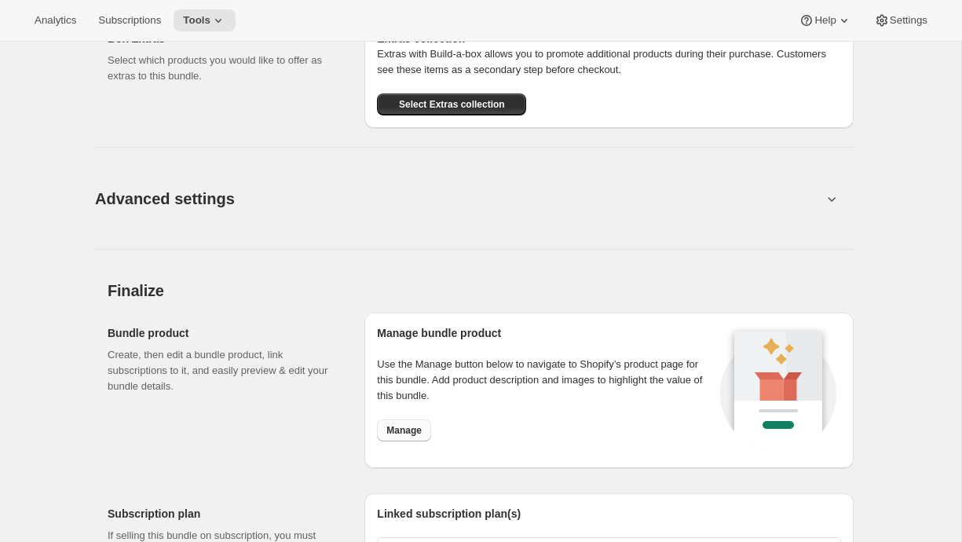
click at [404, 434] on span "Manage" at bounding box center [403, 430] width 35 height 13
click at [205, 16] on span "Tools" at bounding box center [196, 20] width 27 height 13
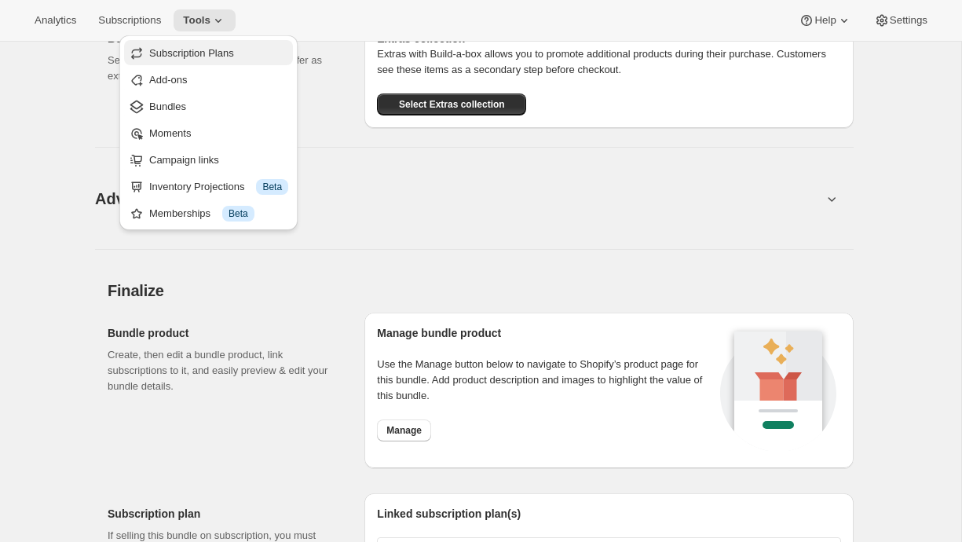
click at [205, 46] on span "Subscription Plans" at bounding box center [218, 54] width 139 height 16
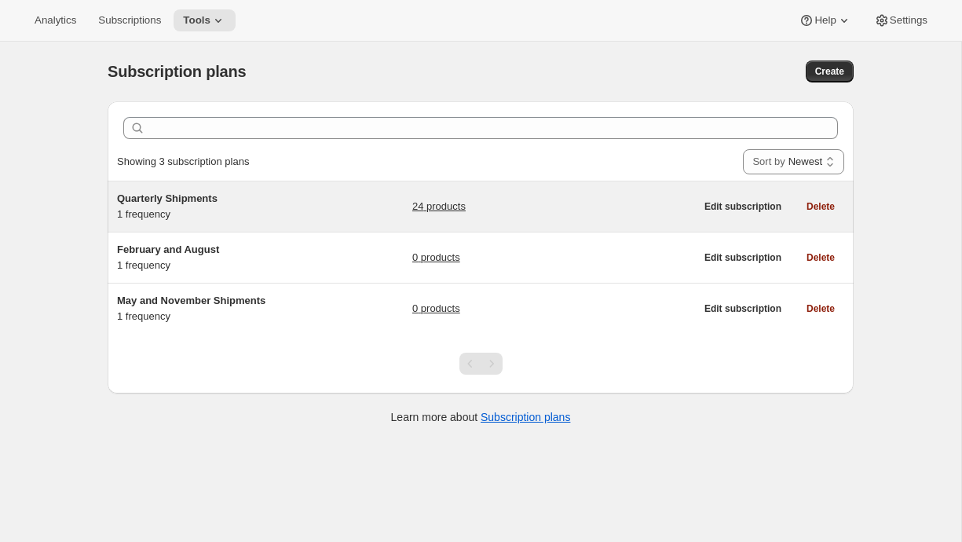
click at [295, 213] on div "Quarterly Shipments 1 frequency" at bounding box center [215, 206] width 196 height 31
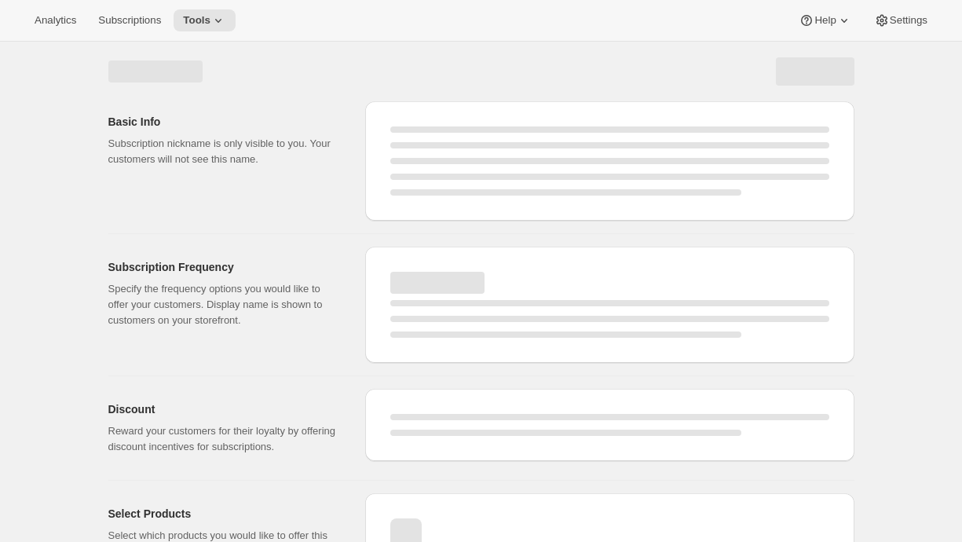
select select "WEEK"
select select "MONTH"
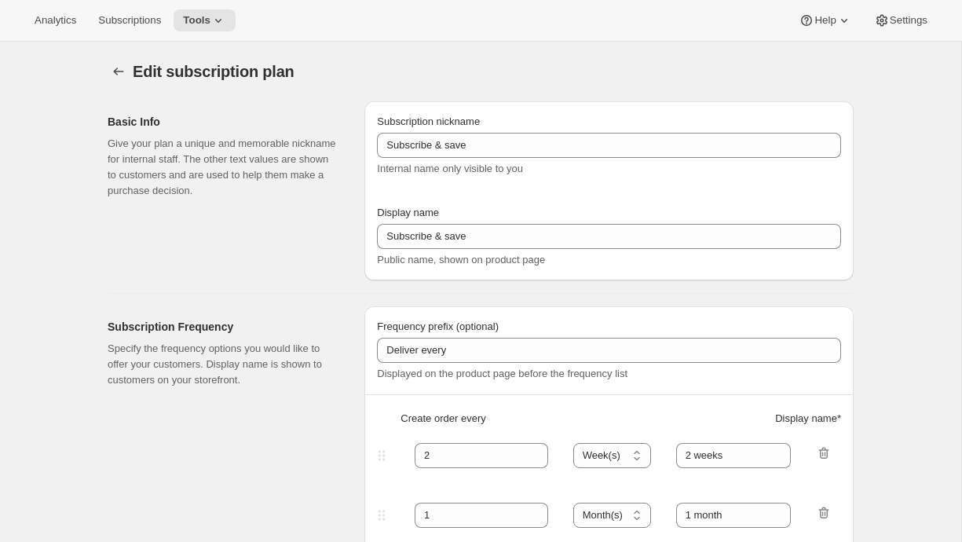
type input "Quarterly Shipments"
type input "Join the Club"
type input "Delivers"
type input "3"
select select "MONTH"
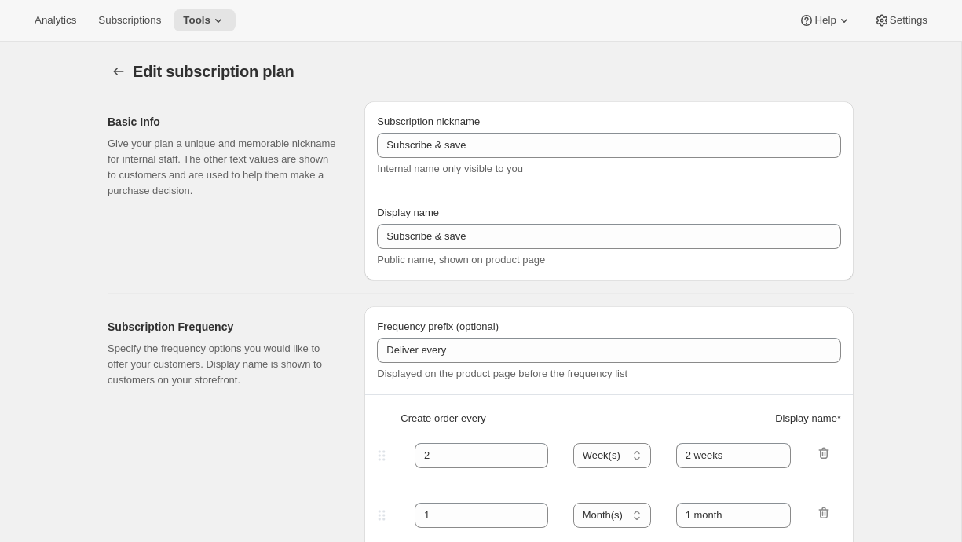
type input "quarterly (Feb, May, Aug, Nov)"
checkbox input "true"
select select "YEARDAY"
select select "2"
select select "5"
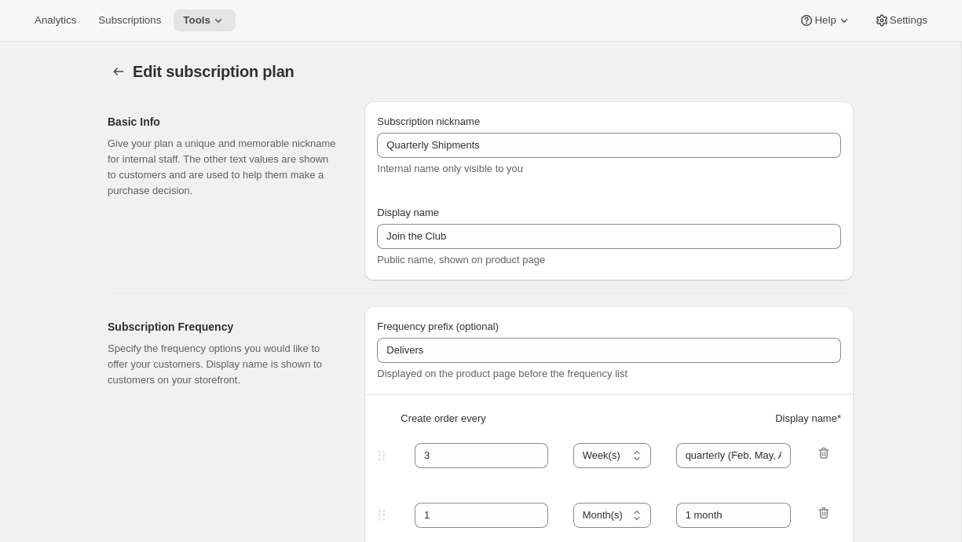
select select "8"
select select "11"
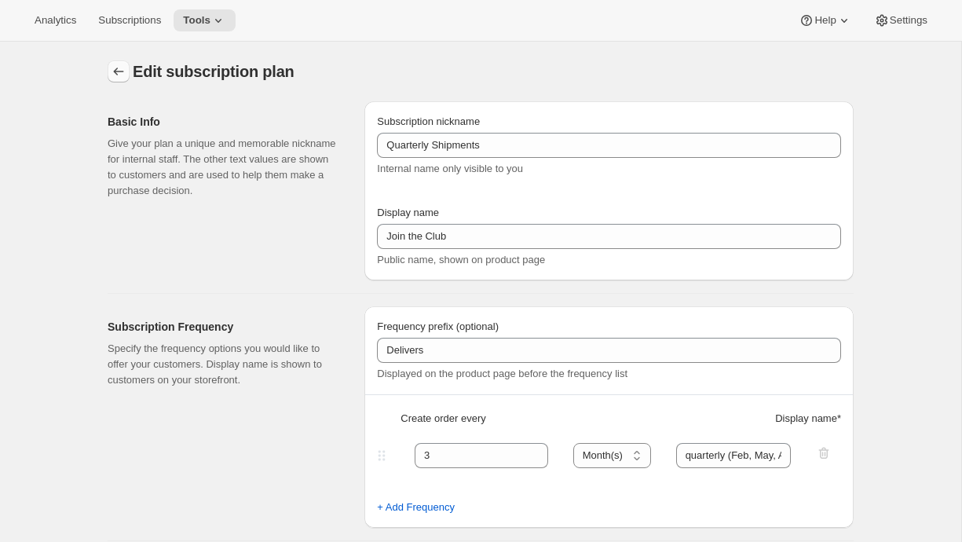
click at [112, 75] on icon "Subscription plans" at bounding box center [119, 72] width 16 height 16
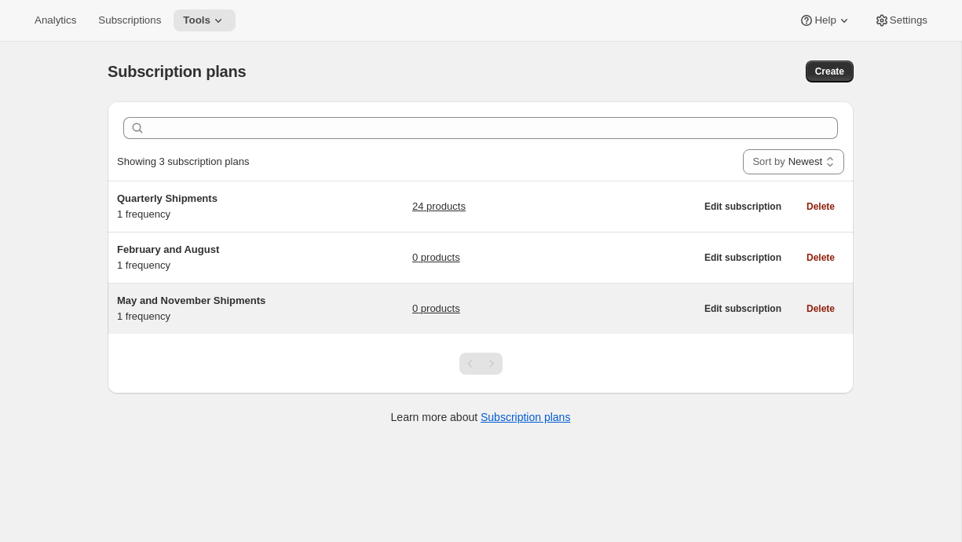
click at [188, 308] on h5 "May and November Shipments" at bounding box center [215, 301] width 196 height 16
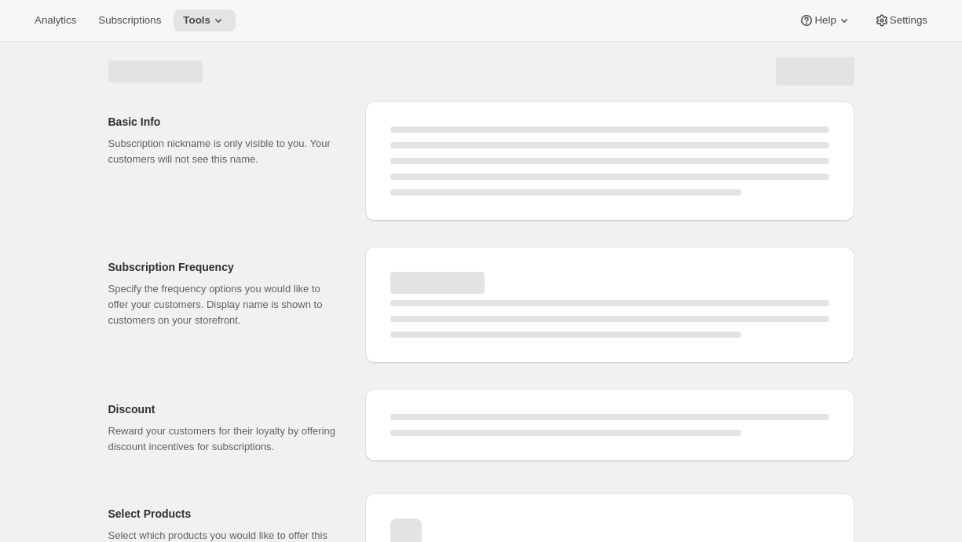
select select "WEEK"
select select "MONTH"
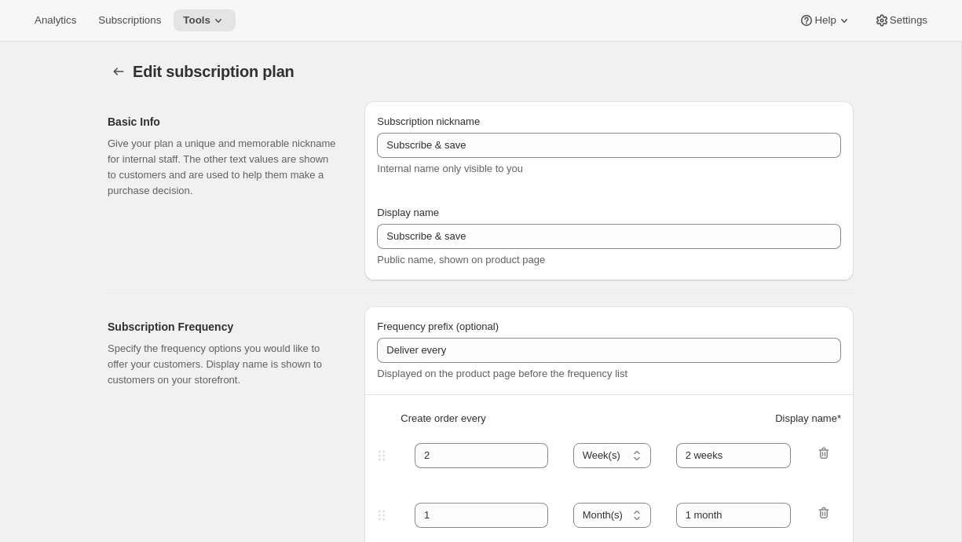
type input "May and November Shipments"
type input "Join the club (May and November)"
type input "Deliver"
type input "6"
select select "MONTH"
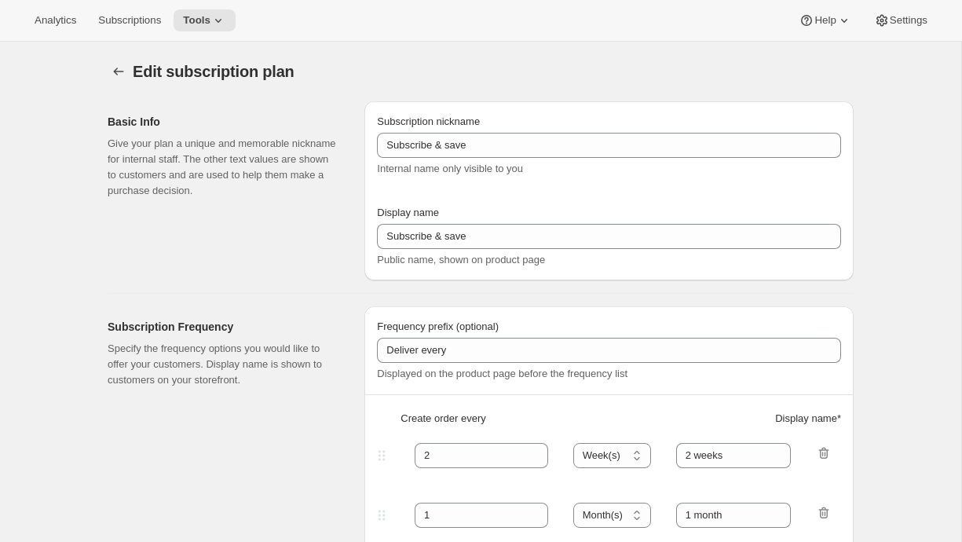
type input "twice yearly (May, November)"
checkbox input "true"
select select "YEARDAY"
select select "5"
select select "11"
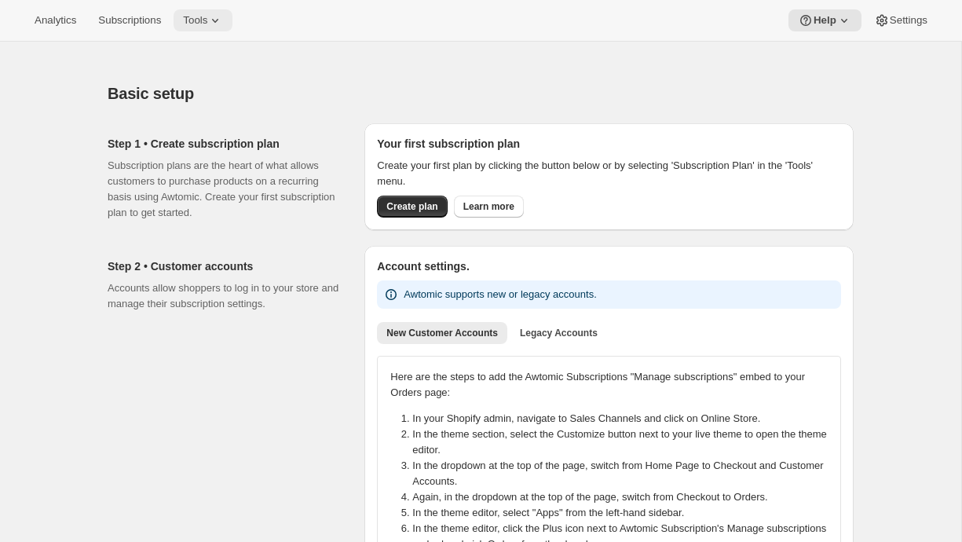
click at [218, 20] on icon at bounding box center [215, 21] width 16 height 16
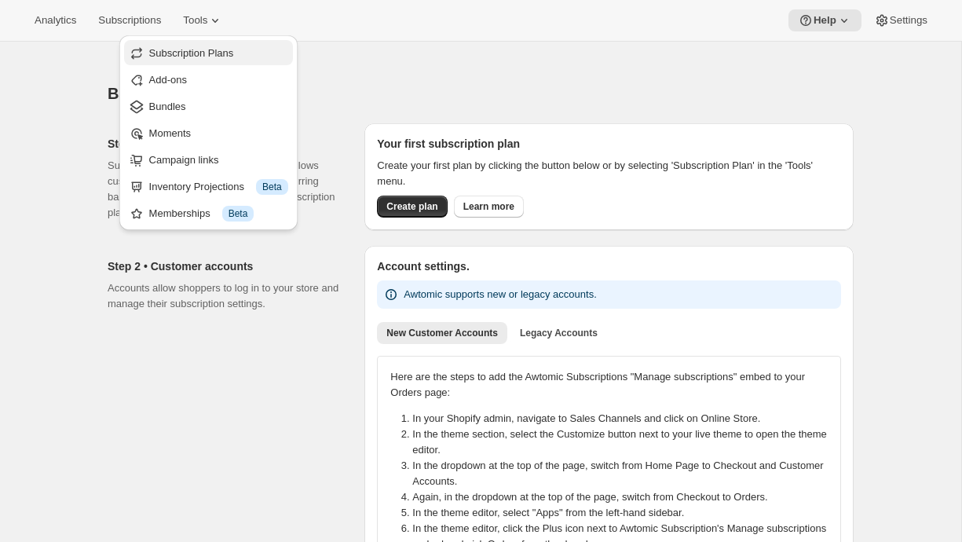
click at [217, 46] on span "Subscription Plans" at bounding box center [218, 54] width 139 height 16
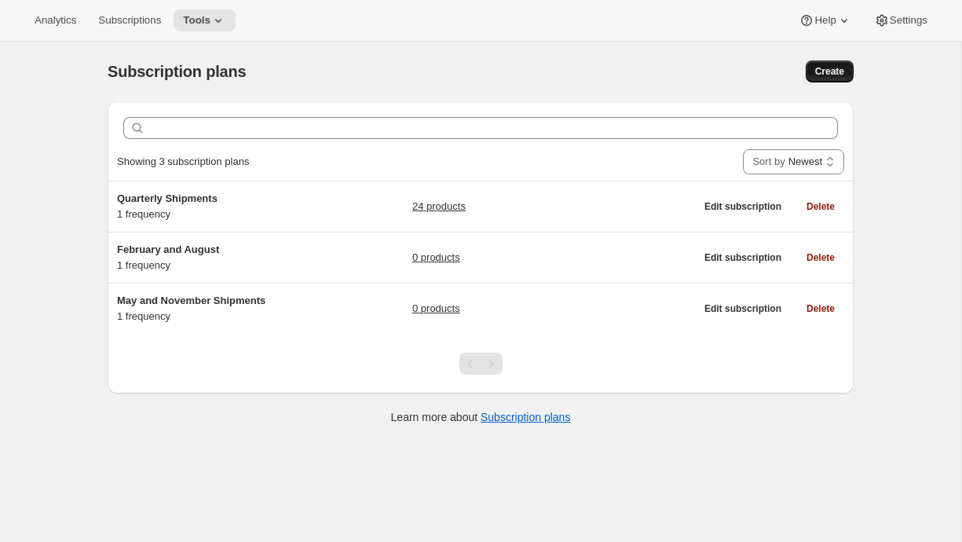
click at [825, 68] on span "Create" at bounding box center [829, 71] width 29 height 13
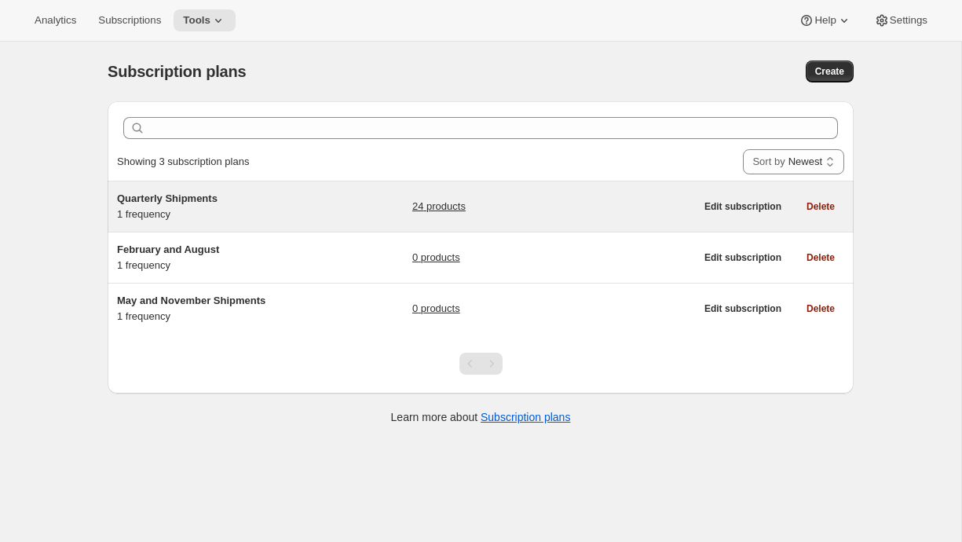
select select "WEEK"
select select "MONTH"
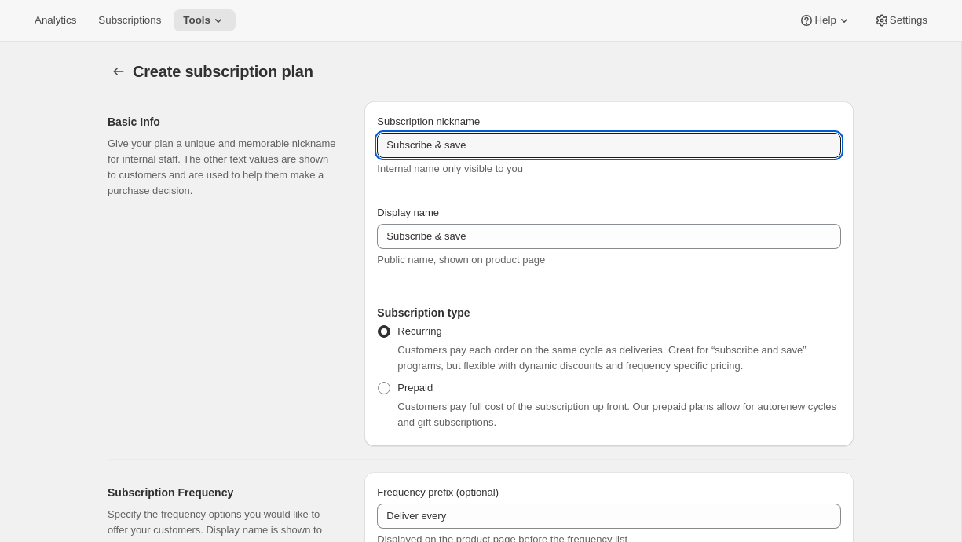
drag, startPoint x: 474, startPoint y: 147, endPoint x: 265, endPoint y: 122, distance: 209.7
click at [265, 122] on div "Basic Info Give your plan a unique and memorable nickname for internal staff. T…" at bounding box center [474, 267] width 759 height 357
type input "Clan Direct Plan"
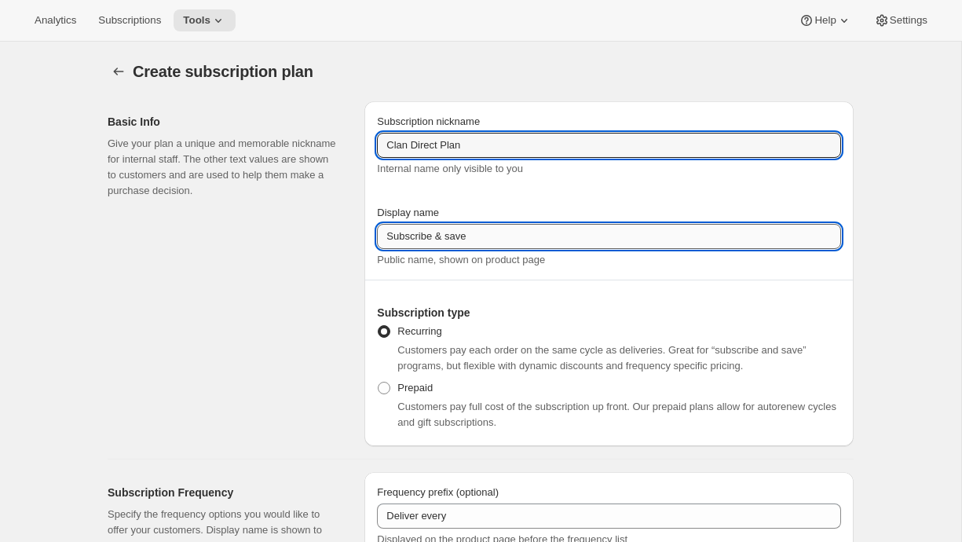
click at [443, 235] on input "Subscribe & save" at bounding box center [609, 236] width 464 height 25
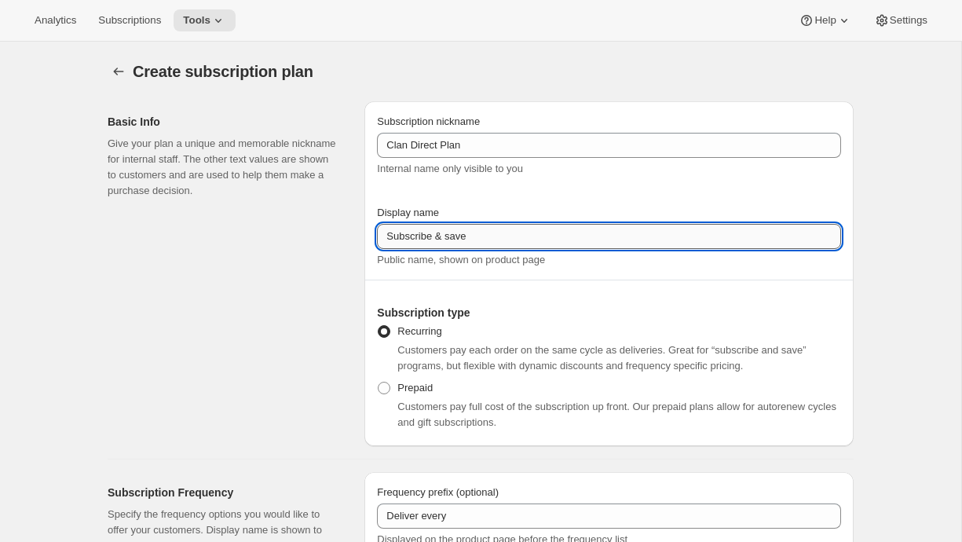
click at [443, 235] on input "Subscribe & save" at bounding box center [609, 236] width 464 height 25
type input "Join the Clan"
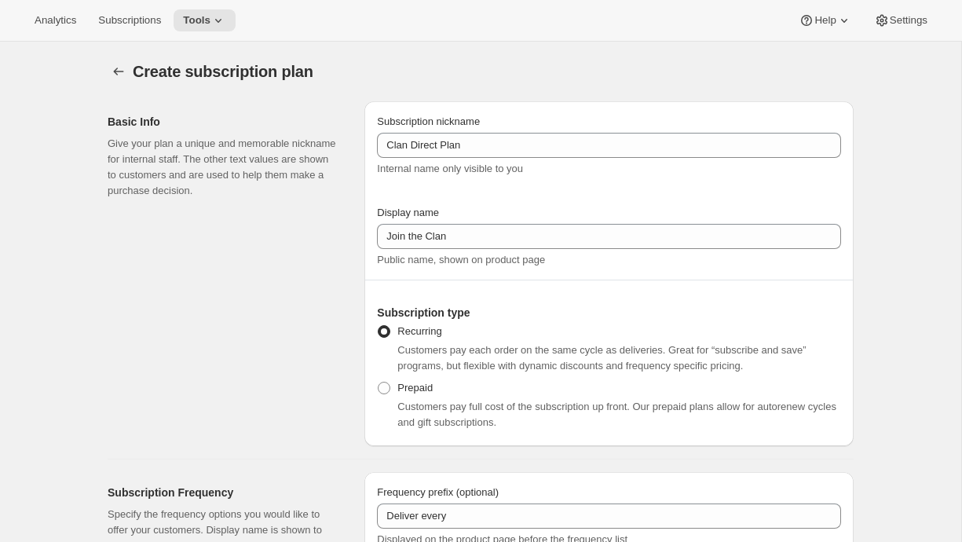
click at [328, 301] on div "Basic Info Give your plan a unique and memorable nickname for internal staff. T…" at bounding box center [230, 273] width 244 height 345
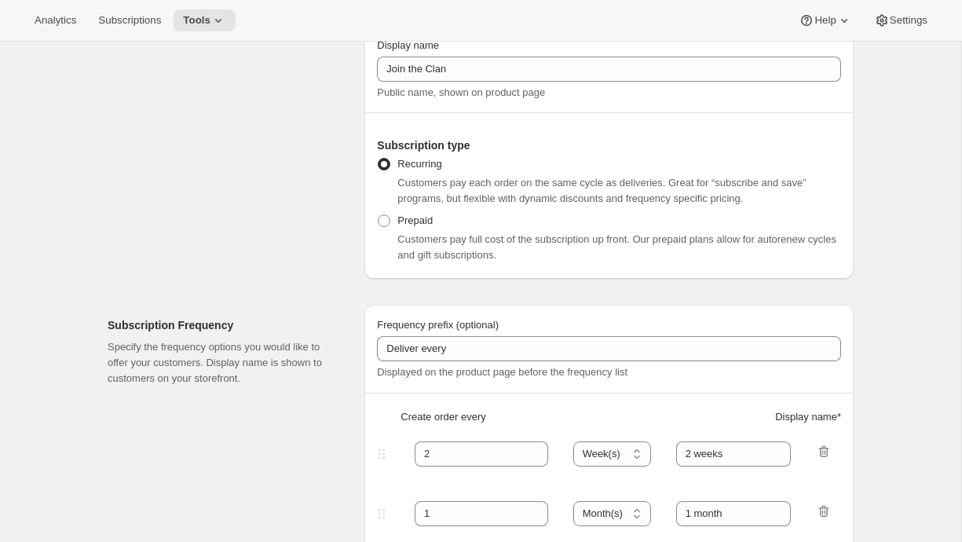
scroll to position [187, 0]
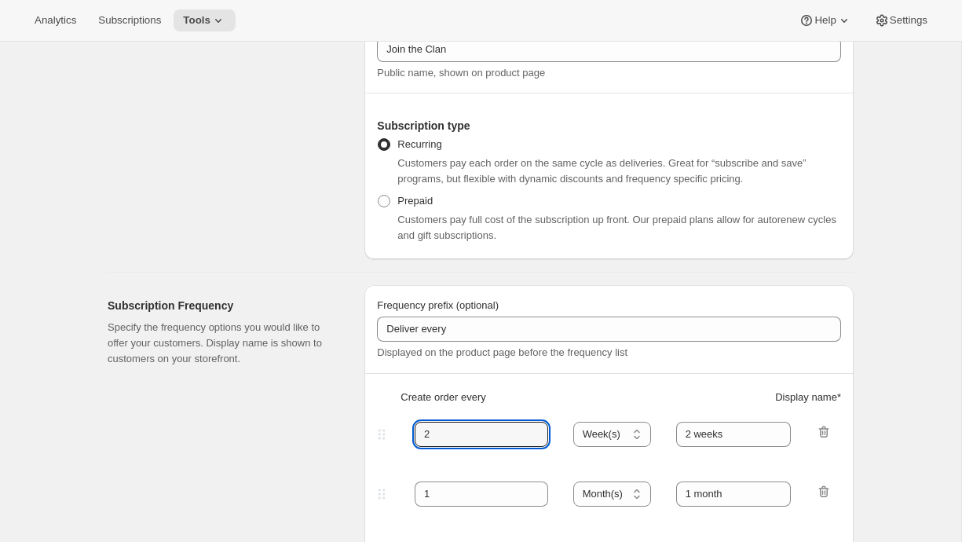
drag, startPoint x: 451, startPoint y: 434, endPoint x: 348, endPoint y: 421, distance: 103.8
click at [357, 421] on div "Subscription Frequency Specify the frequency options you would like to offer yo…" at bounding box center [474, 420] width 759 height 294
type input "10"
click at [614, 424] on select "Day(s) Week(s) Month(s) Year(s)" at bounding box center [612, 434] width 78 height 25
select select "YEAR"
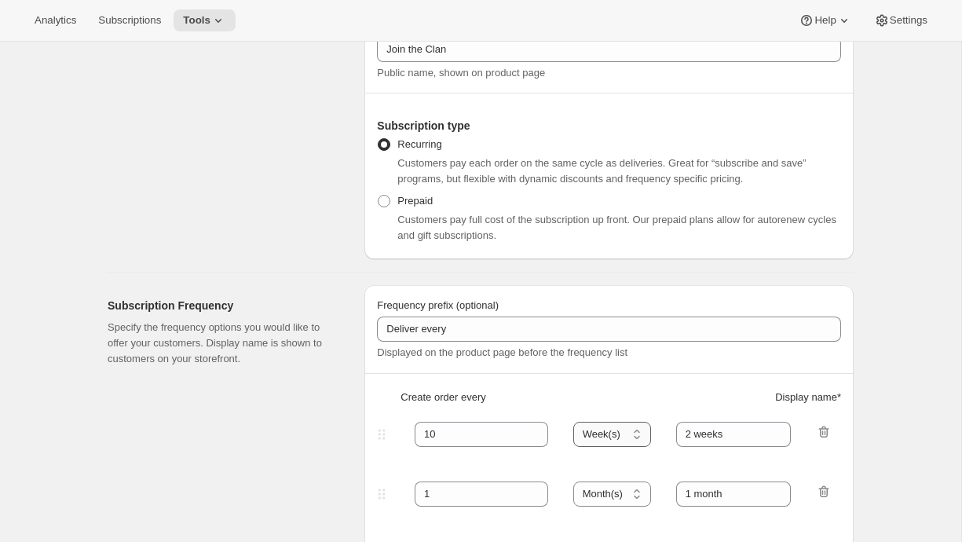
click at [574, 422] on select "Day(s) Week(s) Month(s) Year(s)" at bounding box center [612, 434] width 78 height 25
drag, startPoint x: 744, startPoint y: 433, endPoint x: 618, endPoint y: 424, distance: 126.0
click at [617, 424] on div "10 Day(s) Week(s) Month(s) Year(s) Year(s) 2 weeks" at bounding box center [603, 434] width 458 height 25
type input "on demand"
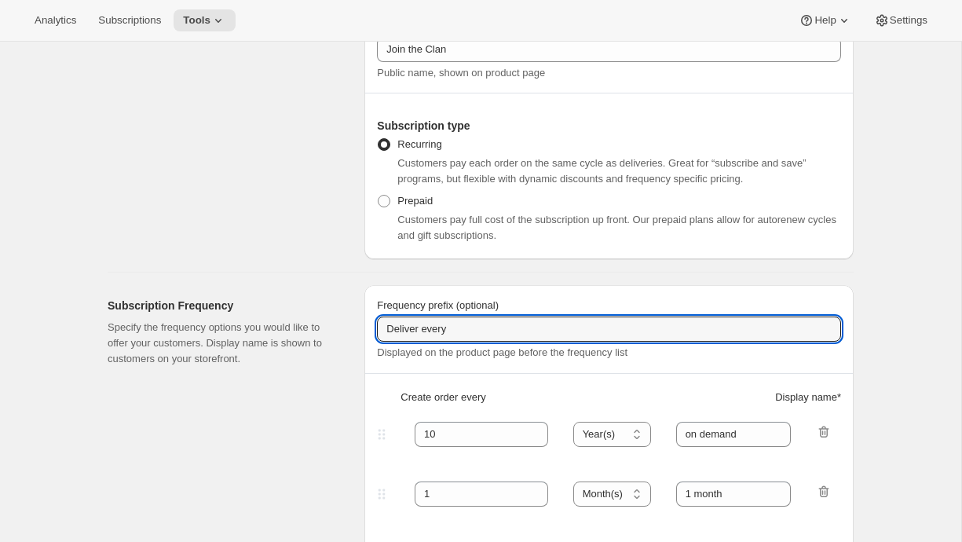
drag, startPoint x: 474, startPoint y: 333, endPoint x: 301, endPoint y: 329, distance: 173.6
click at [301, 329] on div "Subscription Frequency Specify the frequency options you would like to offer yo…" at bounding box center [474, 420] width 759 height 294
type input "Billed only"
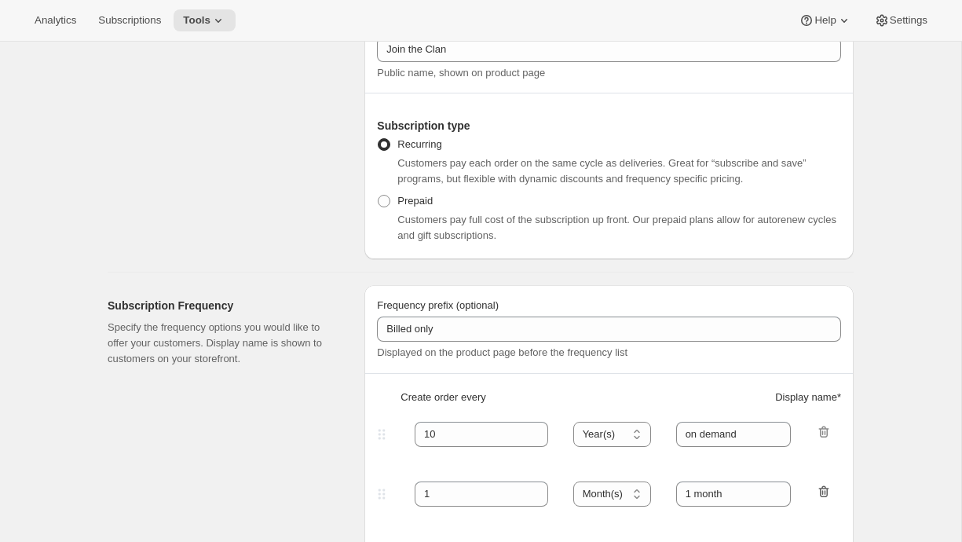
click at [826, 494] on icon "button" at bounding box center [824, 492] width 16 height 16
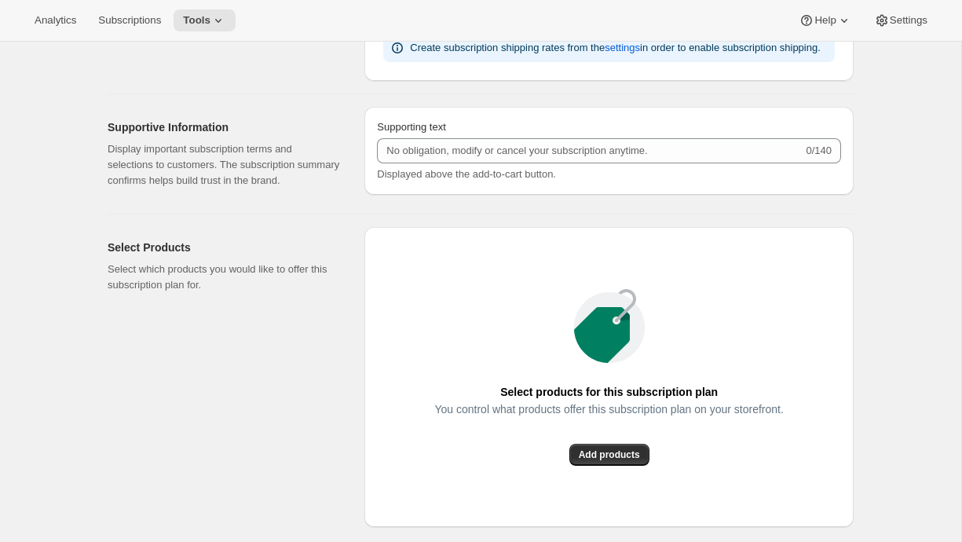
scroll to position [888, 0]
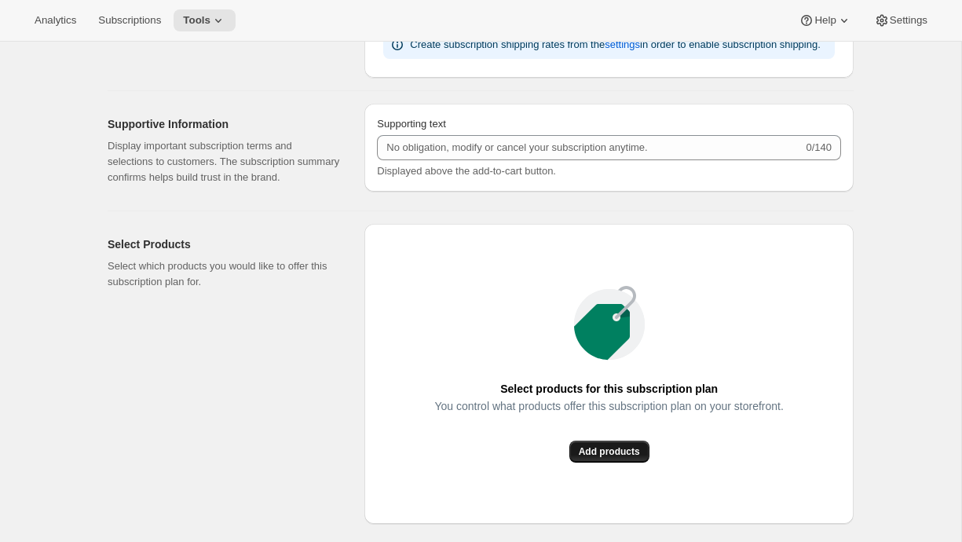
click at [595, 458] on span "Add products" at bounding box center [609, 451] width 61 height 13
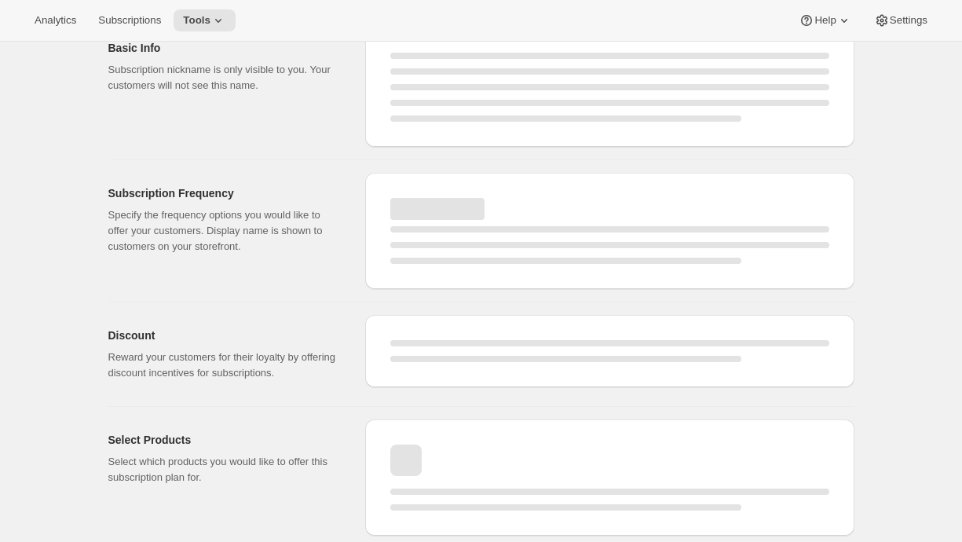
scroll to position [0, 0]
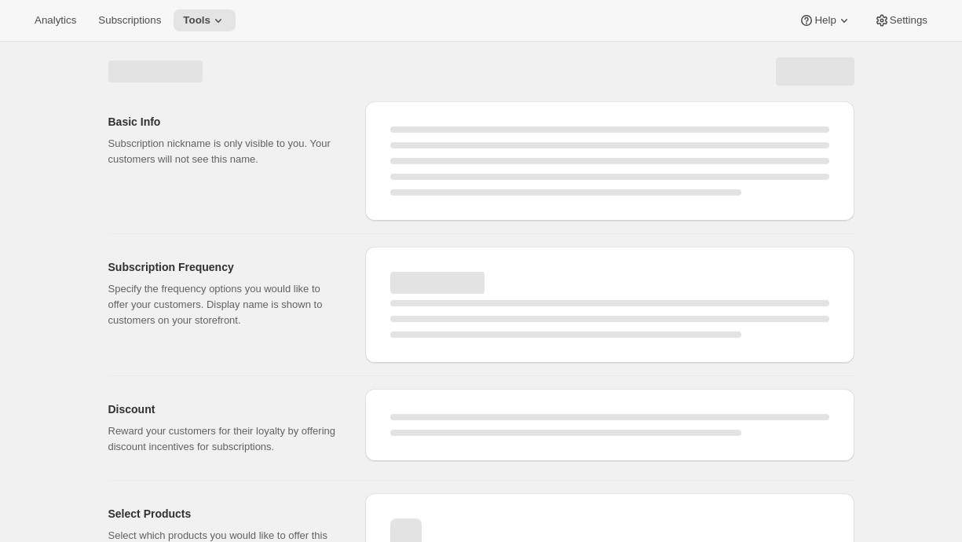
select select "WEEK"
select select "MONTH"
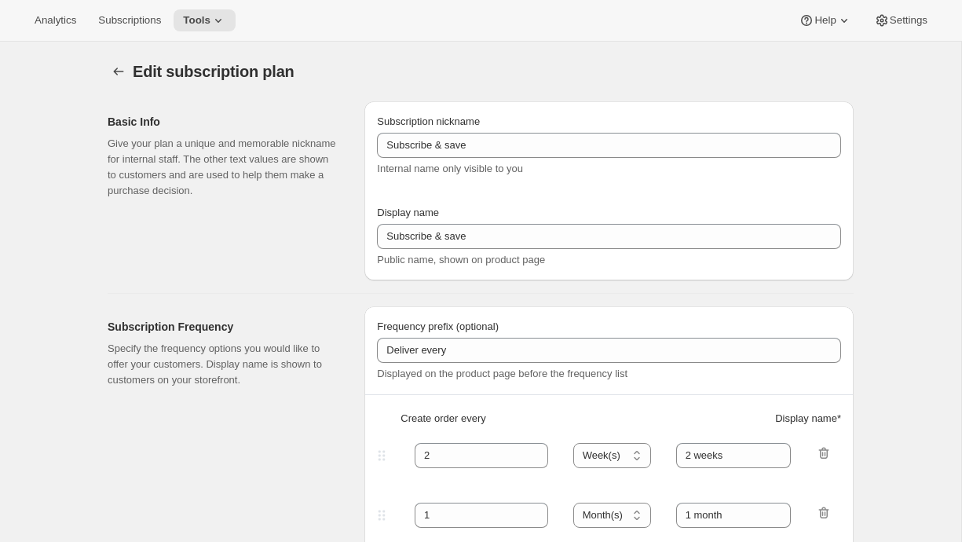
type input "Clan Direct Plan"
type input "Join the Clan"
type input "Billed only"
type input "10"
select select "YEAR"
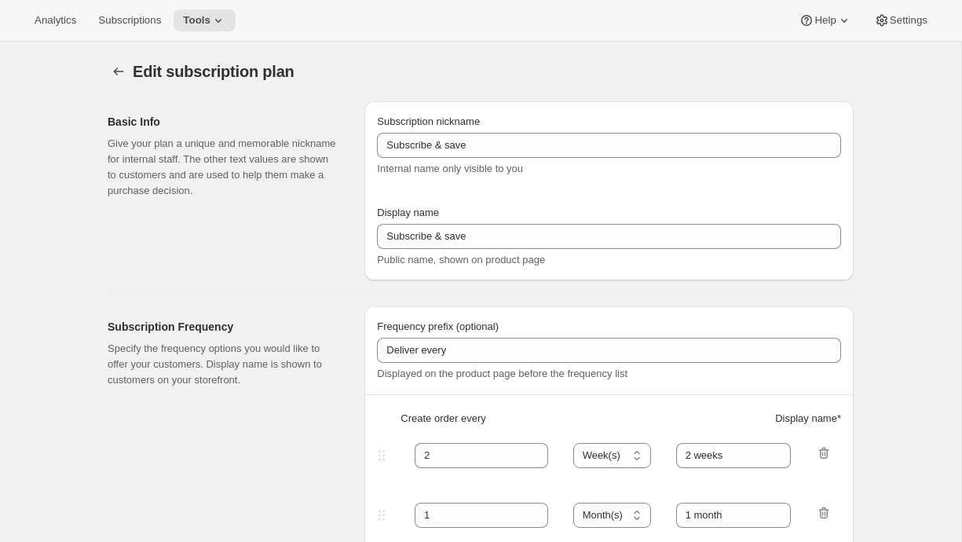
type input "on demand"
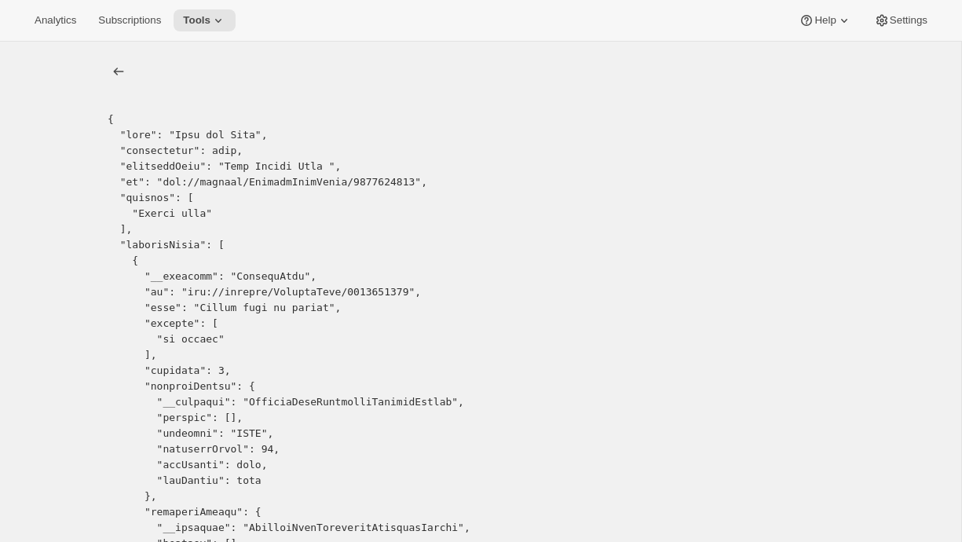
copy pre "2884993191"
click at [117, 64] on icon "list" at bounding box center [119, 72] width 16 height 16
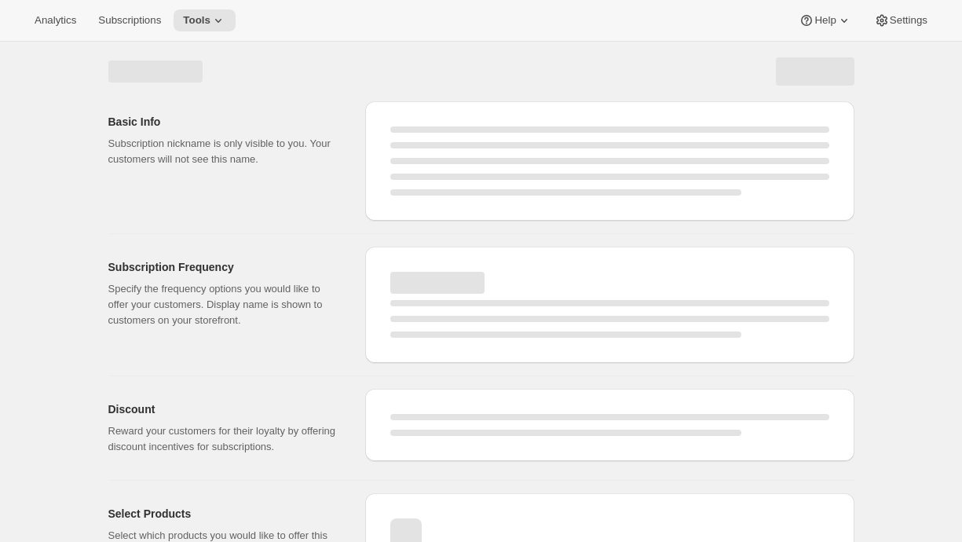
select select "WEEK"
select select "MONTH"
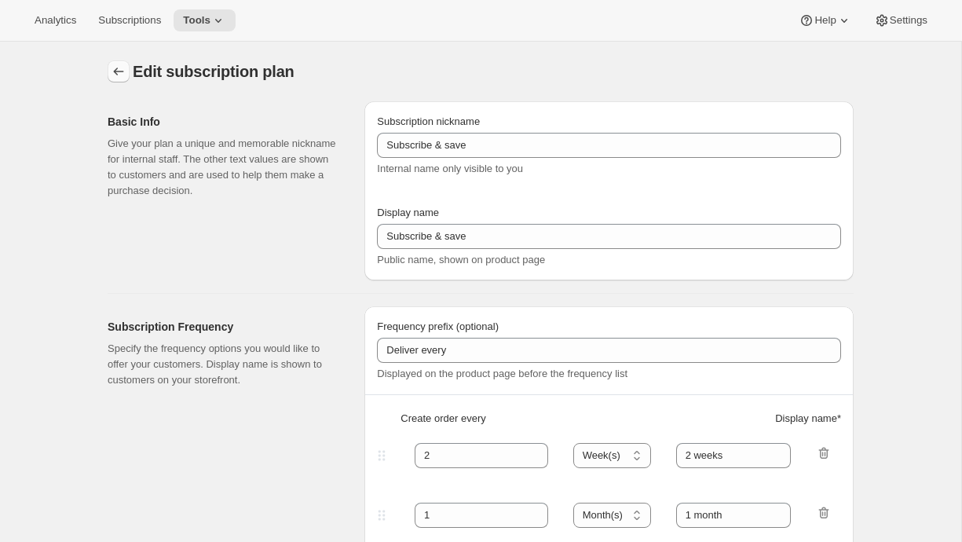
type input "Clan Direct Plan"
type input "Join the Clan"
type input "Billed only"
type input "10"
select select "YEAR"
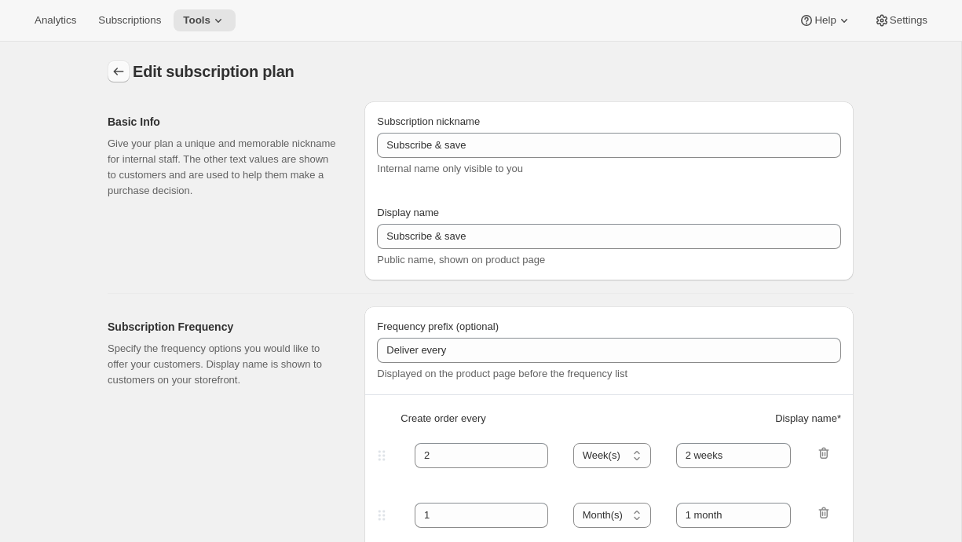
type input "on demand"
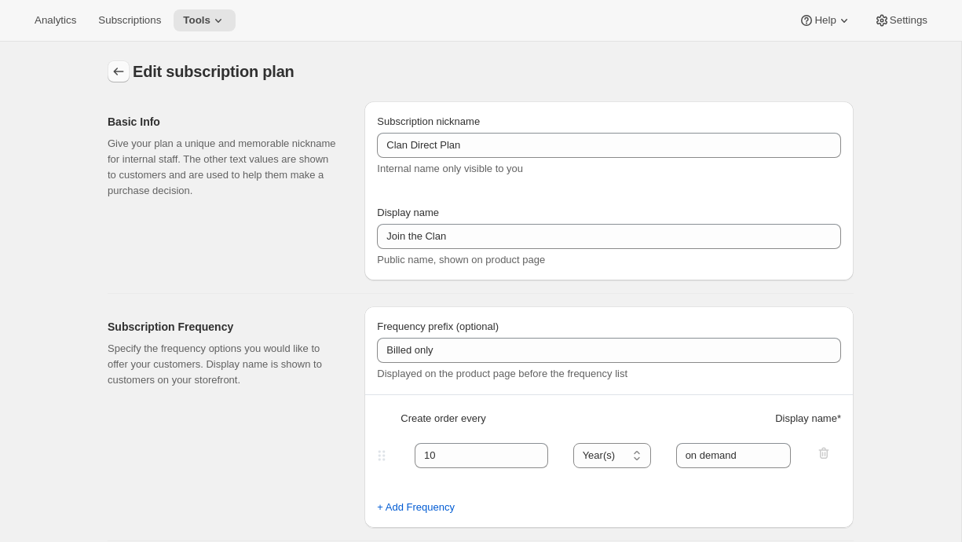
click at [116, 68] on icon "Subscription plans" at bounding box center [119, 72] width 16 height 16
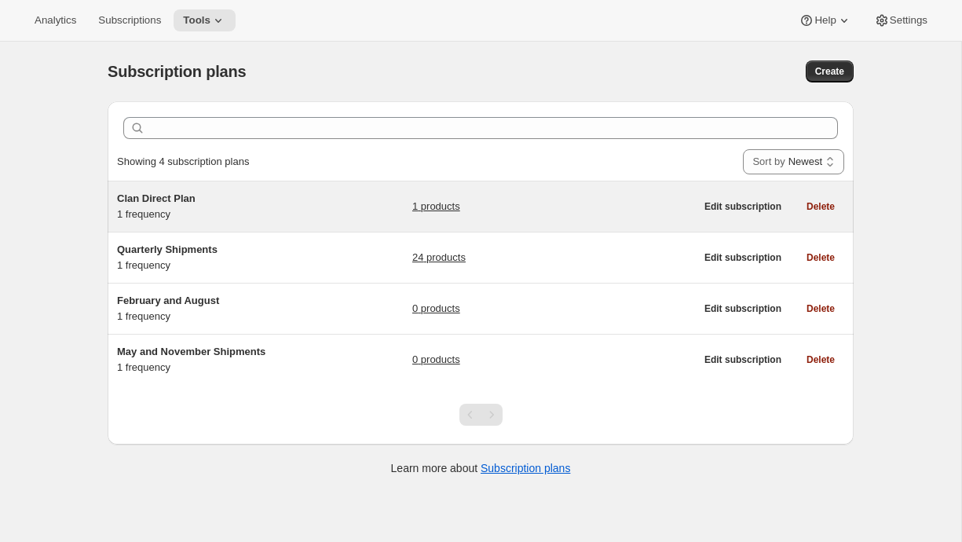
click at [214, 217] on div "Clan Direct Plan 1 frequency" at bounding box center [215, 206] width 196 height 31
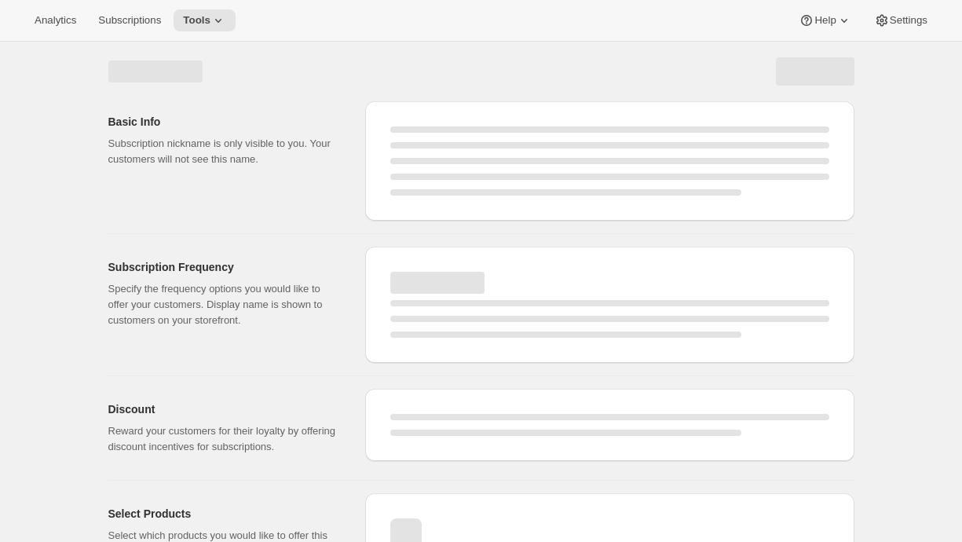
select select "WEEK"
select select "MONTH"
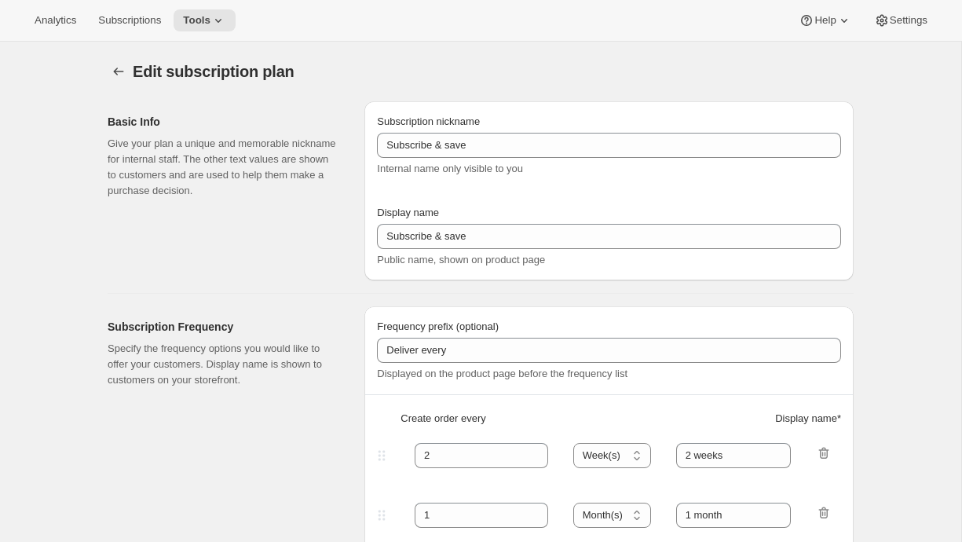
type input "Clan Direct Plan"
type input "Join the Clan"
type input "Billed only"
type input "10"
select select "YEAR"
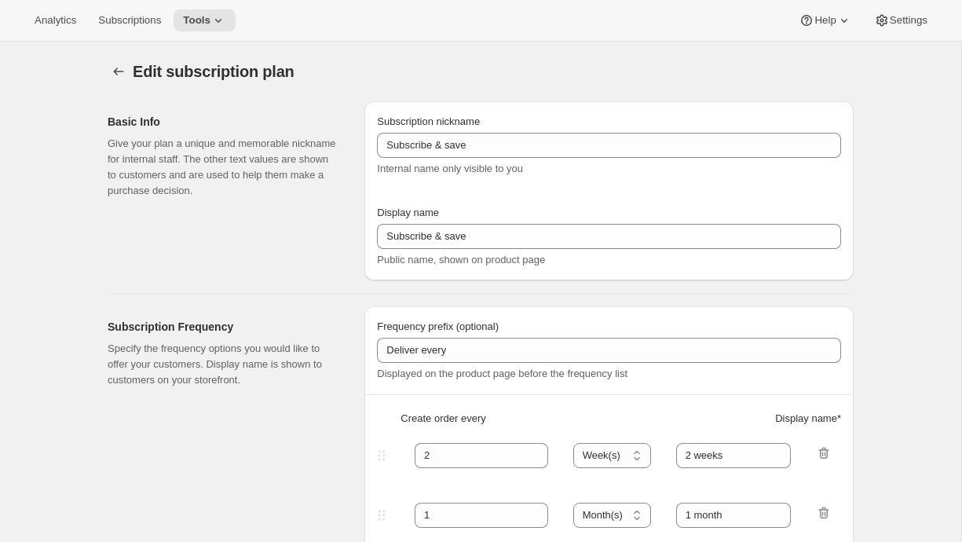
type input "on demand"
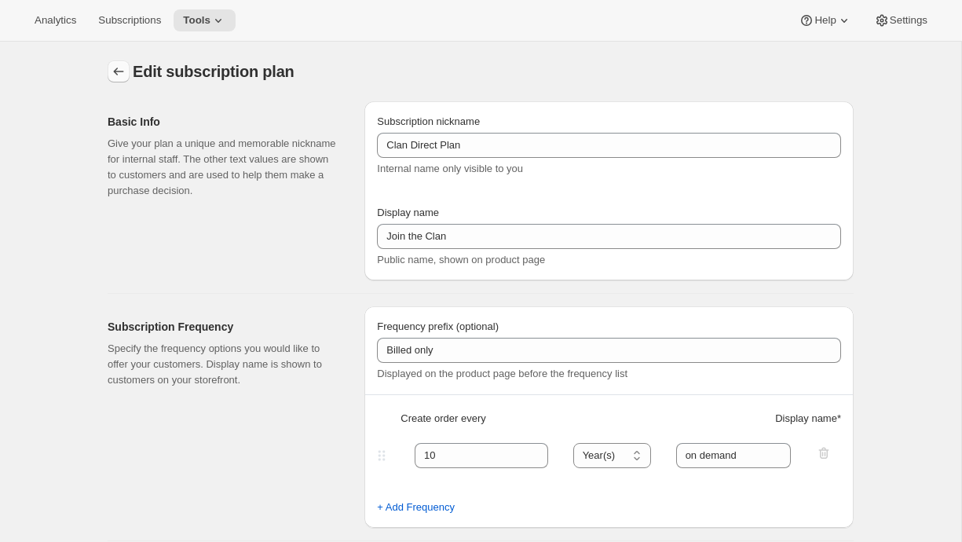
click at [121, 63] on button "Subscription plans" at bounding box center [119, 71] width 22 height 22
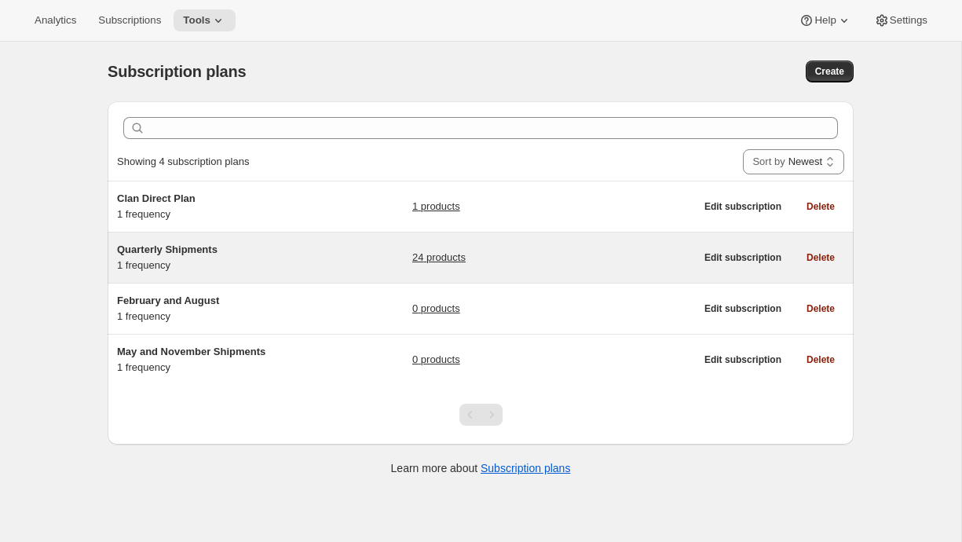
click at [171, 262] on div "Quarterly Shipments 1 frequency" at bounding box center [215, 257] width 196 height 31
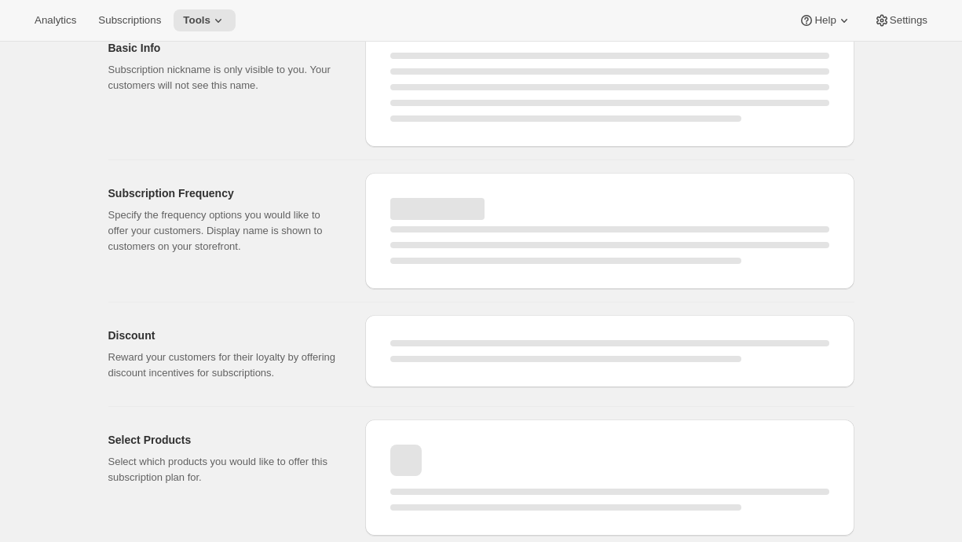
select select "WEEK"
select select "MONTH"
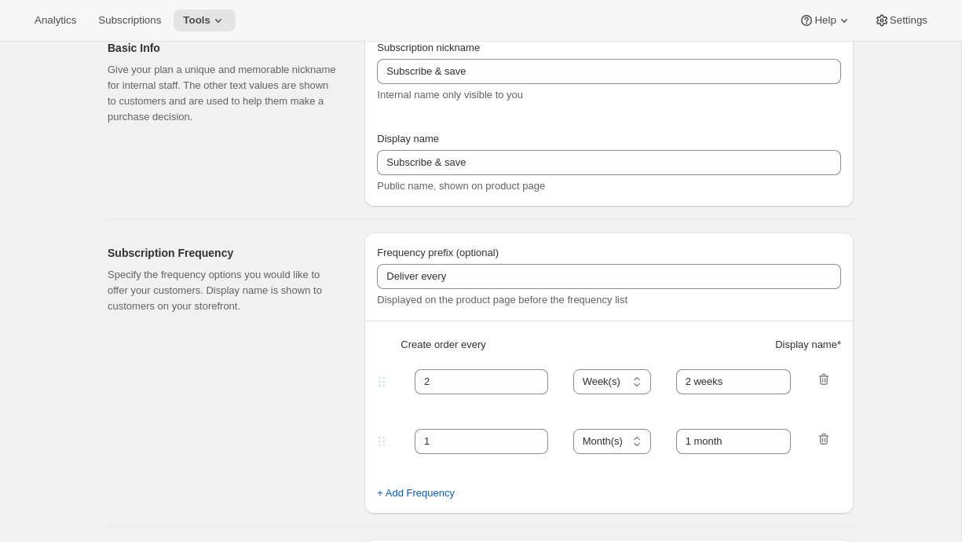
type input "Quarterly Shipments"
type input "Join the Club"
type input "Delivers"
type input "3"
type input "quarterly (Feb, May, Aug, Nov)"
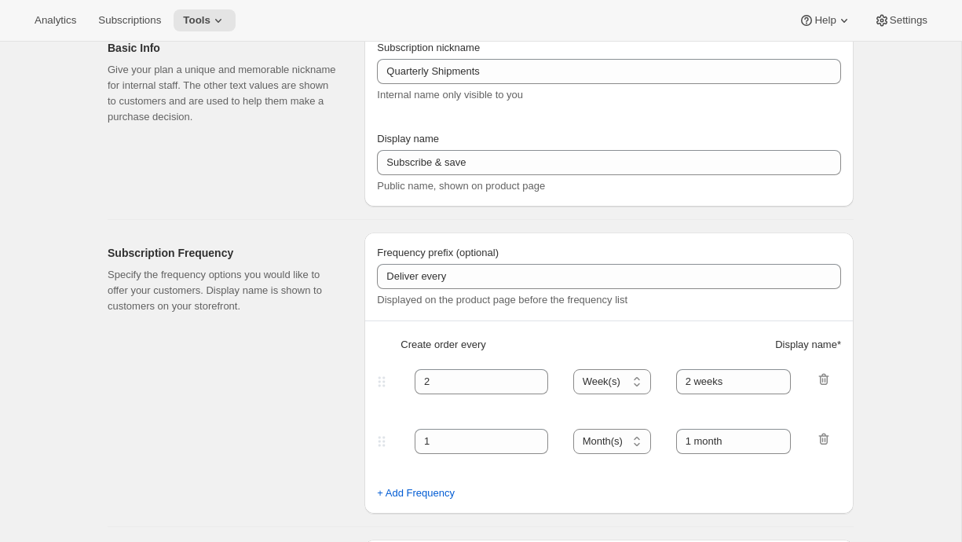
checkbox input "true"
select select "YEARDAY"
select select "2"
select select "5"
select select "8"
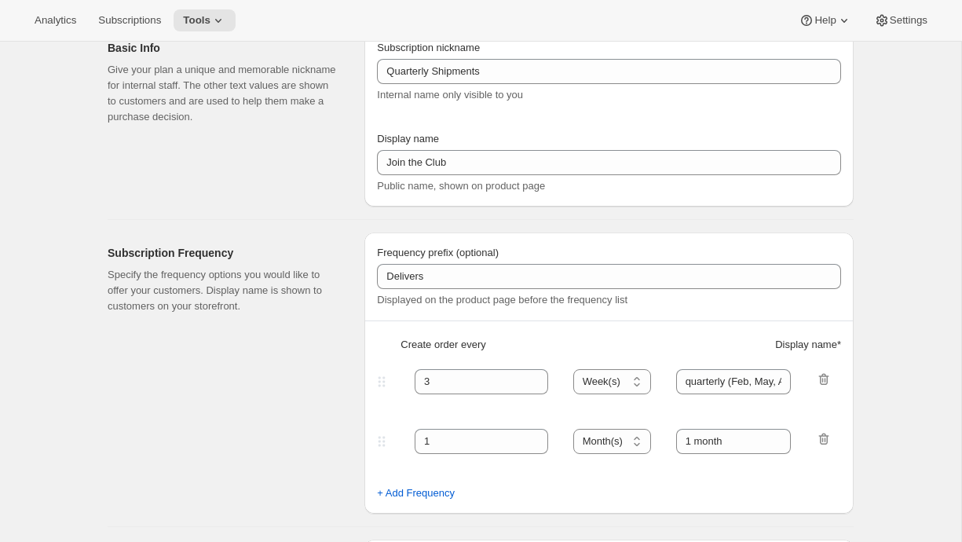
select select "11"
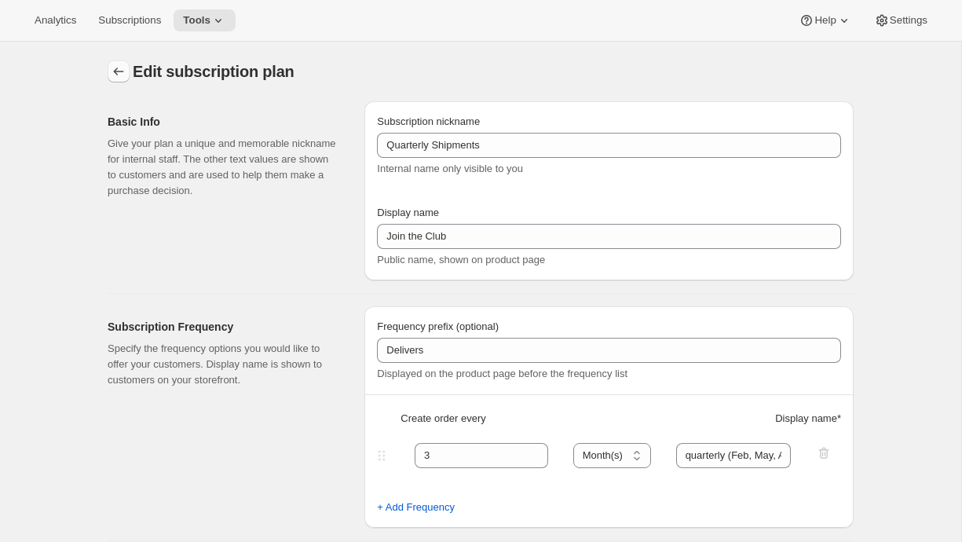
click at [115, 66] on icon "Subscription plans" at bounding box center [119, 72] width 16 height 16
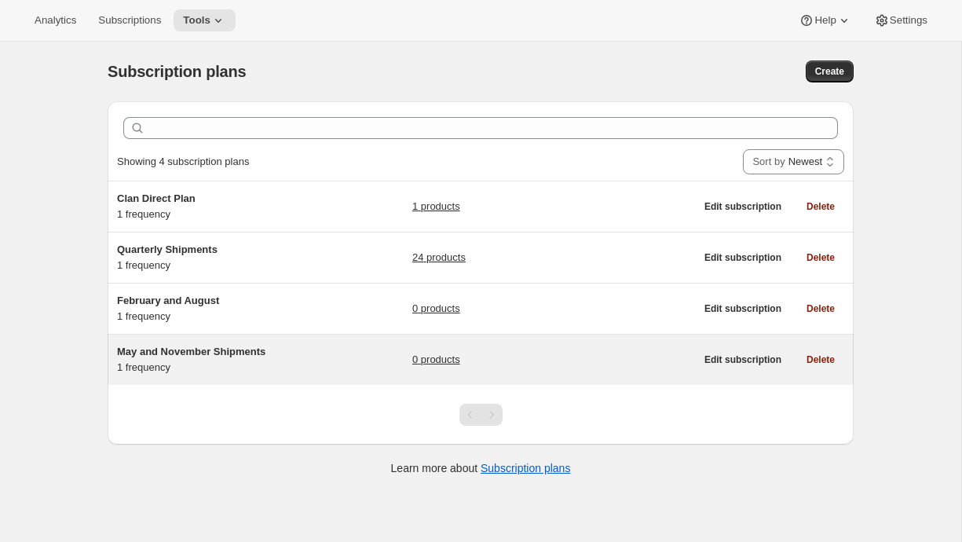
click at [178, 346] on span "May and November Shipments" at bounding box center [191, 352] width 148 height 12
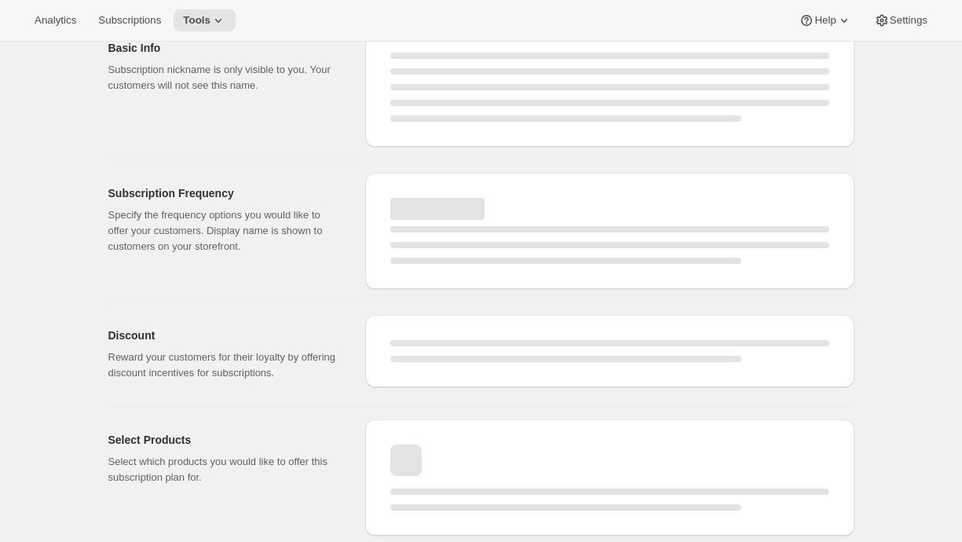
select select "WEEK"
select select "MONTH"
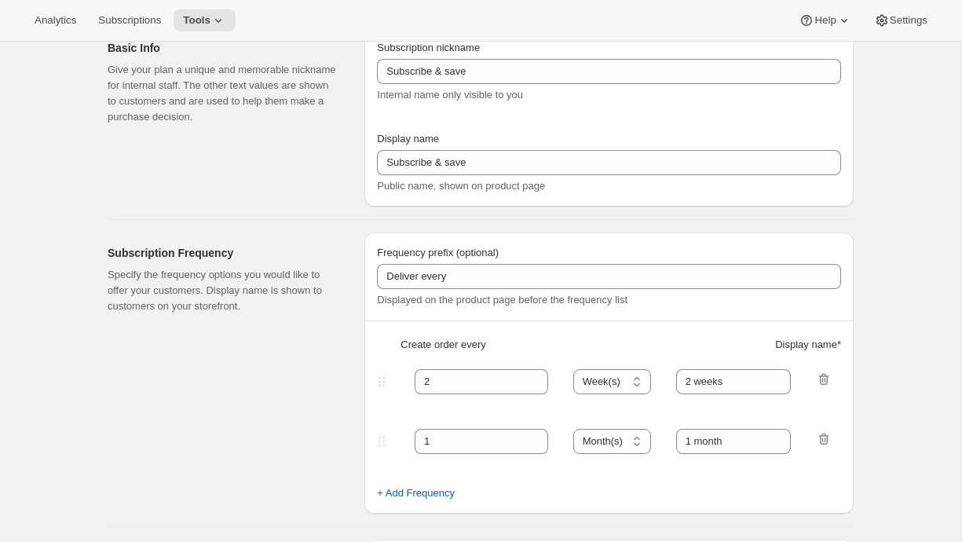
type input "May and November Shipments"
type input "Join the club (May and November)"
type input "Deliver"
type input "6"
type input "twice yearly (May, November)"
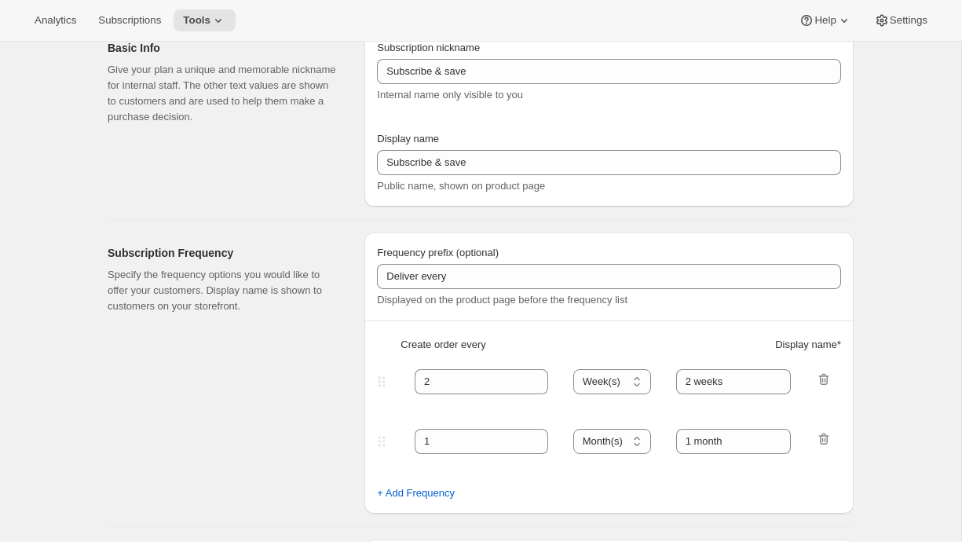
checkbox input "true"
select select "YEARDAY"
select select "5"
select select "11"
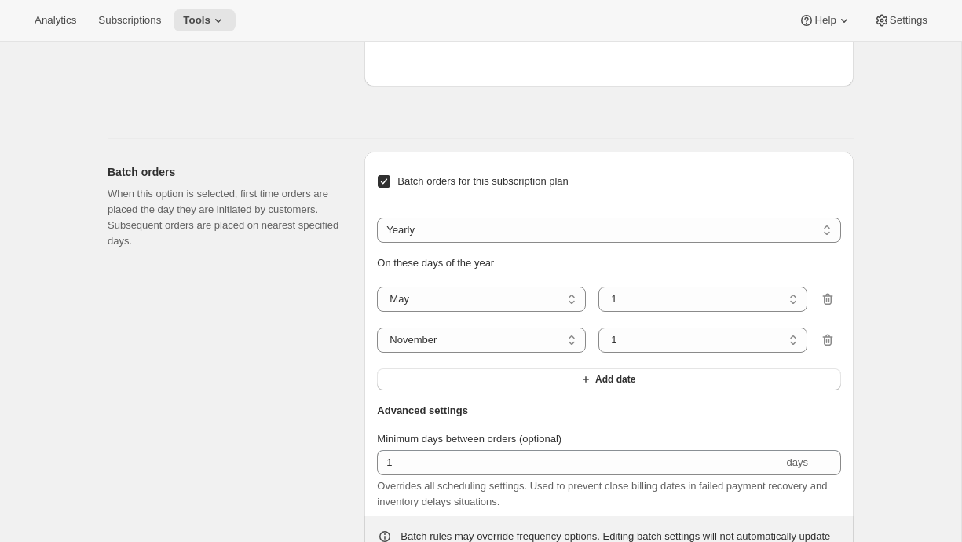
scroll to position [1170, 0]
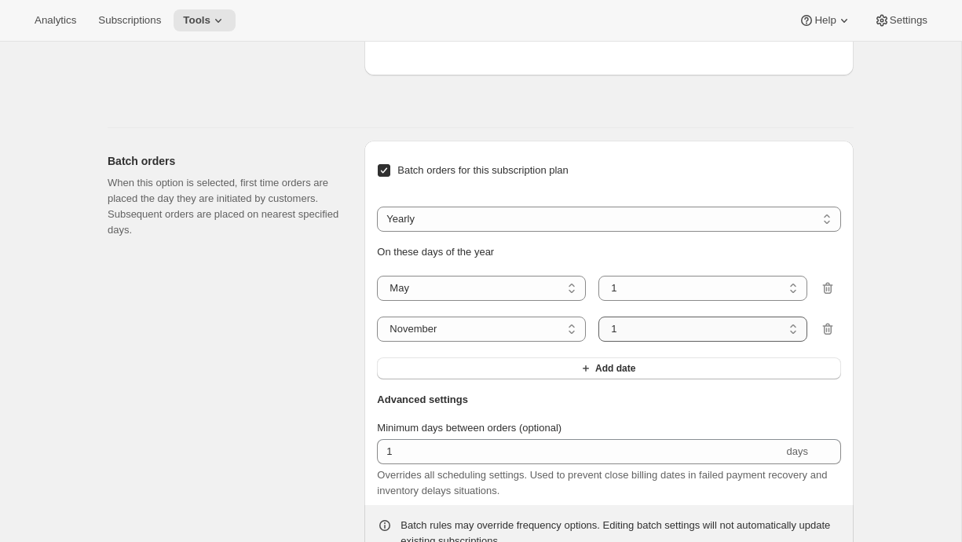
click at [627, 342] on select "1 2 3 4 5 6 7 8 9 10 11 12 13 14 15 16 17 18 19 20 21 22 23 24 25 26 27 28 29 30" at bounding box center [703, 329] width 209 height 25
select select "3"
click at [599, 342] on select "1 2 3 4 5 6 7 8 9 10 11 12 13 14 15 16 17 18 19 20 21 22 23 24 25 26 27 28 29 30" at bounding box center [703, 329] width 209 height 25
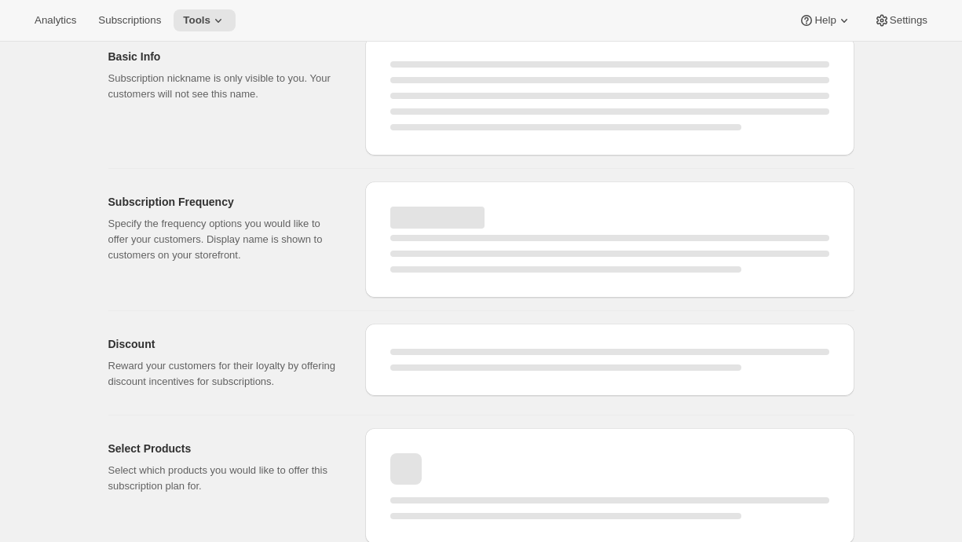
scroll to position [64, 0]
select select "MONTH"
select select "YEARDAY"
select select "5"
select select "11"
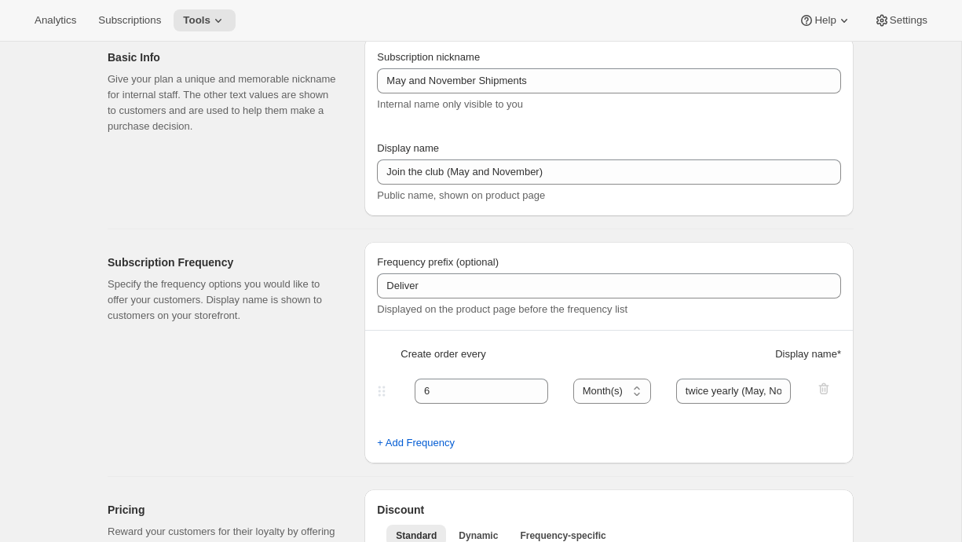
scroll to position [0, 0]
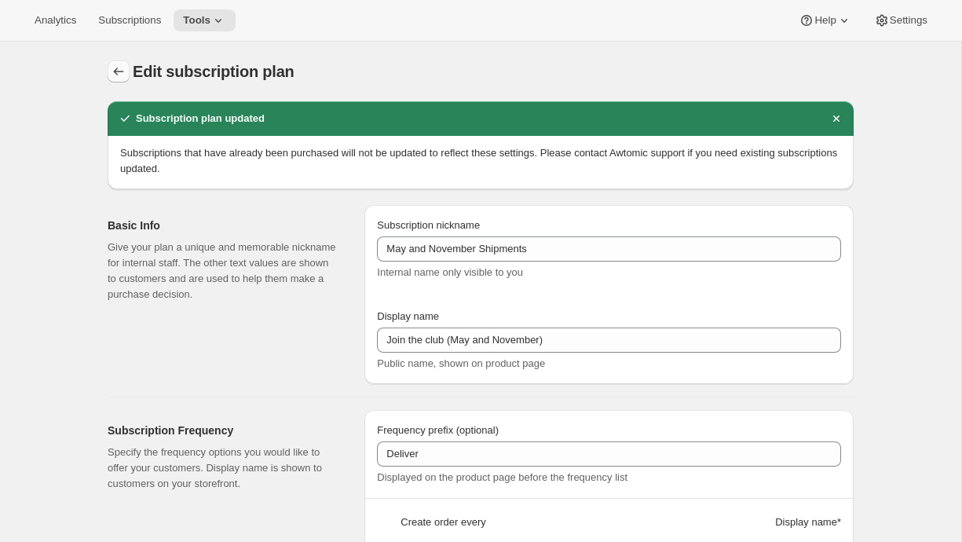
click at [113, 71] on icon "Subscription plans" at bounding box center [119, 72] width 16 height 16
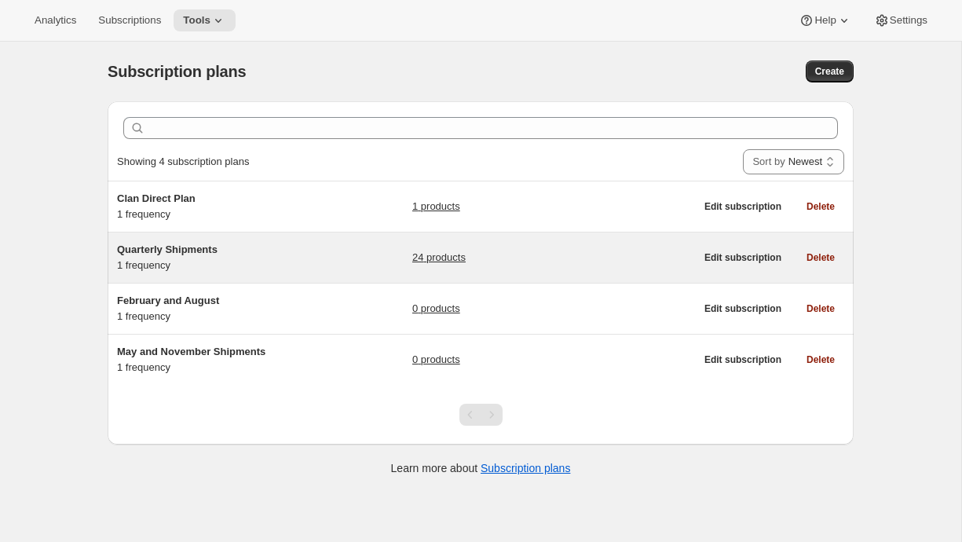
click at [246, 271] on div "Quarterly Shipments 1 frequency" at bounding box center [215, 257] width 196 height 31
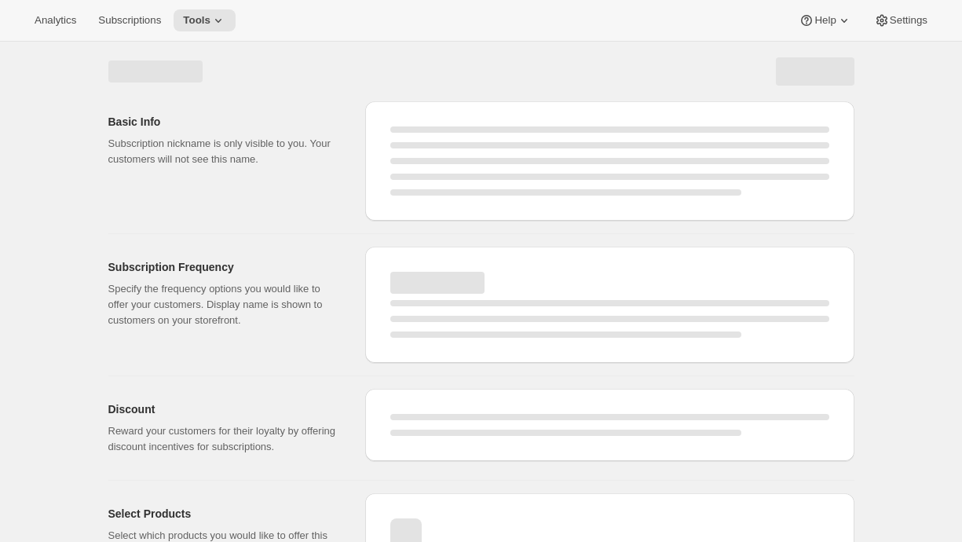
select select "WEEK"
select select "MONTH"
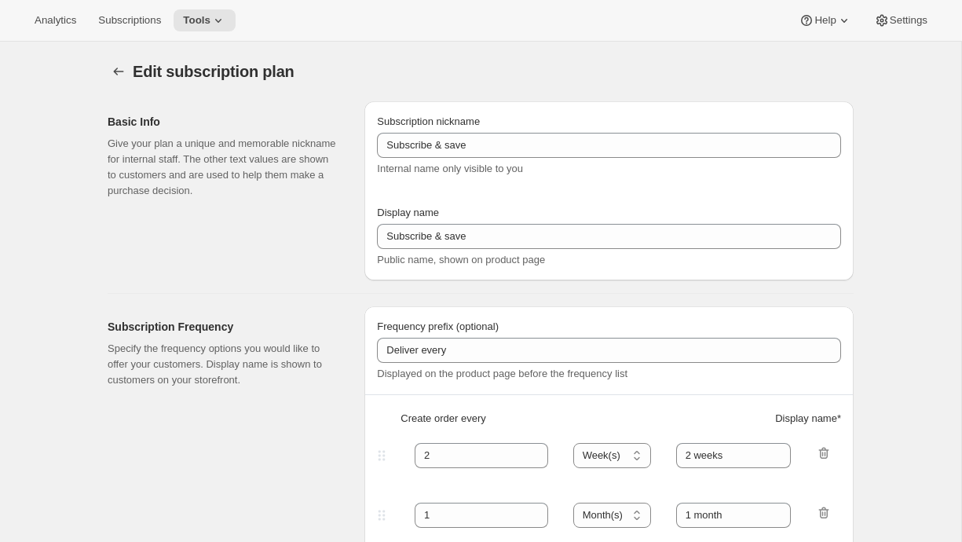
type input "Quarterly Shipments"
type input "Join the Club"
type input "Delivers"
type input "3"
type input "quarterly (Feb, May, Aug, Nov)"
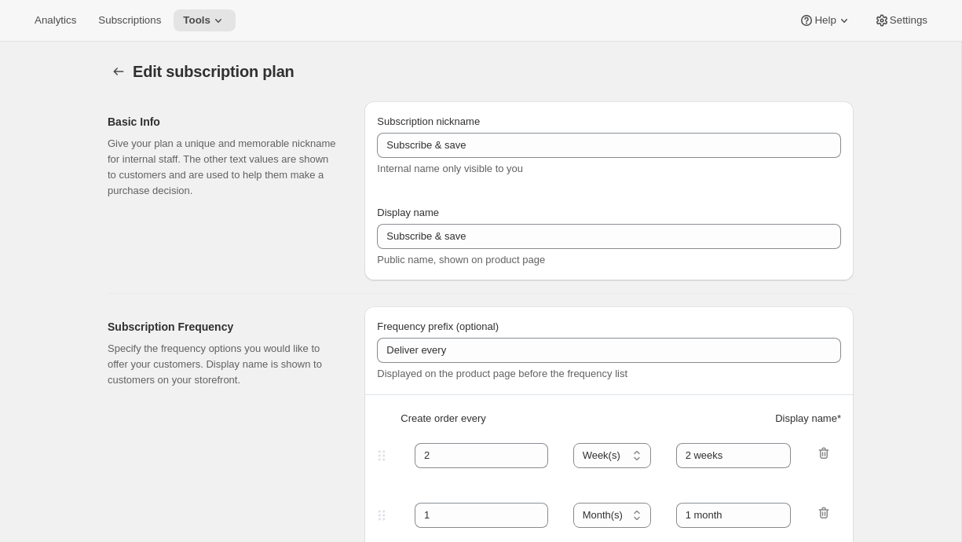
checkbox input "true"
select select "YEARDAY"
select select "2"
select select "5"
select select "8"
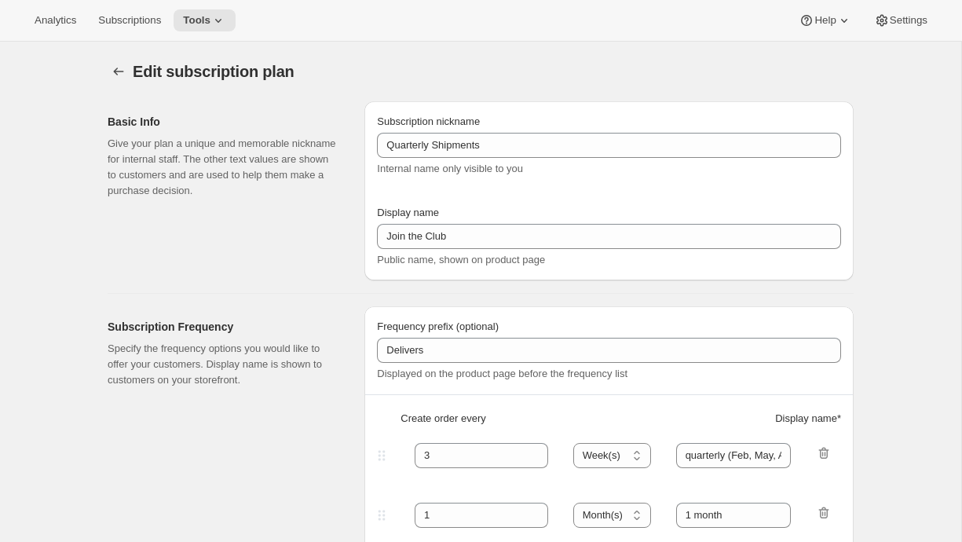
select select "11"
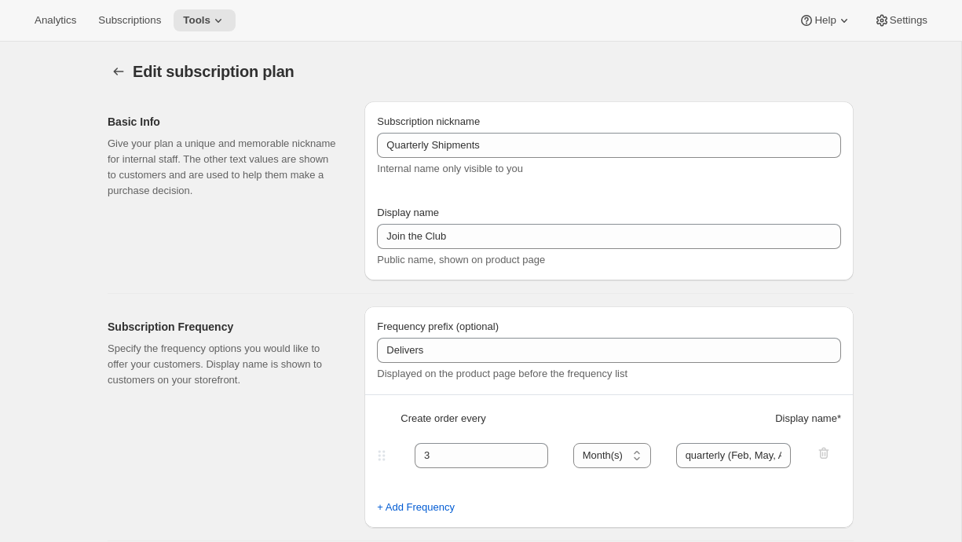
scroll to position [2299, 0]
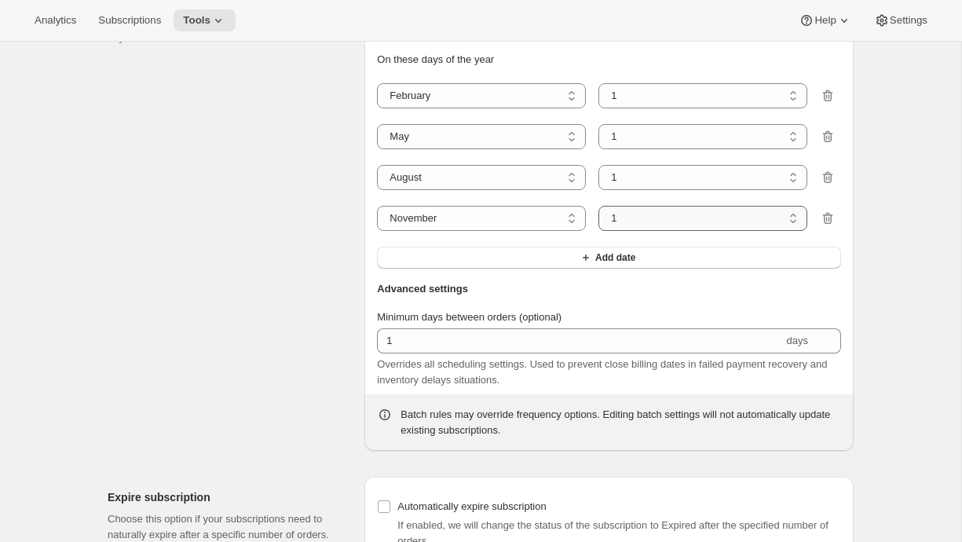
click at [628, 231] on select "1 2 3 4 5 6 7 8 9 10 11 12 13 14 15 16 17 18 19 20 21 22 23 24 25 26 27 28 29 30" at bounding box center [703, 218] width 209 height 25
select select "3"
click at [599, 231] on select "1 2 3 4 5 6 7 8 9 10 11 12 13 14 15 16 17 18 19 20 21 22 23 24 25 26 27 28 29 30" at bounding box center [703, 218] width 209 height 25
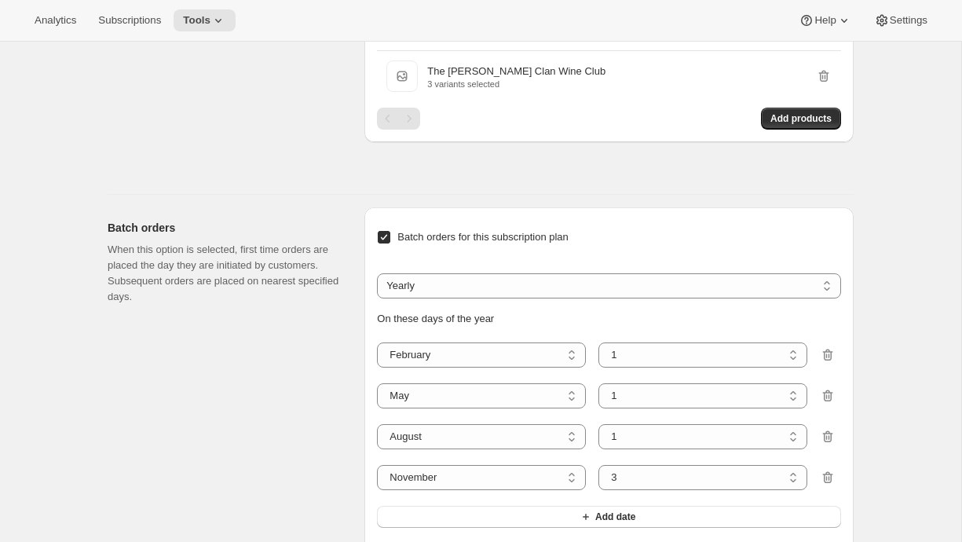
scroll to position [1695, 0]
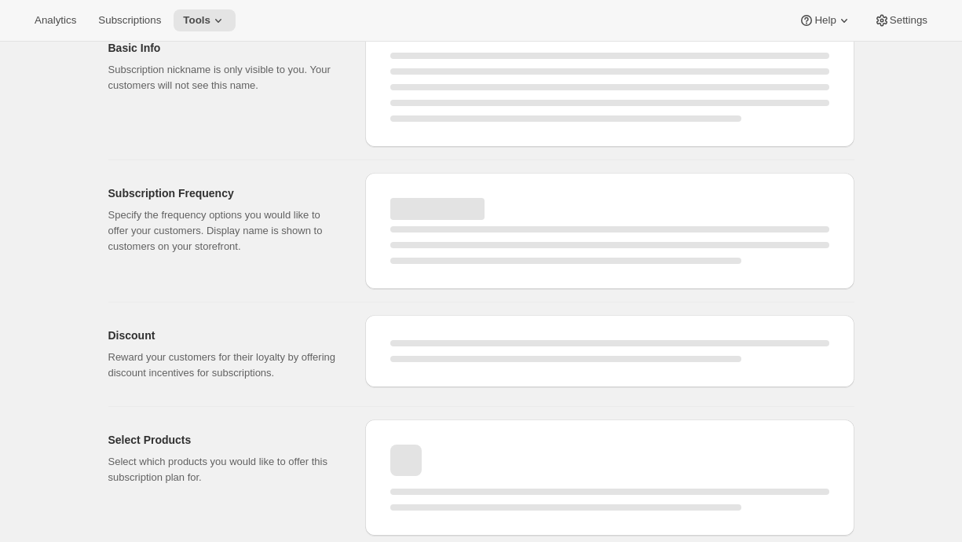
select select "MONTH"
select select "YEARDAY"
select select "2"
select select "5"
select select "8"
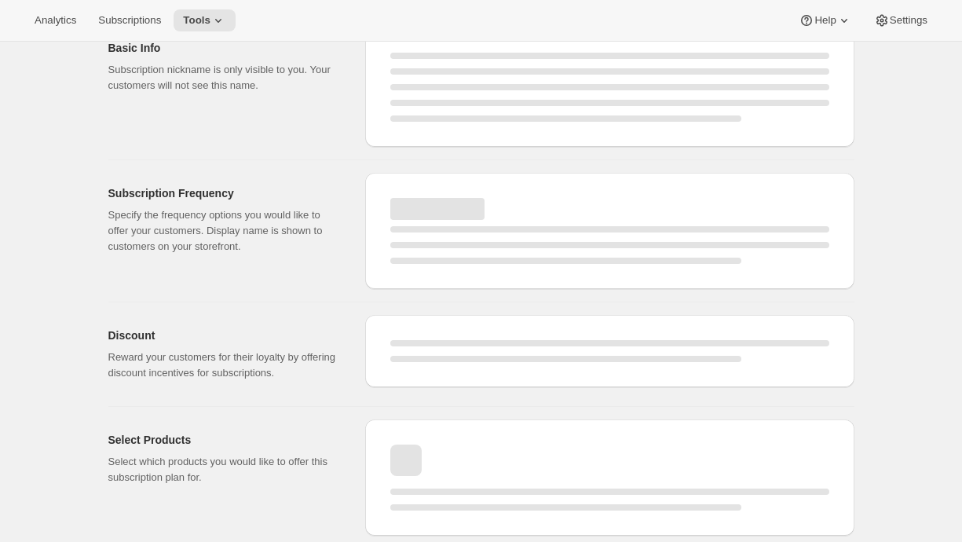
select select "11"
